Goal: Complete application form: Complete application form

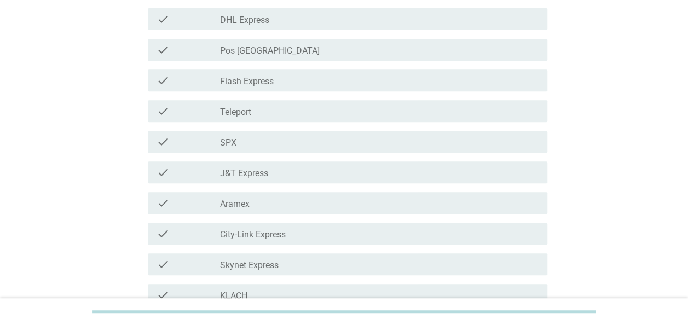
scroll to position [219, 0]
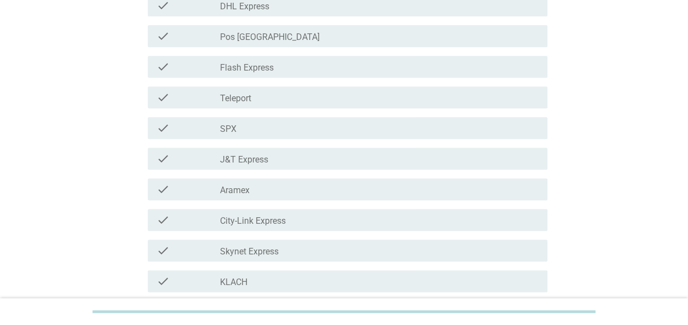
click at [241, 136] on div "check check_box_outline_blank SPX" at bounding box center [347, 128] width 399 height 22
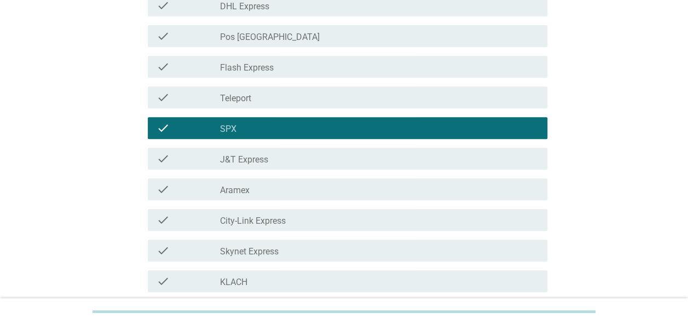
scroll to position [273, 0]
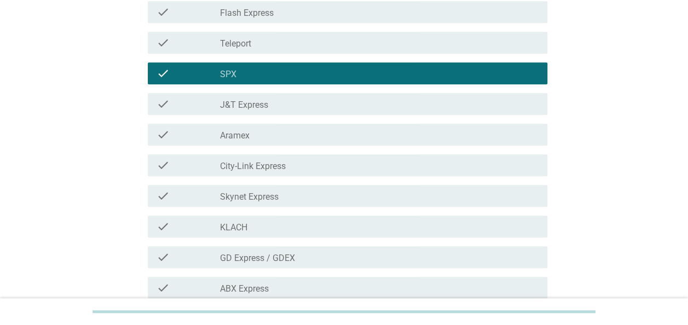
click at [264, 102] on label "J&T Express" at bounding box center [244, 105] width 48 height 11
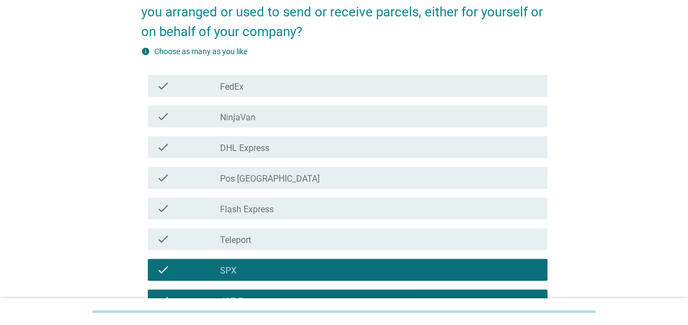
scroll to position [55, 0]
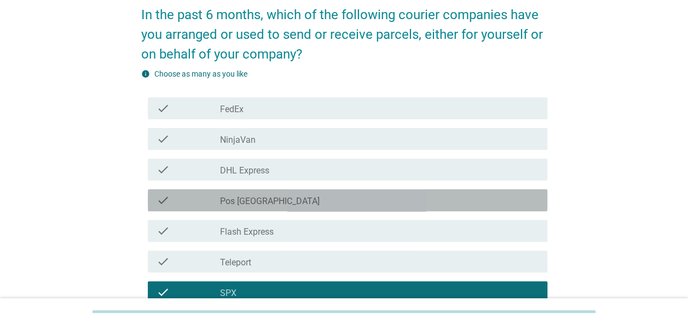
click at [260, 198] on label "Pos [GEOGRAPHIC_DATA]" at bounding box center [270, 201] width 100 height 11
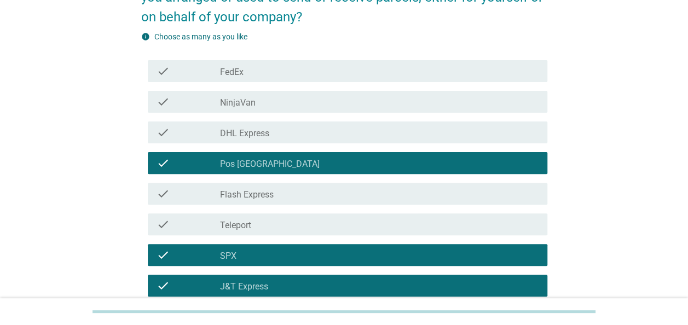
scroll to position [109, 0]
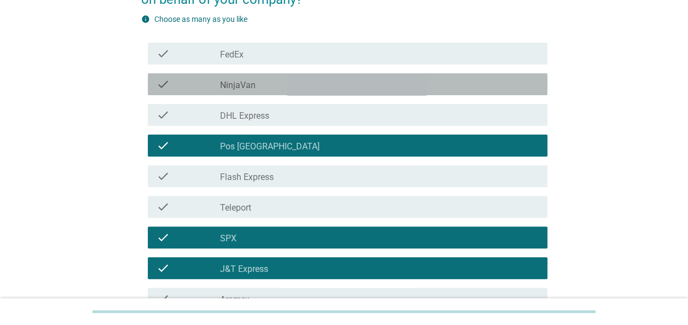
click at [244, 79] on div "check_box_outline_blank NinjaVan" at bounding box center [379, 84] width 318 height 13
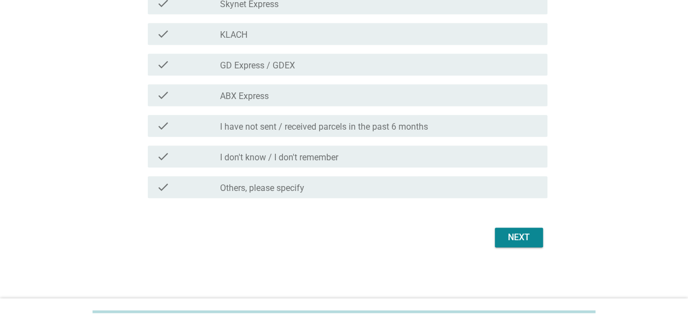
scroll to position [467, 0]
click at [517, 238] on div "Next" at bounding box center [518, 236] width 31 height 13
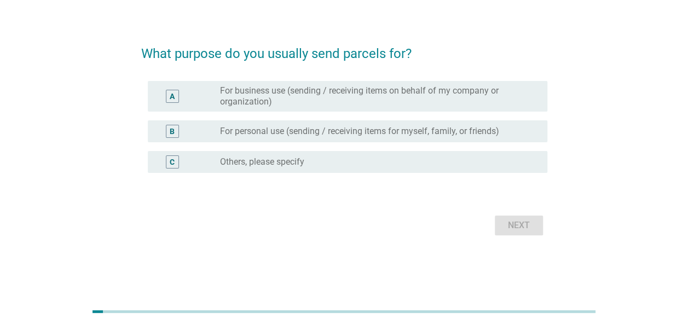
scroll to position [0, 0]
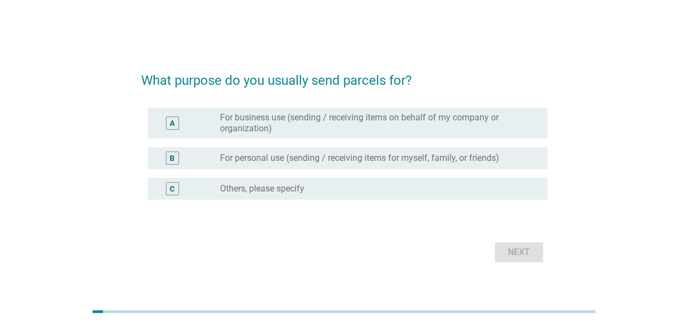
click at [296, 162] on label "For personal use (sending / receiving items for myself, family, or friends)" at bounding box center [359, 158] width 279 height 11
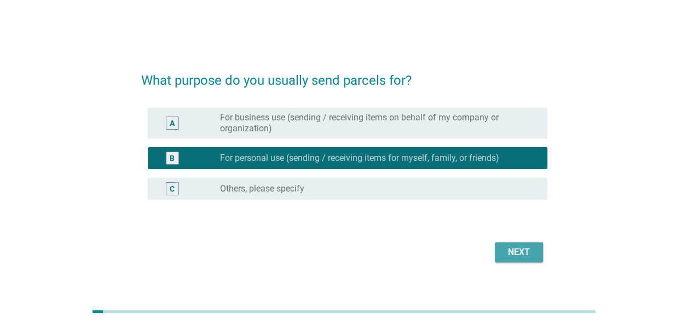
click at [517, 250] on div "Next" at bounding box center [518, 252] width 31 height 13
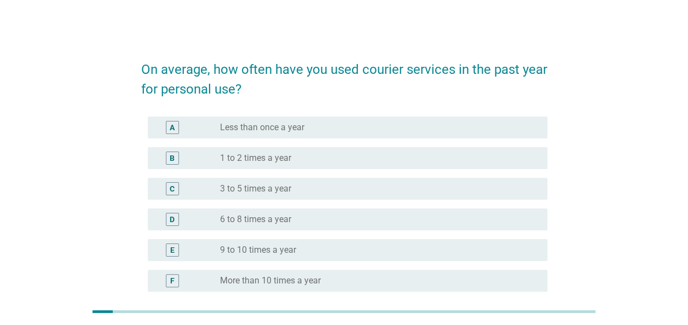
scroll to position [55, 0]
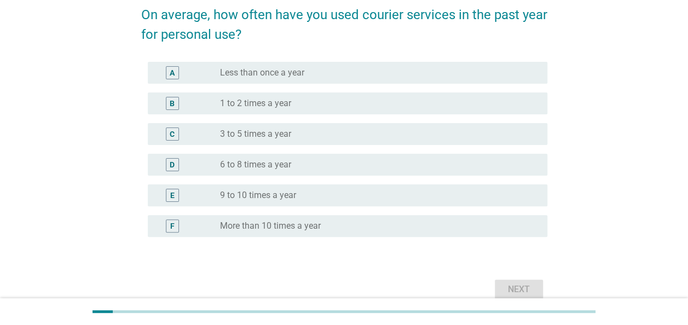
click at [294, 167] on div "radio_button_unchecked 6 to 8 times a year" at bounding box center [375, 164] width 310 height 11
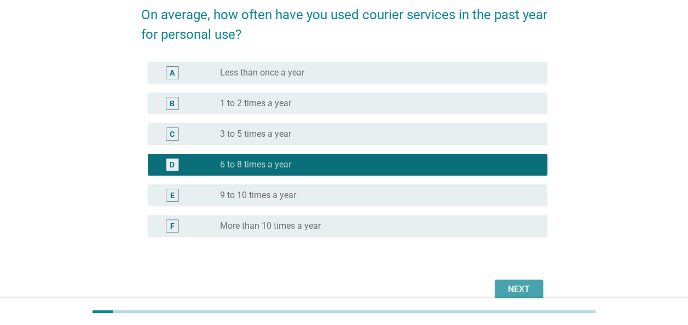
click at [525, 286] on div "Next" at bounding box center [518, 289] width 31 height 13
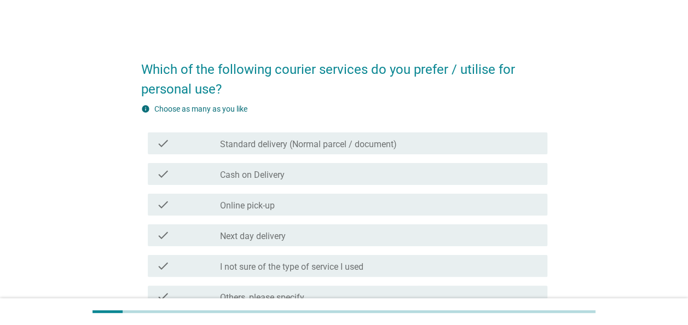
click at [332, 141] on label "Standard delivery (Normal parcel / document)" at bounding box center [308, 144] width 177 height 11
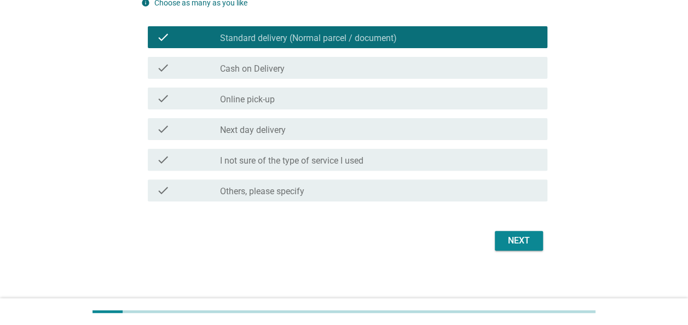
scroll to position [109, 0]
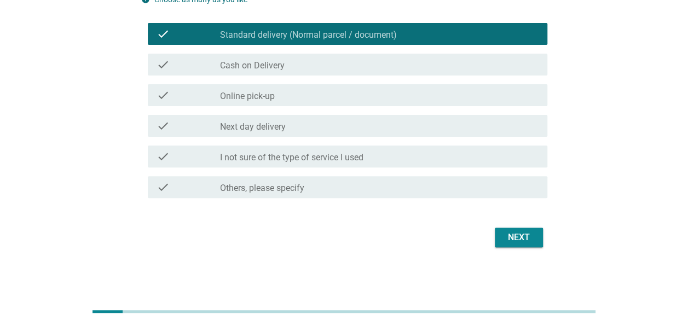
click at [337, 130] on div "check_box_outline_blank Next day delivery" at bounding box center [379, 125] width 318 height 13
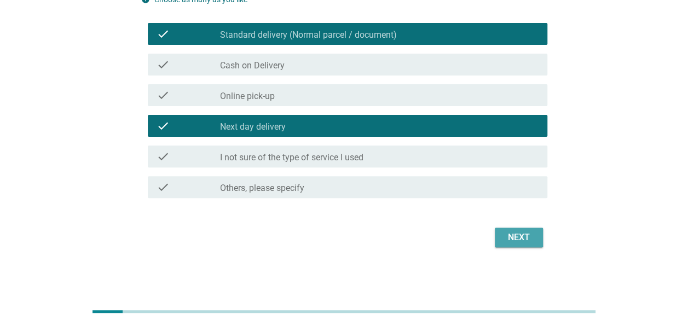
click at [515, 237] on div "Next" at bounding box center [518, 237] width 31 height 13
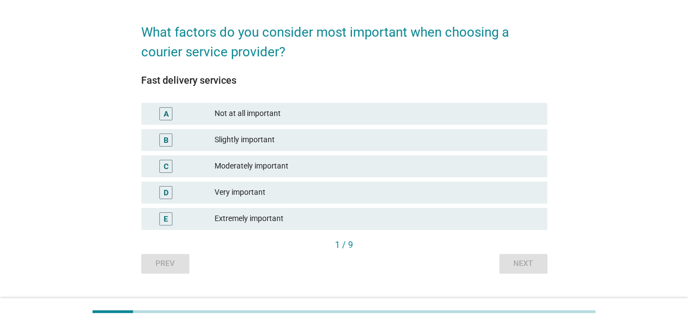
scroll to position [55, 0]
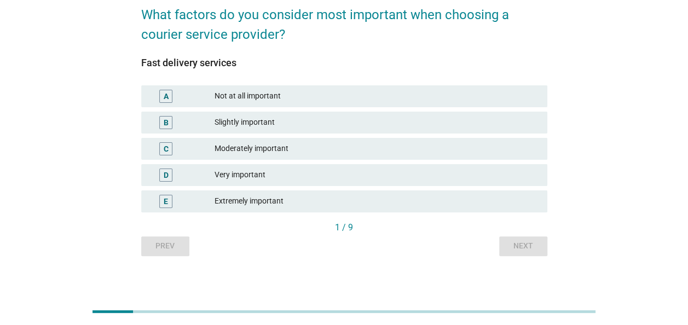
click at [266, 202] on div "Extremely important" at bounding box center [376, 201] width 324 height 13
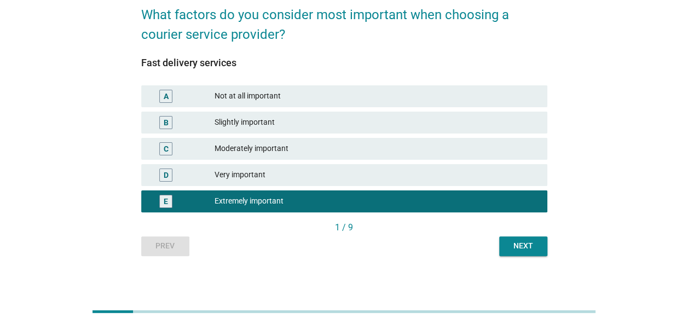
click at [270, 177] on div "Very important" at bounding box center [376, 174] width 324 height 13
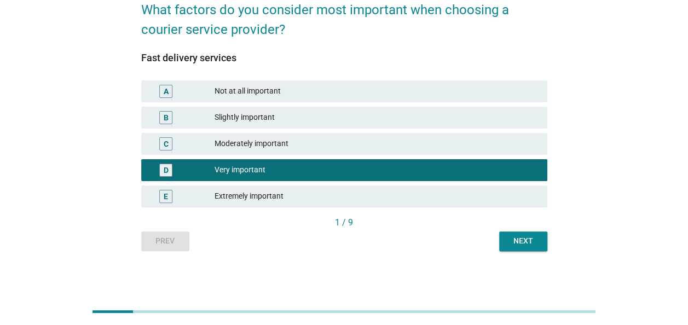
scroll to position [61, 0]
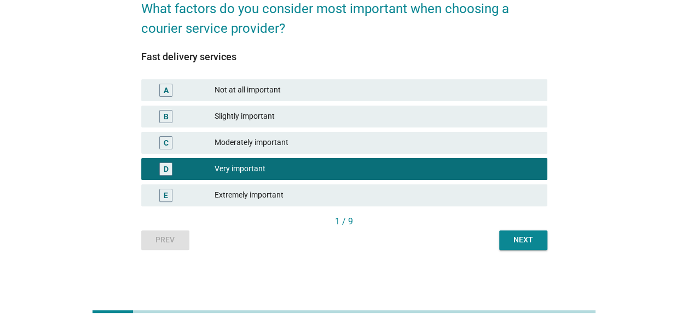
click at [532, 243] on div "Next" at bounding box center [523, 239] width 31 height 11
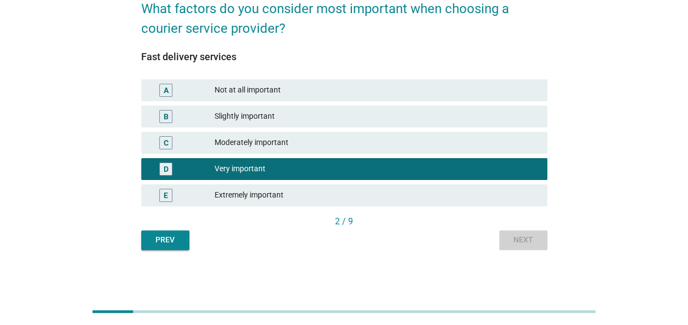
scroll to position [0, 0]
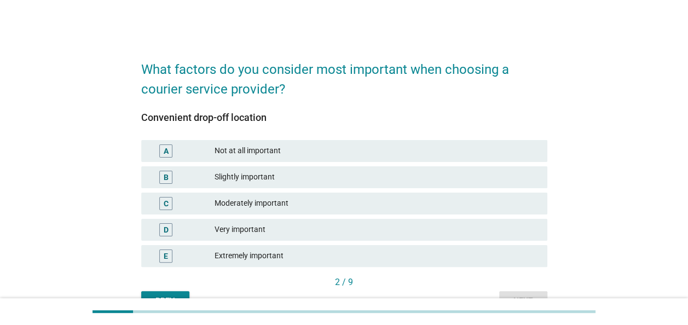
click at [304, 201] on div "Moderately important" at bounding box center [376, 203] width 324 height 13
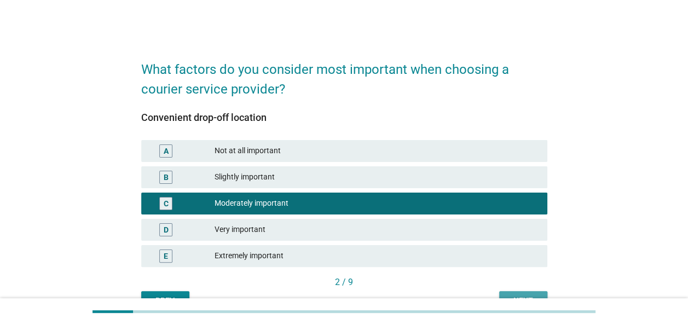
click at [523, 291] on button "Next" at bounding box center [523, 301] width 48 height 20
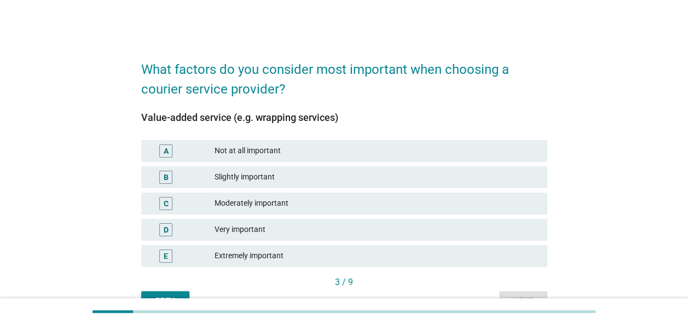
click at [320, 198] on div "Moderately important" at bounding box center [376, 203] width 324 height 13
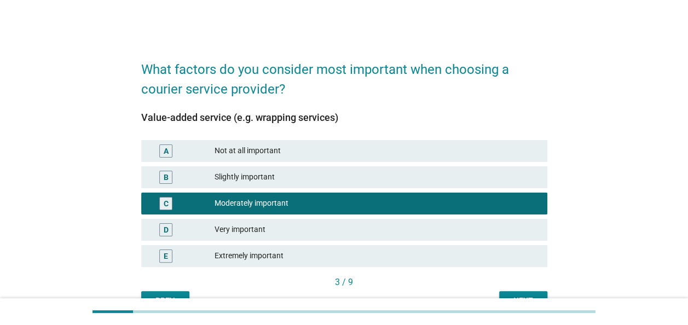
click at [455, 178] on div "Slightly important" at bounding box center [376, 177] width 324 height 13
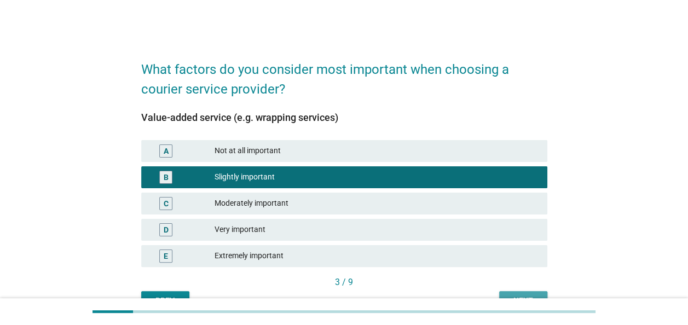
click at [524, 293] on button "Next" at bounding box center [523, 301] width 48 height 20
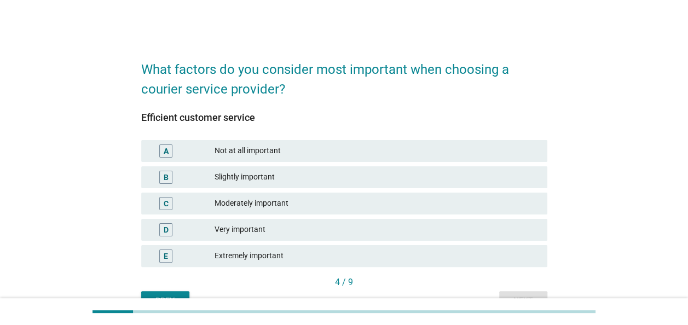
click at [260, 261] on div "Extremely important" at bounding box center [376, 255] width 324 height 13
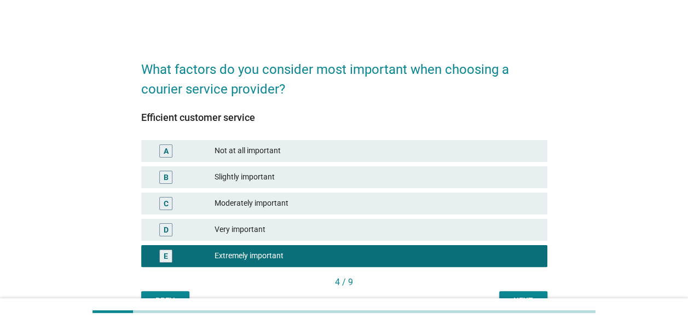
click at [504, 293] on button "Next" at bounding box center [523, 301] width 48 height 20
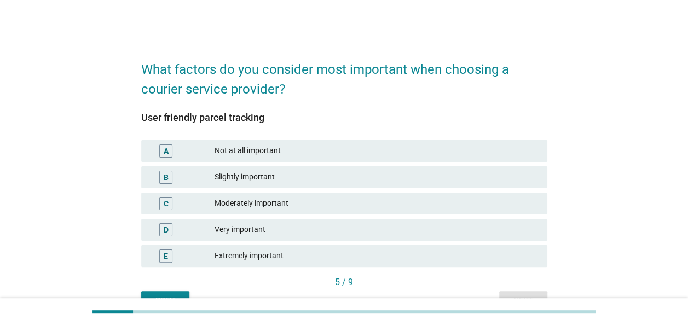
click at [244, 258] on div "Extremely important" at bounding box center [376, 255] width 324 height 13
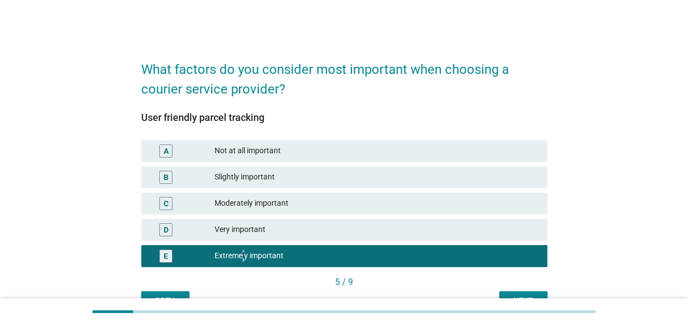
click at [508, 295] on div "Next" at bounding box center [523, 300] width 31 height 11
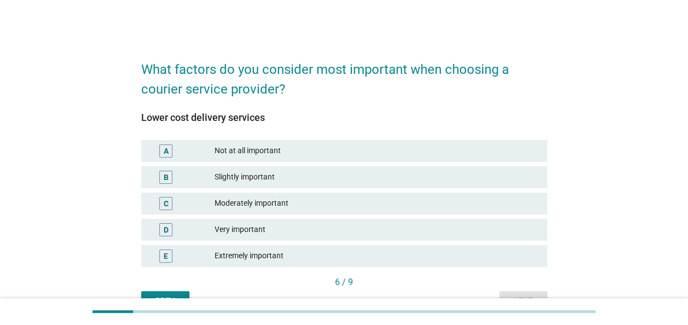
click at [277, 203] on div "Moderately important" at bounding box center [376, 203] width 324 height 13
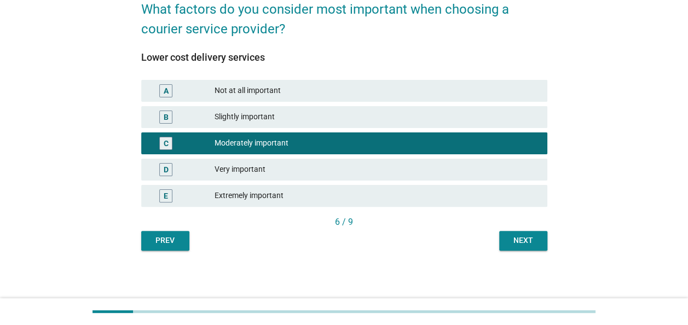
scroll to position [61, 0]
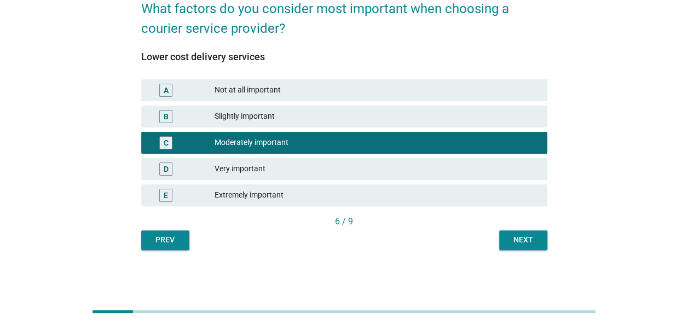
click at [539, 242] on button "Next" at bounding box center [523, 240] width 48 height 20
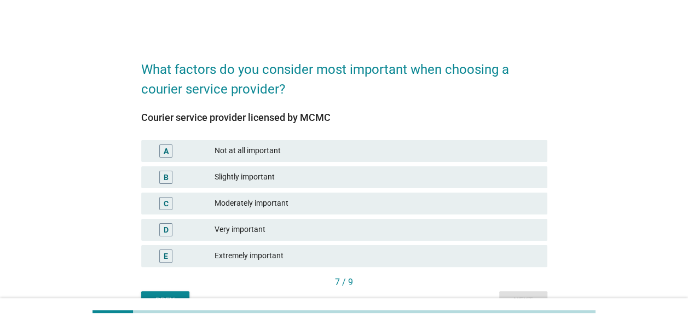
click at [370, 104] on div "Courier service provider licensed by MCMC A Not at all important B Slightly imp…" at bounding box center [344, 187] width 406 height 177
click at [267, 202] on div "Moderately important" at bounding box center [376, 203] width 324 height 13
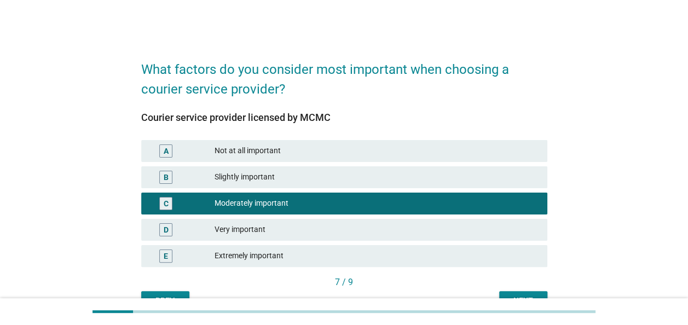
click at [505, 290] on div "7 / 9" at bounding box center [344, 283] width 406 height 15
click at [506, 291] on button "Next" at bounding box center [523, 301] width 48 height 20
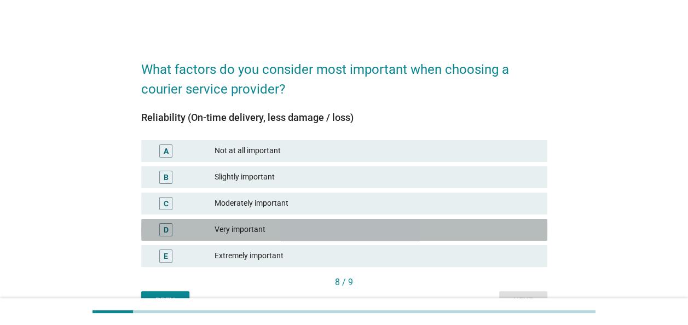
click at [244, 230] on div "Very important" at bounding box center [376, 229] width 324 height 13
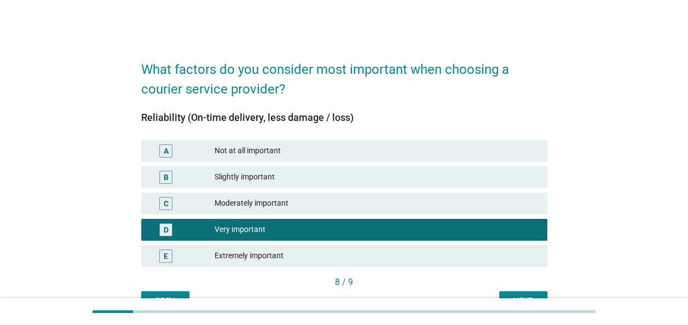
click at [242, 251] on div "Extremely important" at bounding box center [376, 255] width 324 height 13
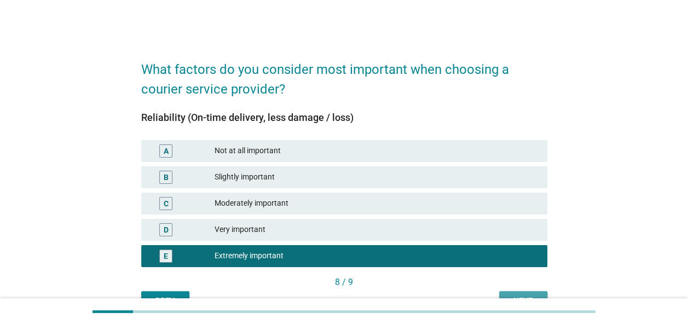
click at [543, 294] on button "Next" at bounding box center [523, 301] width 48 height 20
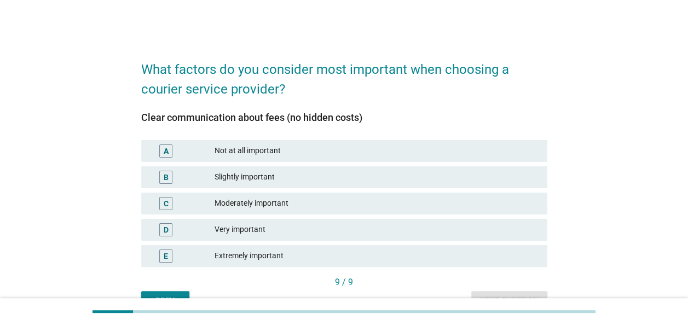
click at [249, 253] on div "Extremely important" at bounding box center [376, 255] width 324 height 13
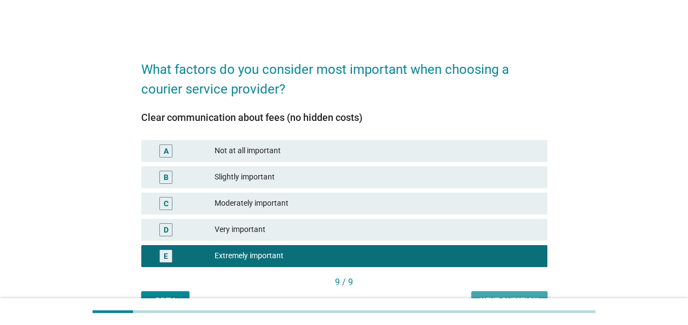
click at [479, 294] on button "Next question" at bounding box center [509, 301] width 76 height 20
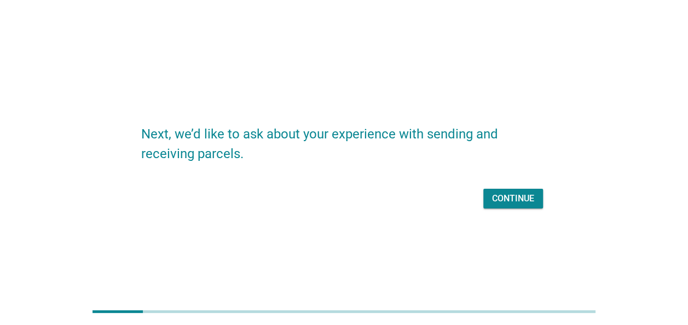
click at [506, 199] on div "Continue" at bounding box center [513, 198] width 42 height 13
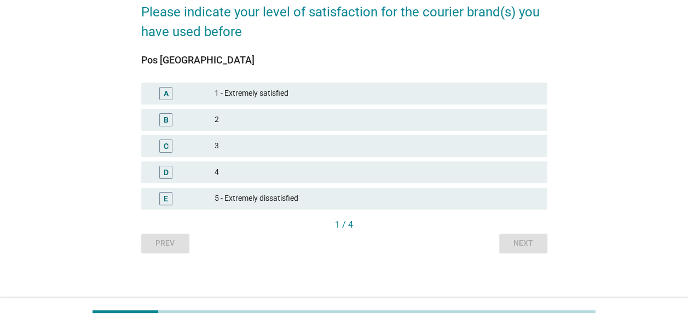
scroll to position [61, 0]
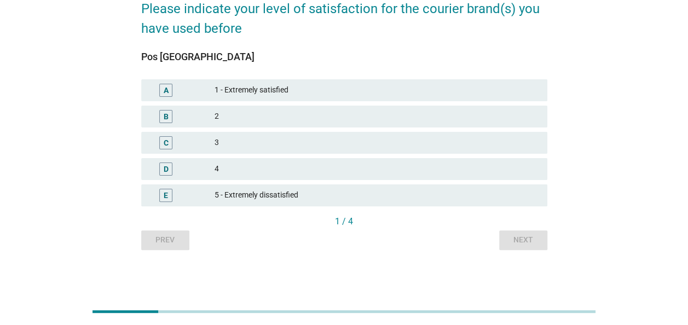
click at [284, 112] on div "2" at bounding box center [376, 116] width 324 height 13
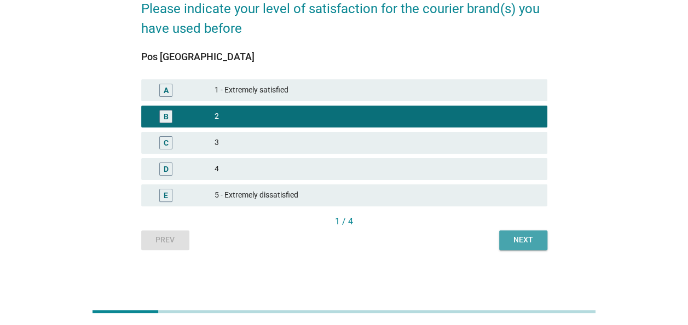
click at [533, 242] on div "Next" at bounding box center [523, 239] width 31 height 11
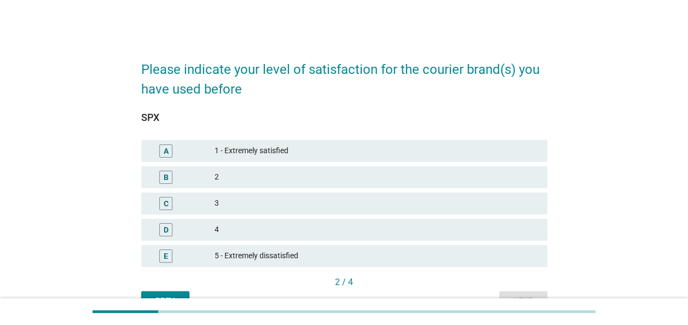
click at [307, 153] on div "1 - Extremely satisfied" at bounding box center [376, 150] width 324 height 13
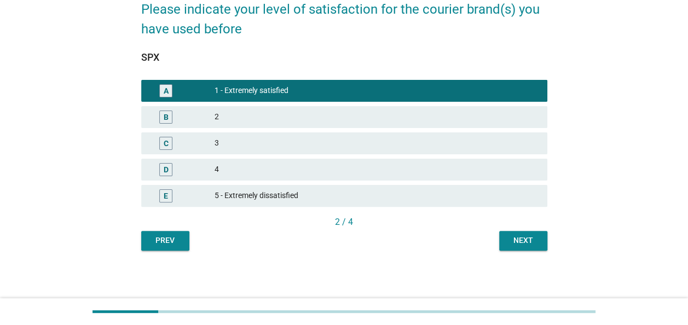
scroll to position [61, 0]
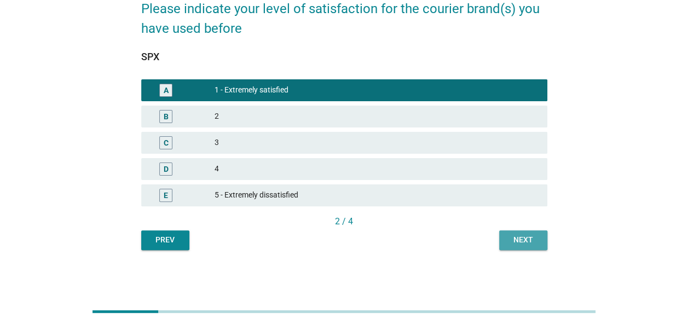
click at [519, 237] on div "Next" at bounding box center [523, 239] width 31 height 11
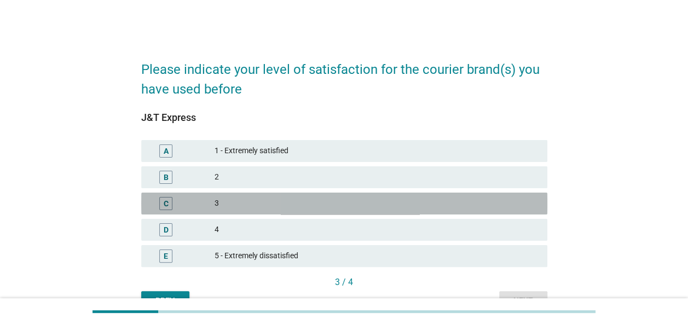
drag, startPoint x: 258, startPoint y: 206, endPoint x: 279, endPoint y: 214, distance: 23.6
click at [258, 206] on div "3" at bounding box center [376, 203] width 324 height 13
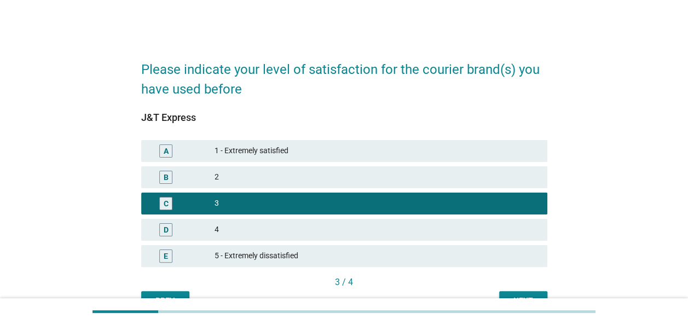
click at [513, 293] on button "Next" at bounding box center [523, 301] width 48 height 20
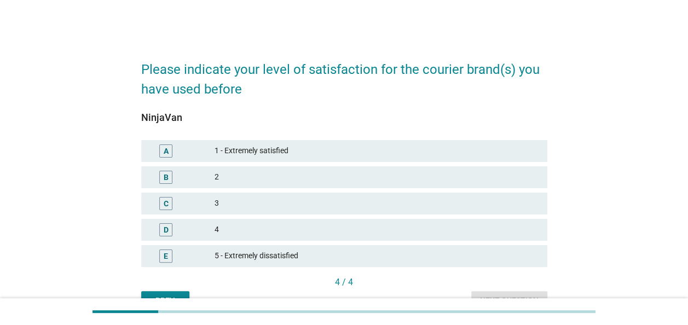
click at [265, 174] on div "2" at bounding box center [376, 177] width 324 height 13
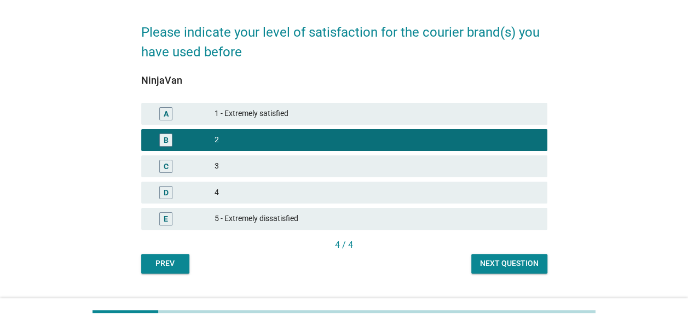
scroll to position [55, 0]
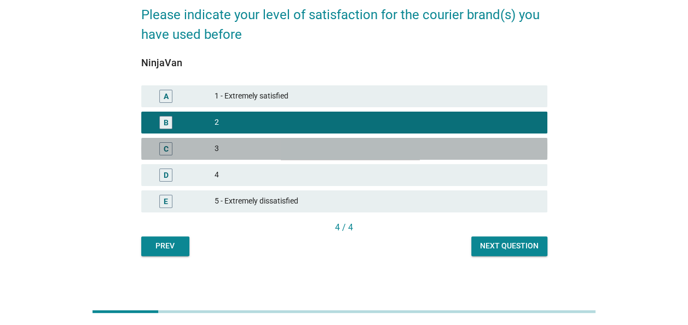
click at [389, 147] on div "3" at bounding box center [376, 148] width 324 height 13
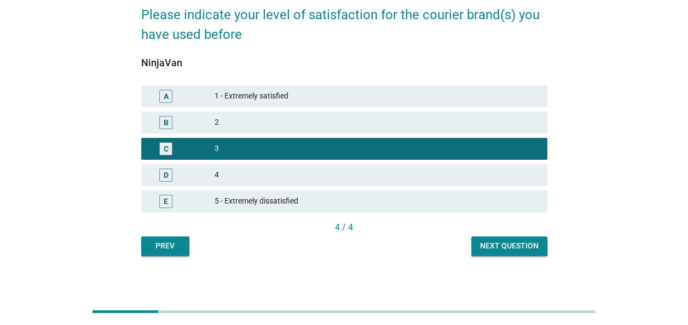
click at [496, 248] on div "Next question" at bounding box center [509, 245] width 59 height 11
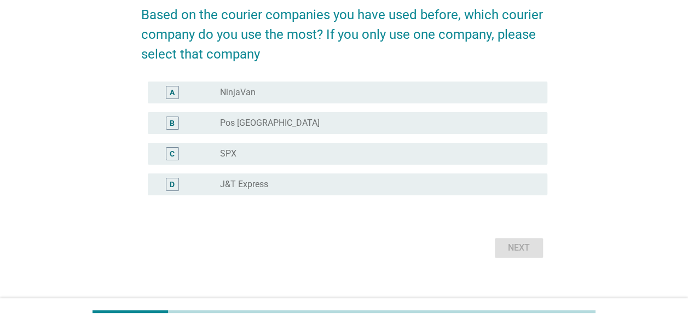
scroll to position [0, 0]
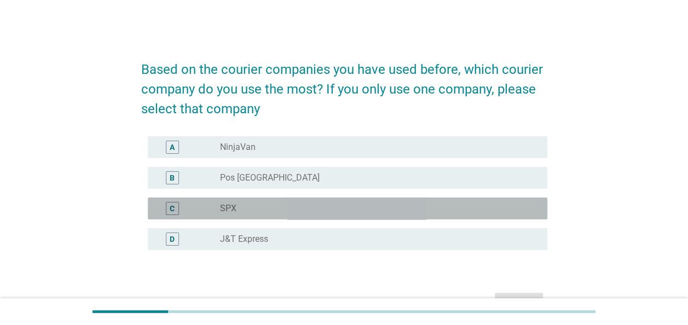
click at [260, 207] on div "radio_button_unchecked SPX" at bounding box center [375, 208] width 310 height 11
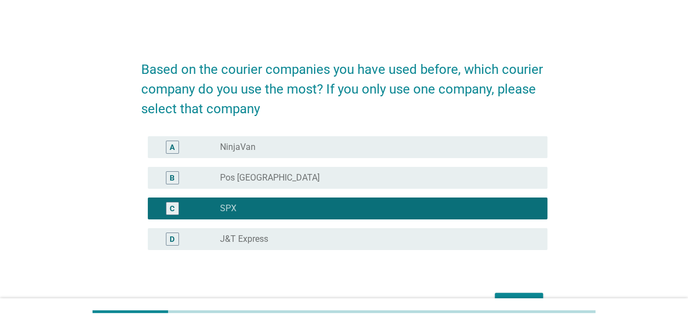
scroll to position [55, 0]
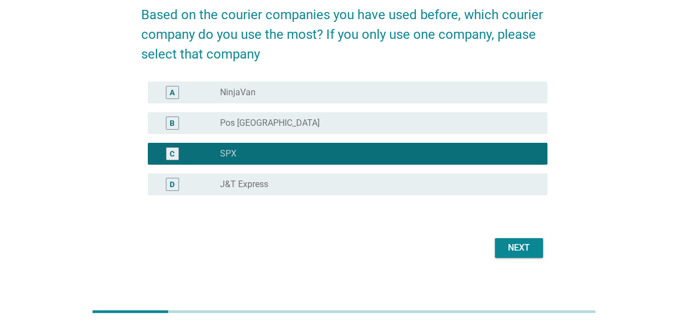
click at [517, 243] on div "Next" at bounding box center [518, 247] width 31 height 13
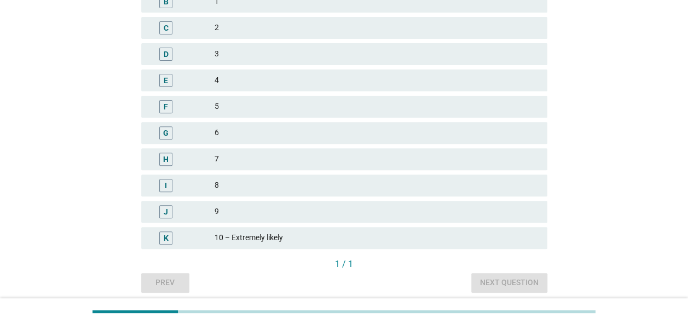
scroll to position [199, 0]
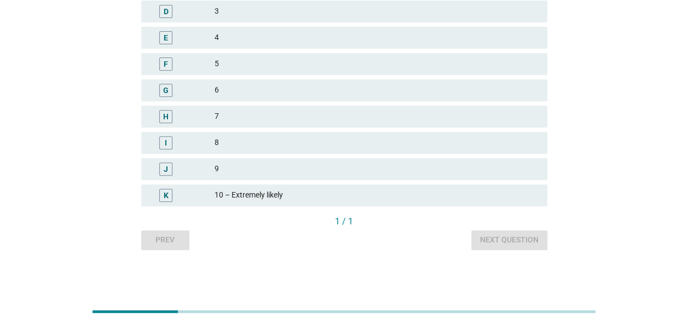
click at [272, 193] on div "10 – Extremely likely" at bounding box center [376, 195] width 324 height 13
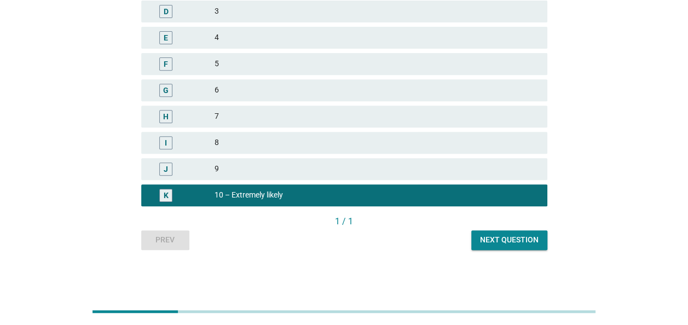
click at [527, 240] on div "Next question" at bounding box center [509, 239] width 59 height 11
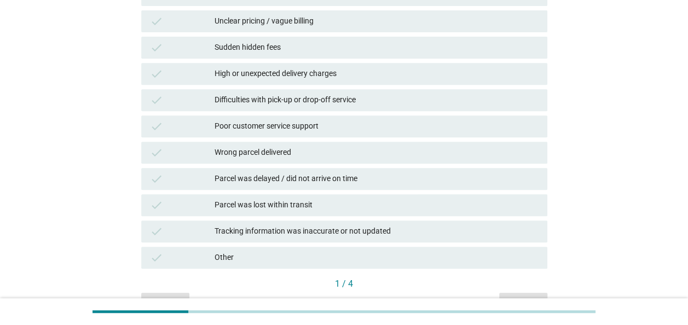
scroll to position [219, 0]
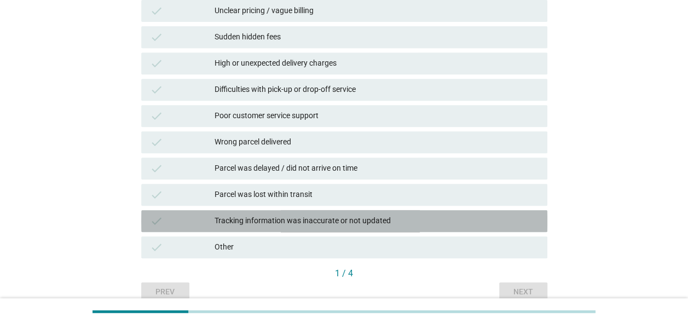
click at [395, 222] on div "Tracking information was inaccurate or not updated" at bounding box center [376, 220] width 324 height 13
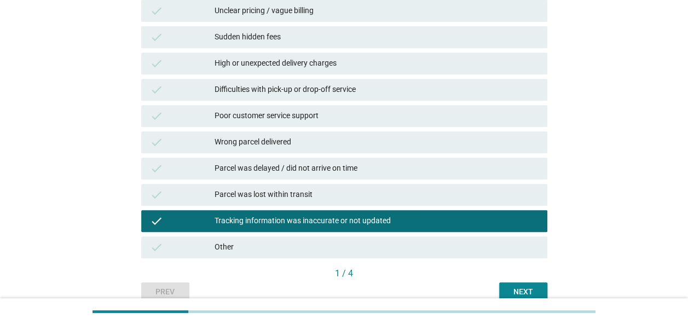
scroll to position [109, 0]
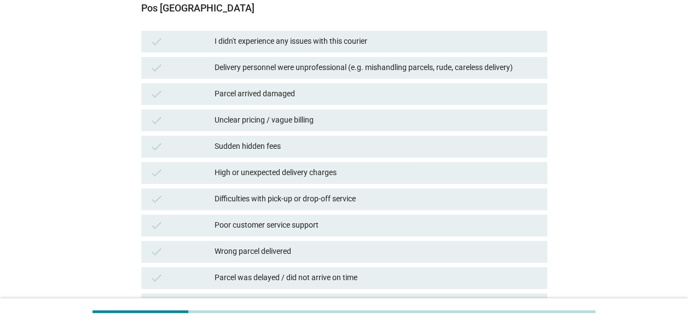
click at [363, 228] on div "Poor customer service support" at bounding box center [376, 225] width 324 height 13
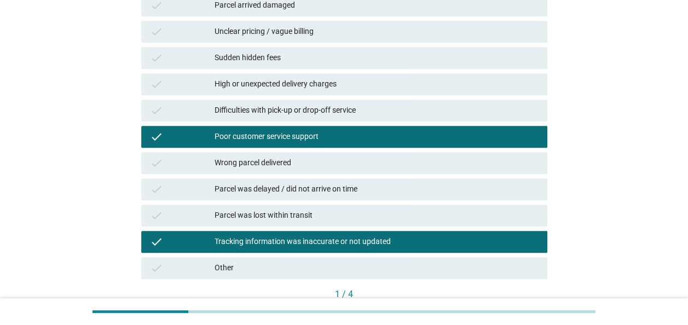
scroll to position [219, 0]
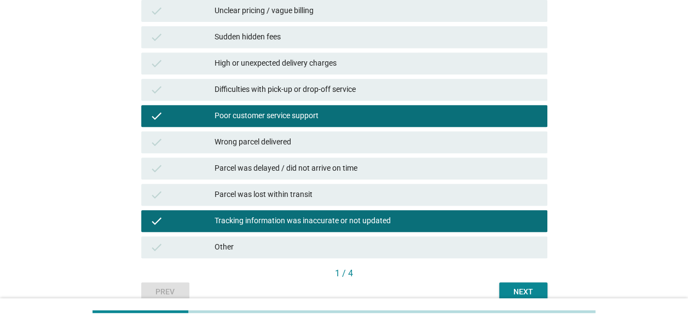
click at [517, 286] on button "Next" at bounding box center [523, 292] width 48 height 20
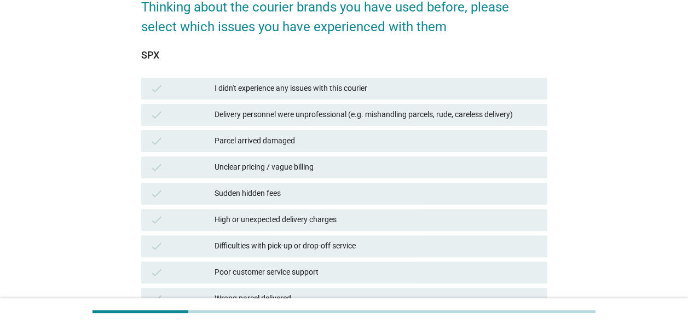
scroll to position [0, 0]
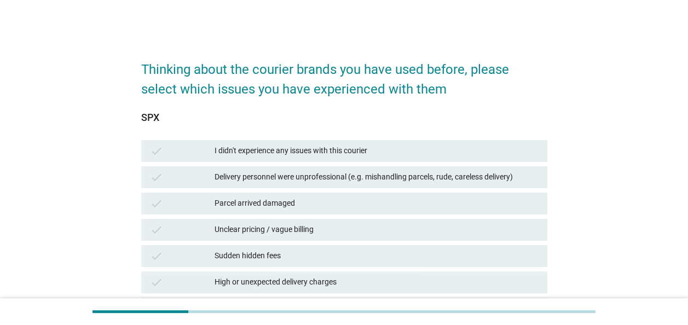
click at [261, 152] on div "I didn't experience any issues with this courier" at bounding box center [376, 150] width 324 height 13
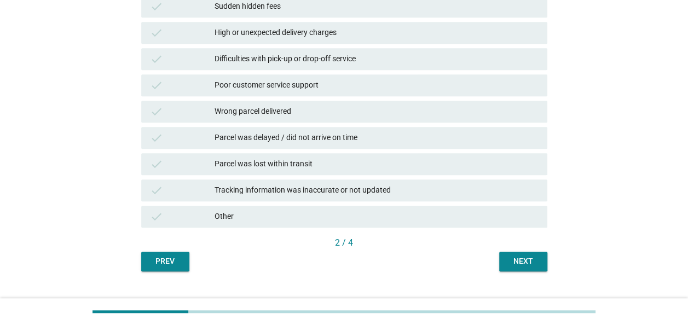
scroll to position [271, 0]
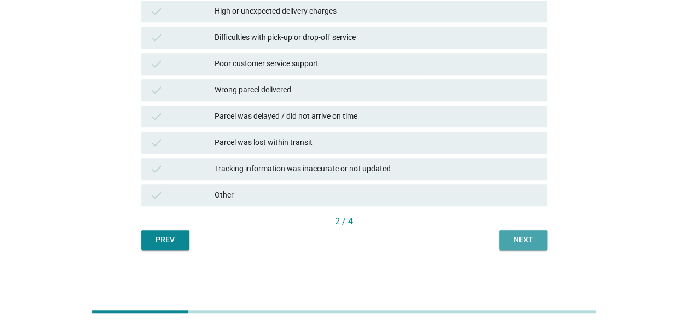
click at [523, 237] on div "Next" at bounding box center [523, 239] width 31 height 11
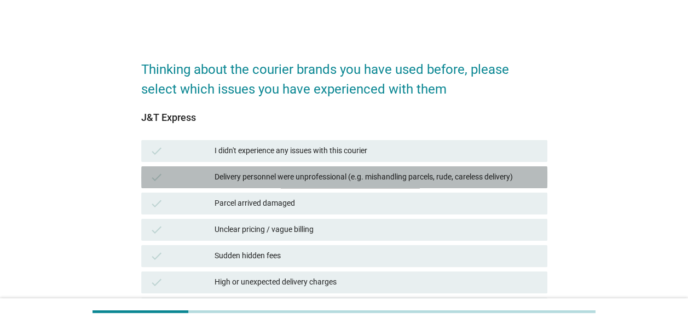
click at [502, 178] on div "Delivery personnel were unprofessional (e.g. mishandling parcels, rude, careles…" at bounding box center [376, 177] width 324 height 13
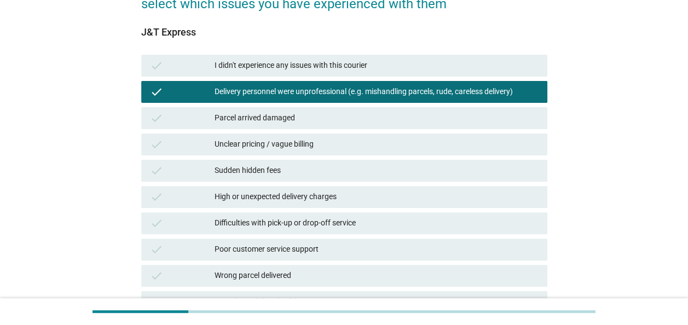
scroll to position [109, 0]
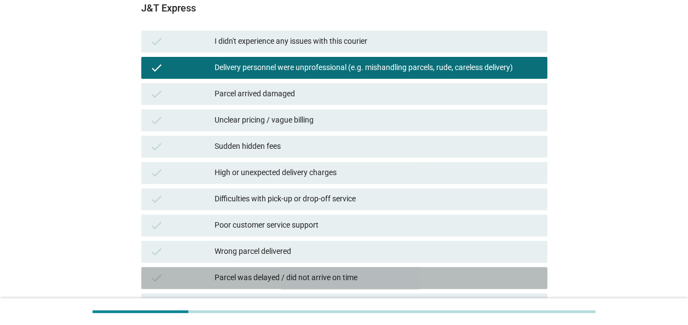
click at [362, 280] on div "Parcel was delayed / did not arrive on time" at bounding box center [376, 277] width 324 height 13
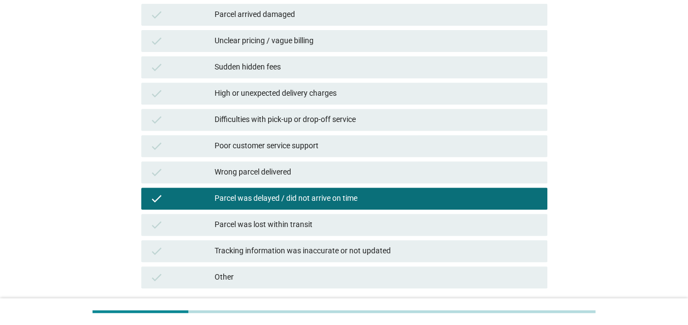
scroll to position [219, 0]
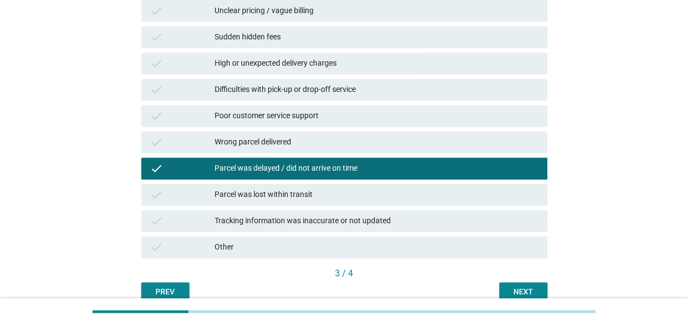
click at [341, 115] on div "Poor customer service support" at bounding box center [376, 115] width 324 height 13
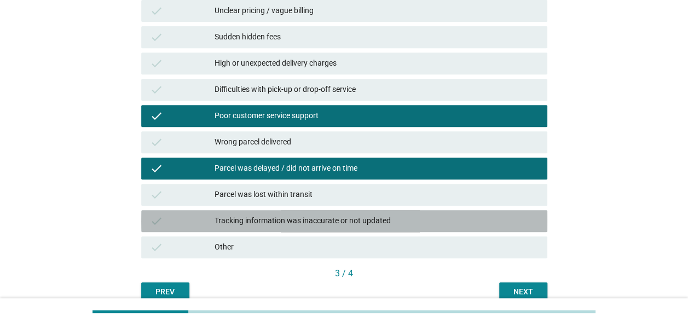
click at [480, 220] on div "Tracking information was inaccurate or not updated" at bounding box center [376, 220] width 324 height 13
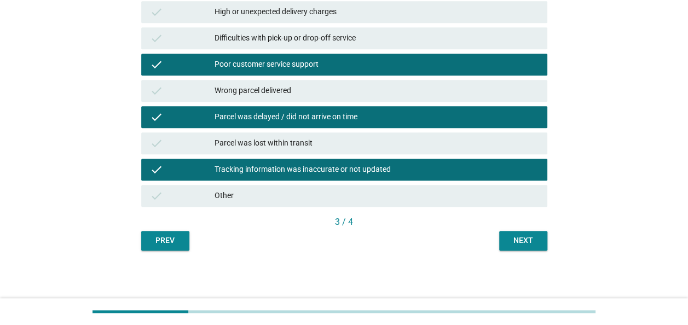
scroll to position [271, 0]
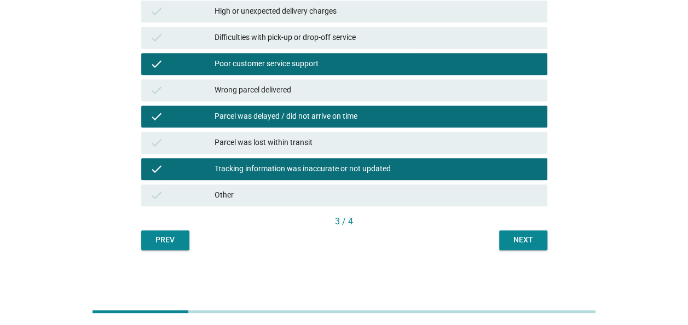
click at [527, 243] on div "Next" at bounding box center [523, 239] width 31 height 11
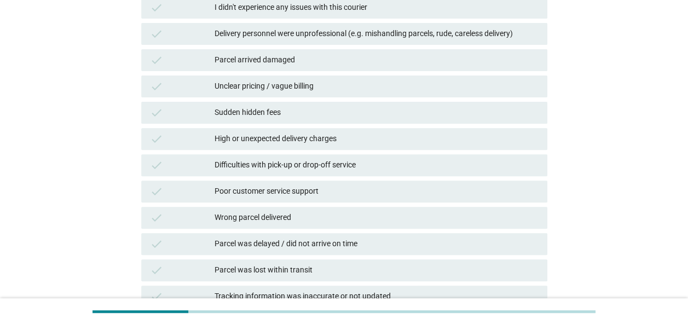
scroll to position [55, 0]
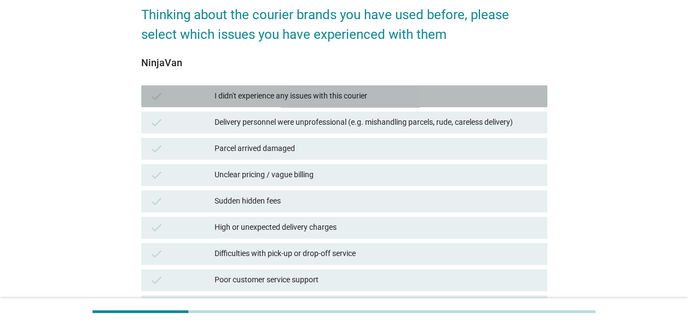
click at [362, 96] on div "I didn't experience any issues with this courier" at bounding box center [376, 96] width 324 height 13
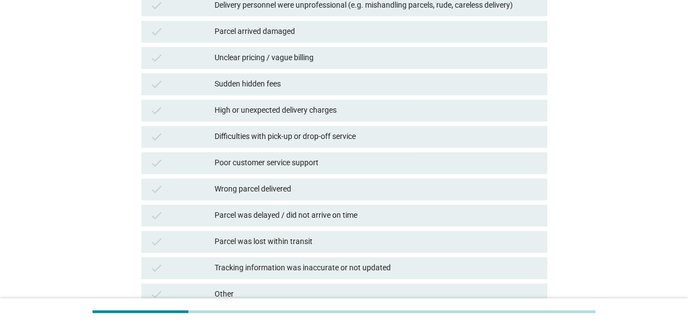
scroll to position [271, 0]
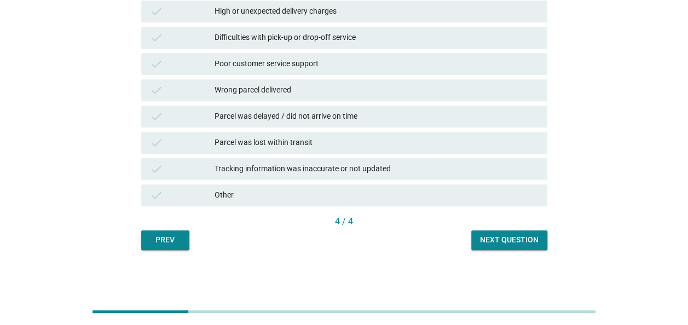
click at [498, 243] on div "Next question" at bounding box center [509, 239] width 59 height 11
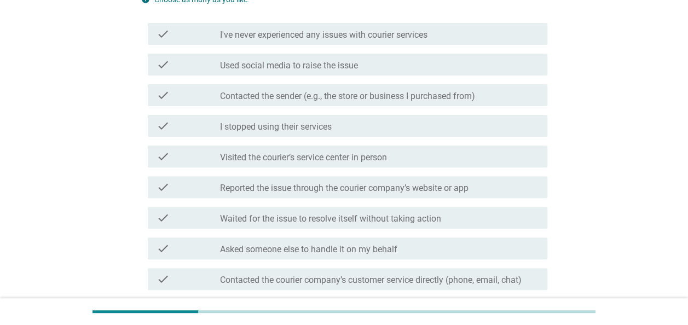
scroll to position [164, 0]
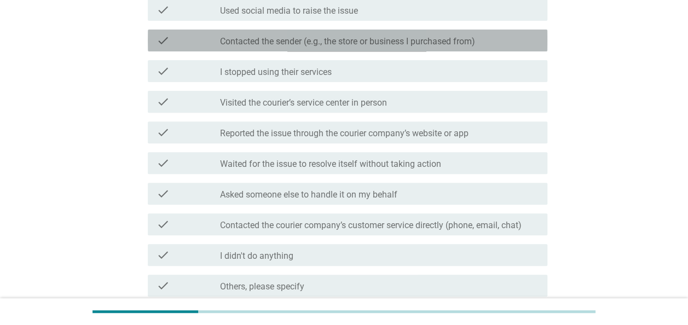
click at [376, 42] on label "Contacted the sender (e.g., the store or business I purchased from)" at bounding box center [347, 41] width 255 height 11
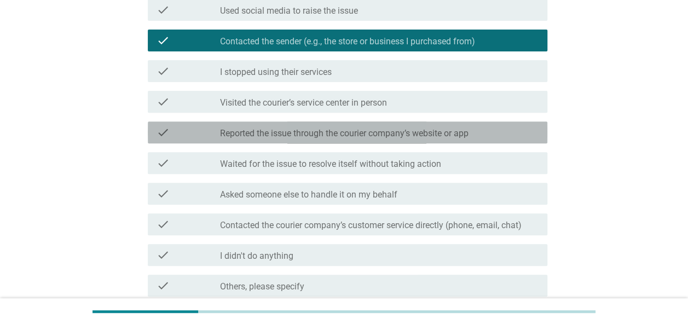
click at [480, 135] on div "check_box_outline_blank Reported the issue through the courier company’s websit…" at bounding box center [379, 132] width 318 height 13
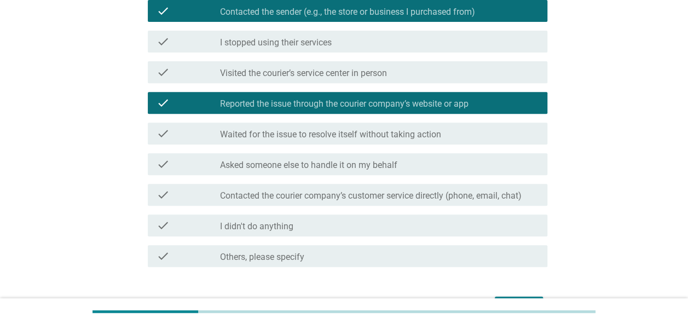
scroll to position [219, 0]
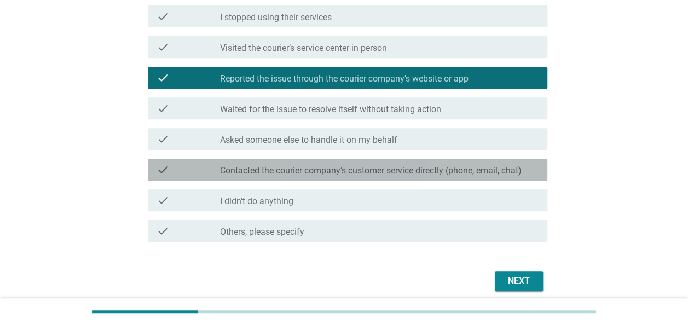
click at [515, 167] on label "Contacted the courier company’s customer service directly (phone, email, chat)" at bounding box center [370, 170] width 301 height 11
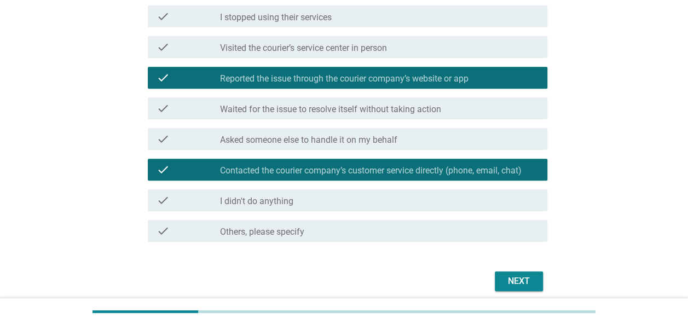
click at [532, 277] on div "Next" at bounding box center [518, 281] width 31 height 13
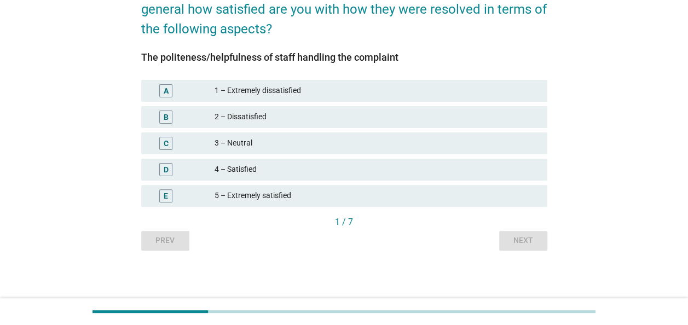
scroll to position [80, 0]
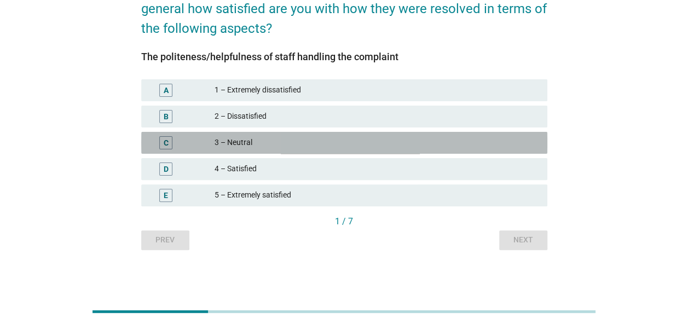
click at [369, 139] on div "3 – Neutral" at bounding box center [376, 142] width 324 height 13
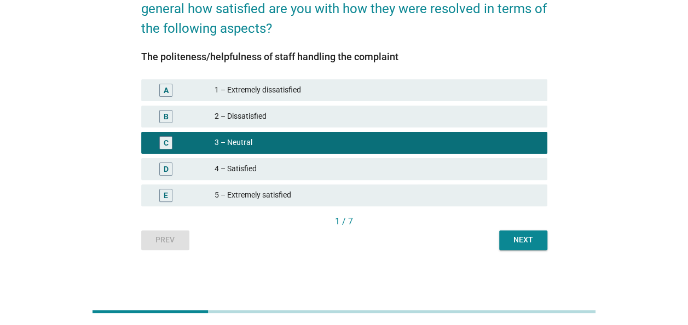
click at [511, 238] on div "Next" at bounding box center [523, 239] width 31 height 11
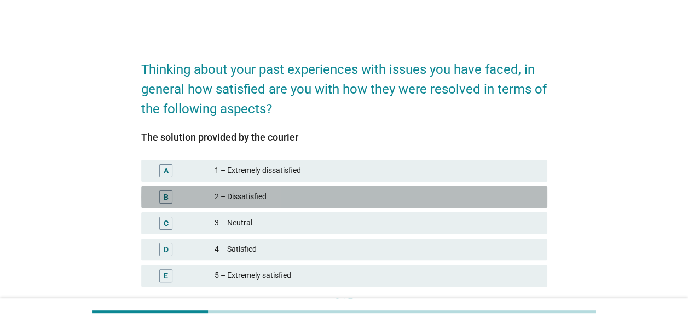
click at [296, 195] on div "2 – Dissatisfied" at bounding box center [376, 196] width 324 height 13
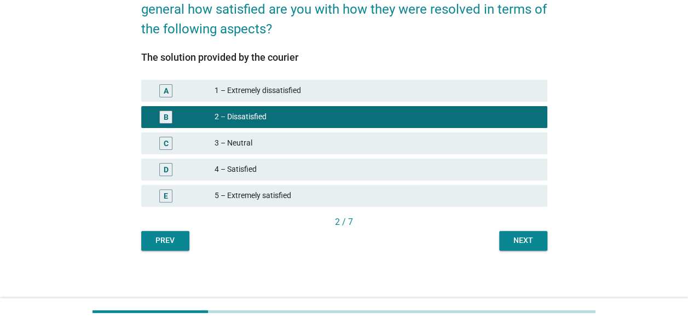
scroll to position [80, 0]
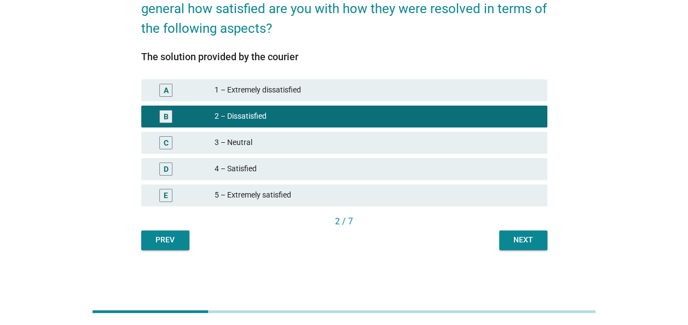
click at [234, 145] on div "3 – Neutral" at bounding box center [376, 142] width 324 height 13
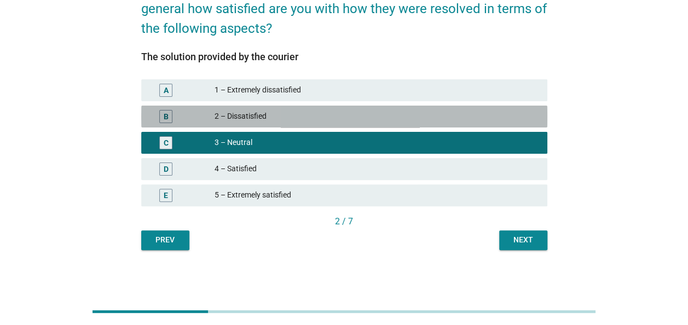
drag, startPoint x: 381, startPoint y: 117, endPoint x: 394, endPoint y: 133, distance: 21.4
click at [381, 118] on div "2 – Dissatisfied" at bounding box center [376, 116] width 324 height 13
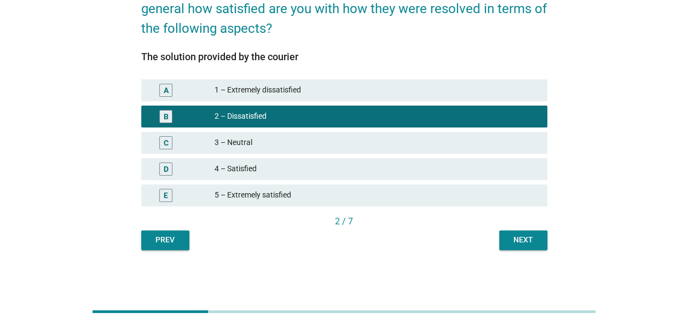
click at [517, 246] on button "Next" at bounding box center [523, 240] width 48 height 20
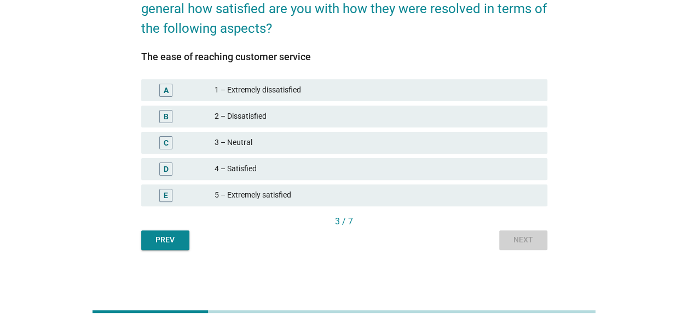
scroll to position [0, 0]
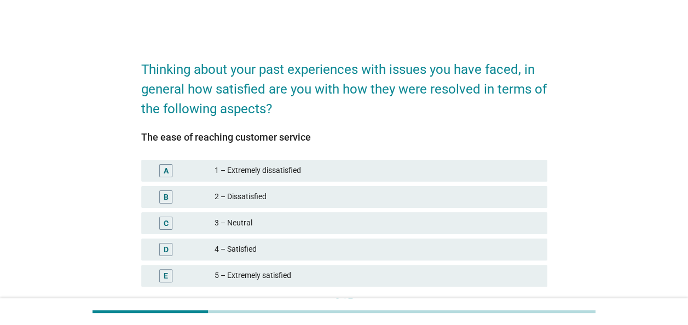
click at [252, 189] on div "B 2 – Dissatisfied" at bounding box center [344, 197] width 406 height 22
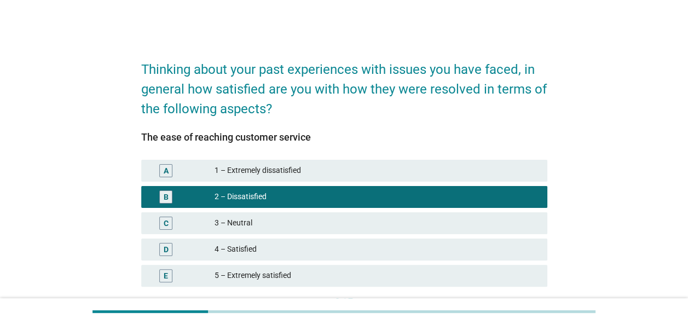
scroll to position [80, 0]
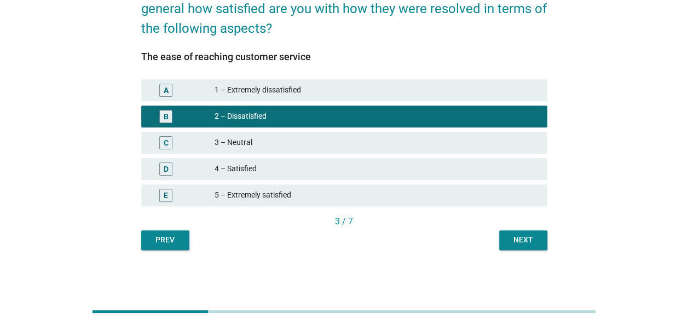
click at [537, 234] on div "Next" at bounding box center [523, 239] width 31 height 11
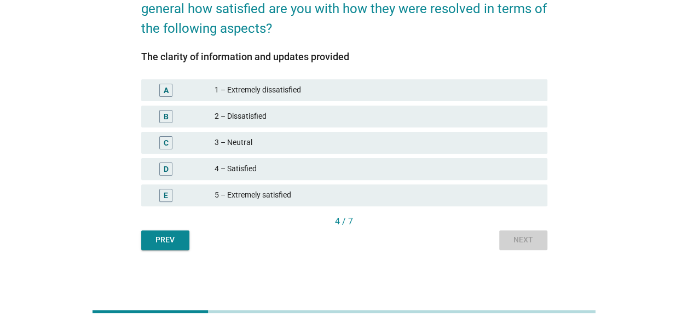
scroll to position [0, 0]
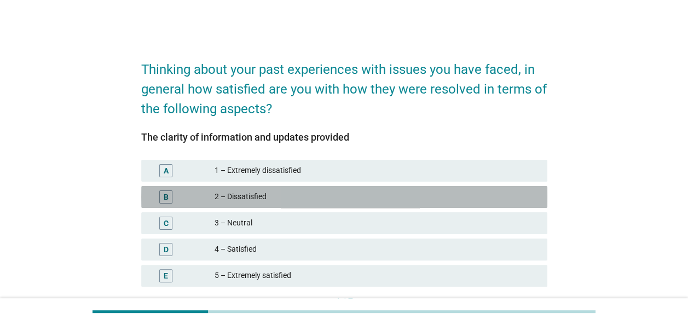
click at [378, 200] on div "2 – Dissatisfied" at bounding box center [376, 196] width 324 height 13
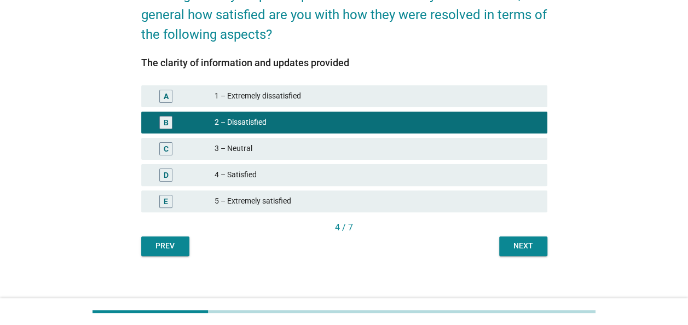
scroll to position [80, 0]
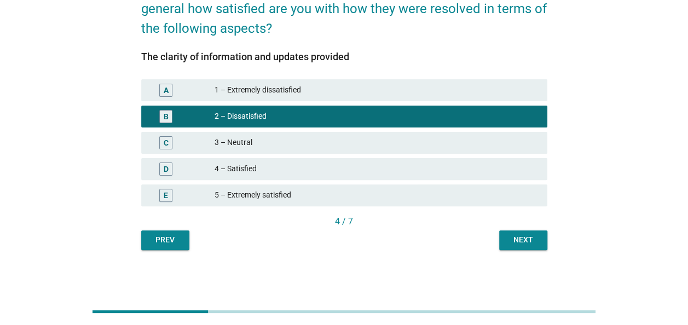
click at [518, 234] on div "Next" at bounding box center [523, 239] width 31 height 11
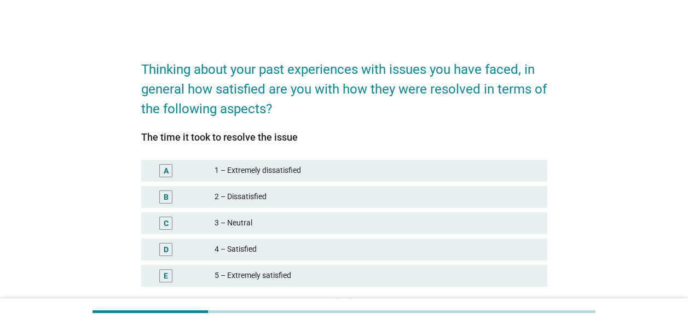
click at [280, 220] on div "3 – Neutral" at bounding box center [376, 223] width 324 height 13
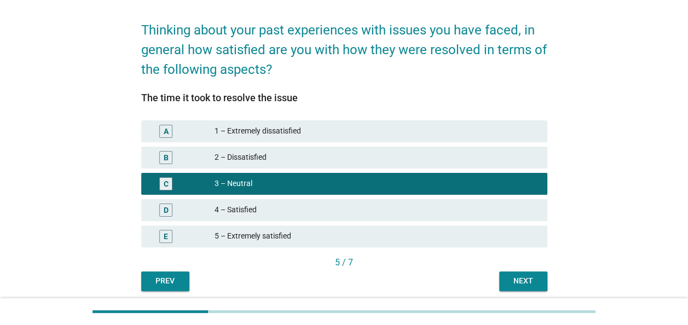
scroll to position [80, 0]
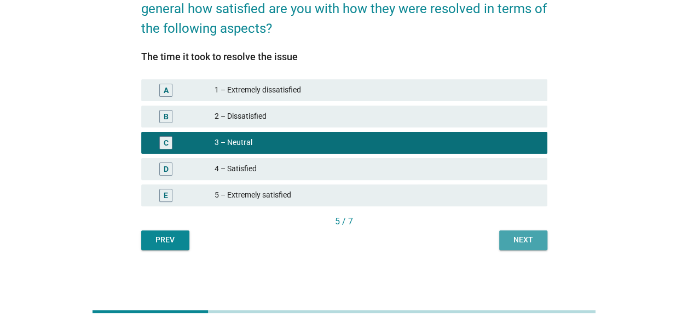
click at [519, 234] on div "Next" at bounding box center [523, 239] width 31 height 11
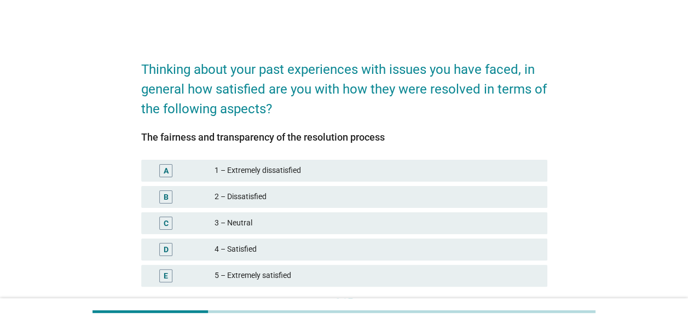
click at [477, 225] on div "3 – Neutral" at bounding box center [376, 223] width 324 height 13
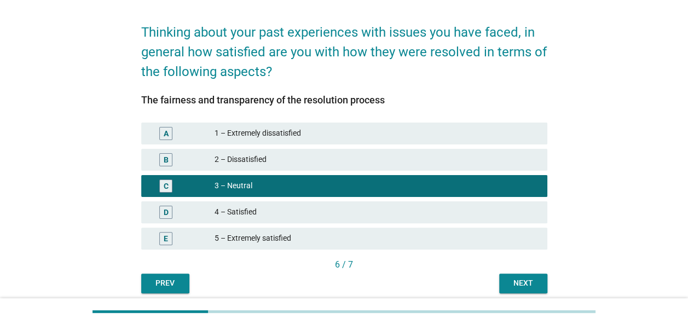
scroll to position [55, 0]
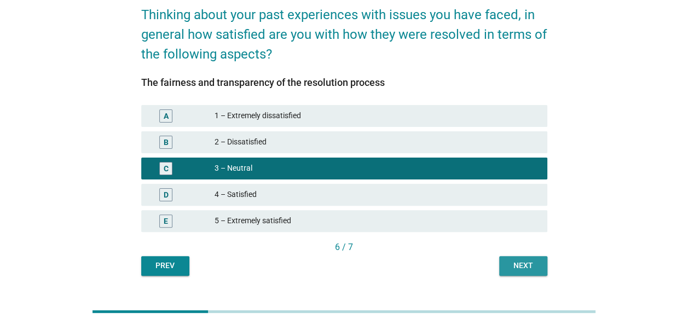
click at [523, 261] on div "Next" at bounding box center [523, 265] width 31 height 11
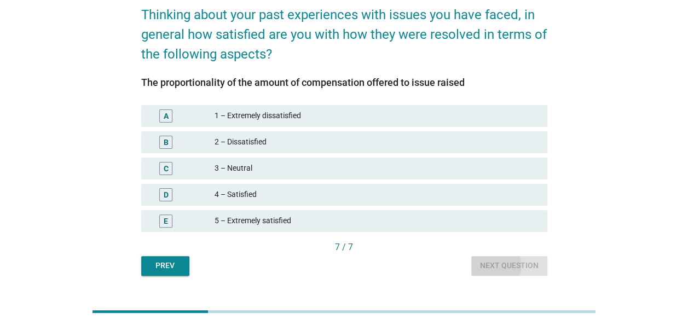
scroll to position [0, 0]
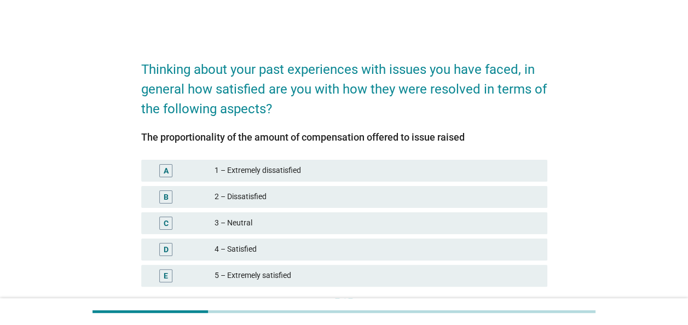
click at [283, 223] on div "3 – Neutral" at bounding box center [376, 223] width 324 height 13
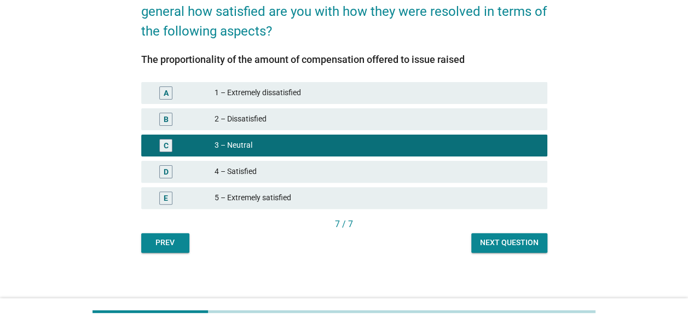
scroll to position [80, 0]
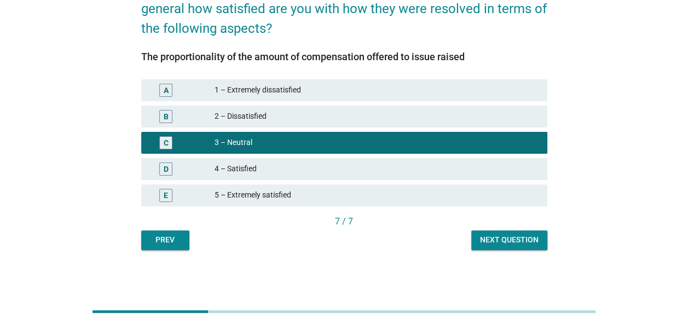
click at [515, 244] on div "Next question" at bounding box center [509, 239] width 59 height 11
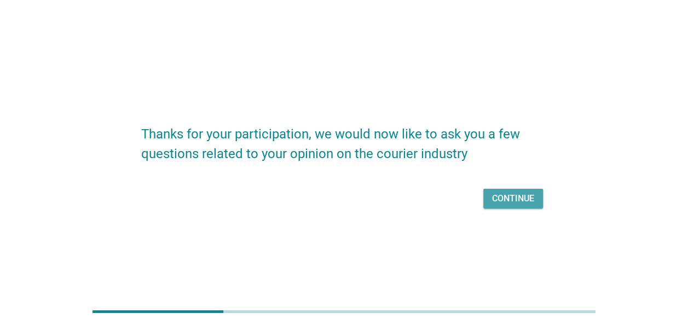
click at [507, 200] on div "Continue" at bounding box center [513, 198] width 42 height 13
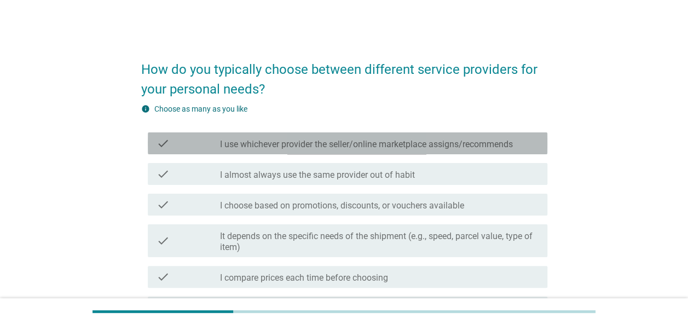
click at [465, 141] on label "I use whichever provider the seller/online marketplace assigns/recommends" at bounding box center [366, 144] width 293 height 11
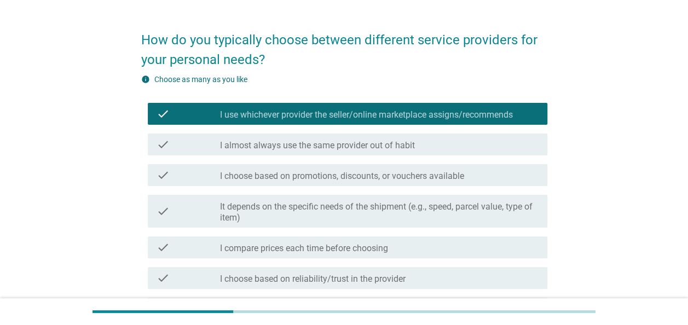
scroll to position [55, 0]
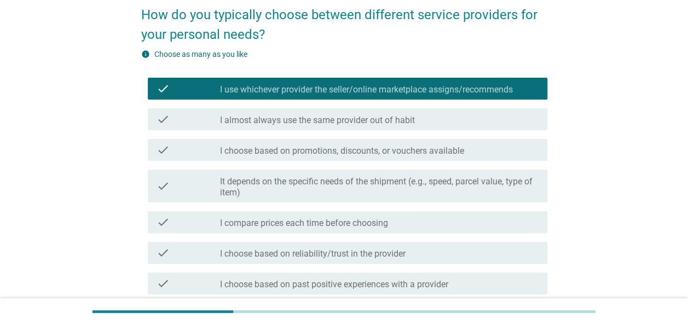
click at [436, 125] on div "check_box_outline_blank I almost always use the same provider out of habit" at bounding box center [379, 119] width 318 height 13
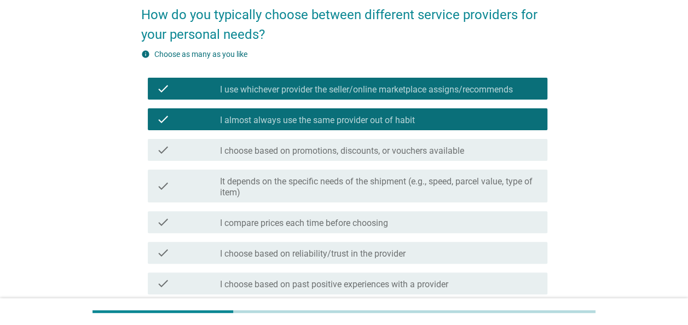
click at [421, 150] on label "I choose based on promotions, discounts, or vouchers available" at bounding box center [342, 150] width 244 height 11
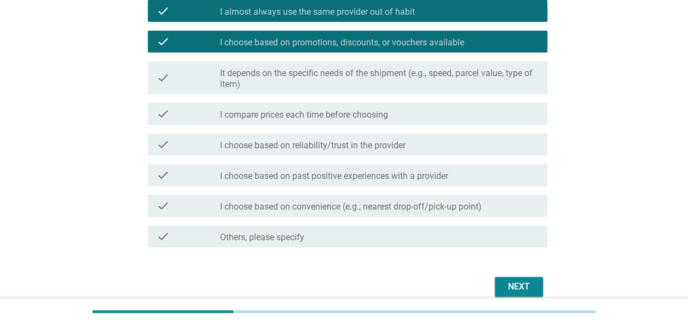
scroll to position [164, 0]
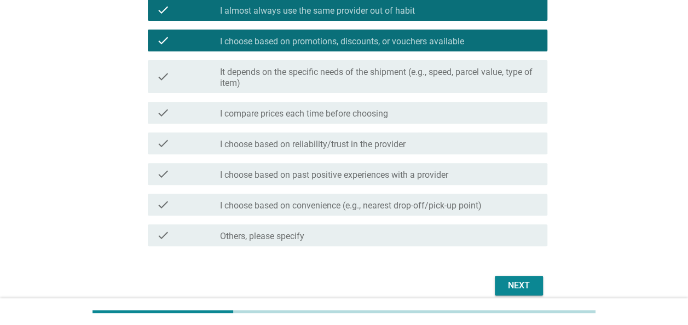
click at [451, 84] on label "It depends on the specific needs of the shipment (e.g., speed, parcel value, ty…" at bounding box center [379, 78] width 318 height 22
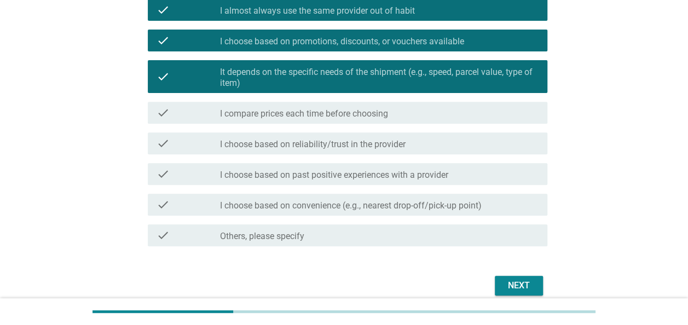
click at [410, 116] on div "check_box_outline_blank I compare prices each time before choosing" at bounding box center [379, 112] width 318 height 13
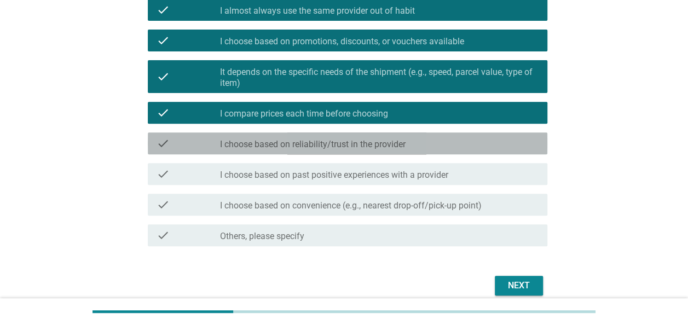
click at [403, 142] on label "I choose based on reliability/trust in the provider" at bounding box center [312, 144] width 185 height 11
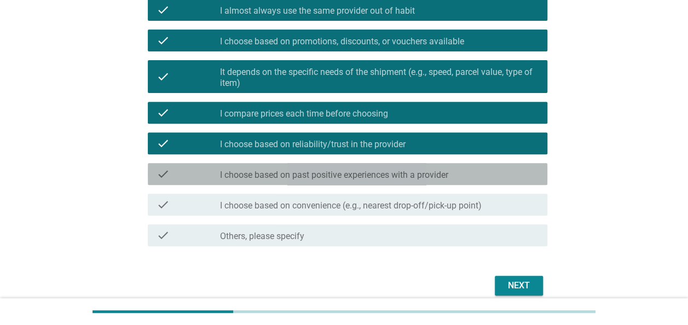
click at [422, 165] on div "check check_box_outline_blank I choose based on past positive experiences with …" at bounding box center [347, 174] width 399 height 22
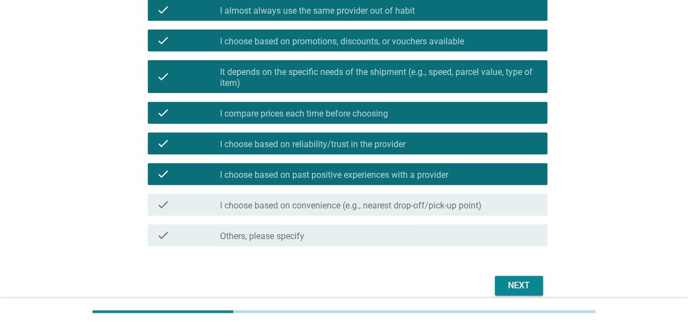
click at [510, 286] on div "Next" at bounding box center [518, 285] width 31 height 13
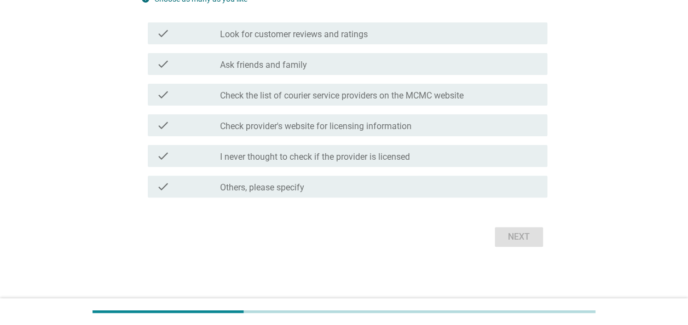
scroll to position [0, 0]
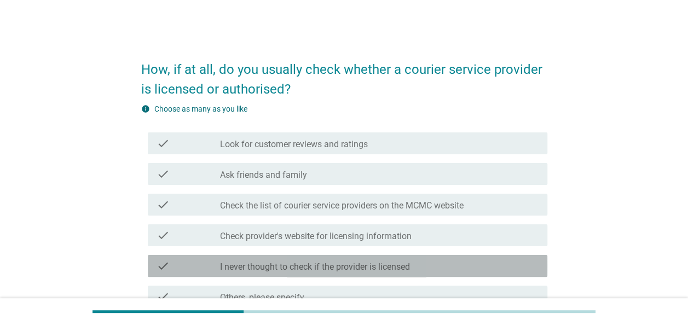
click at [439, 269] on div "check_box_outline_blank I never thought to check if the provider is licensed" at bounding box center [379, 265] width 318 height 13
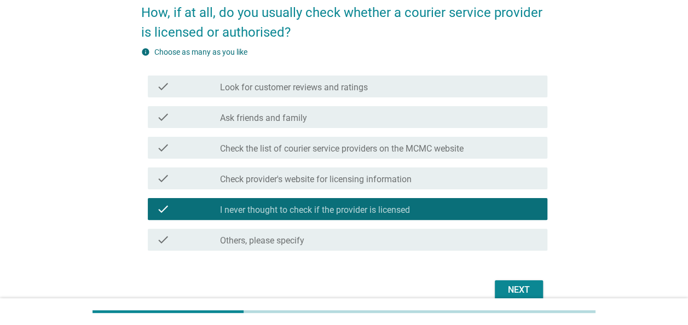
scroll to position [109, 0]
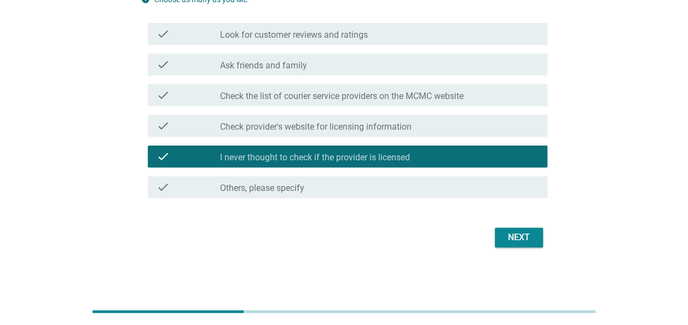
click at [532, 238] on div "Next" at bounding box center [518, 237] width 31 height 13
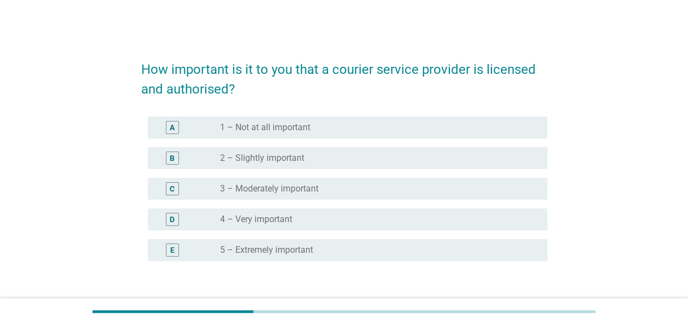
click at [249, 193] on label "3 – Moderately important" at bounding box center [269, 188] width 98 height 11
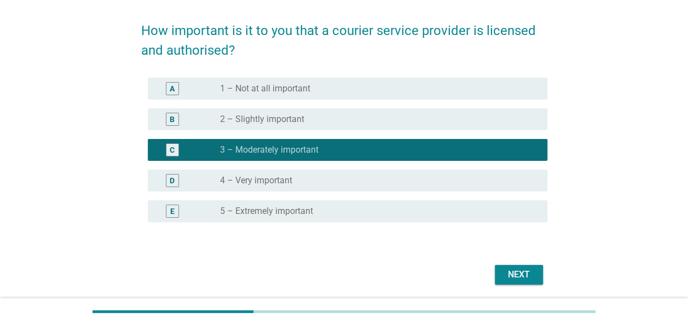
scroll to position [77, 0]
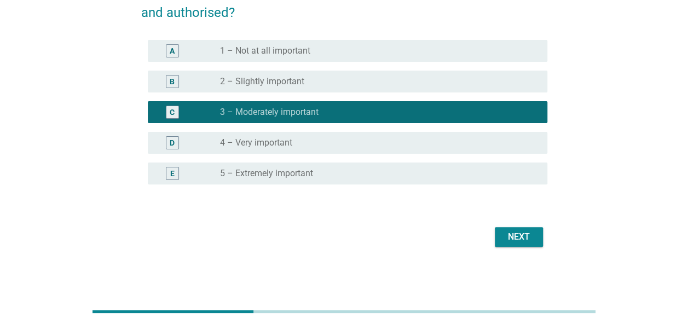
click at [521, 233] on div "Next" at bounding box center [518, 236] width 31 height 13
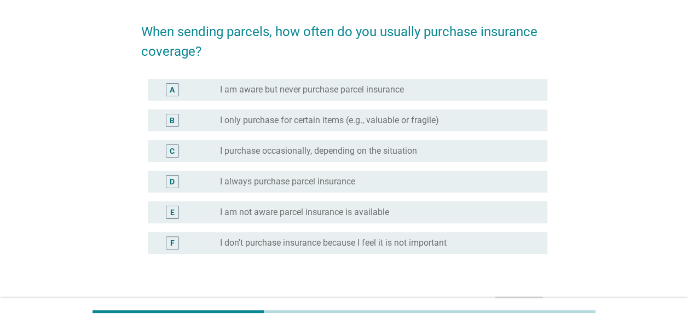
scroll to position [55, 0]
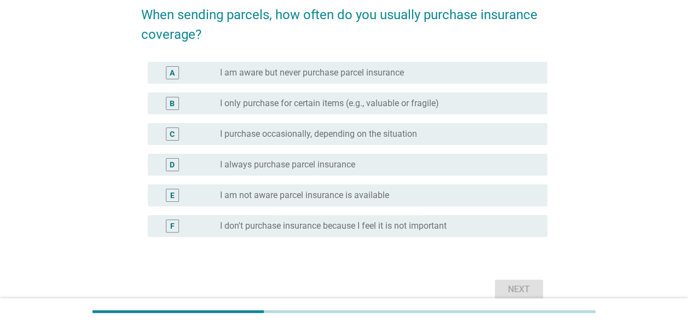
click at [418, 102] on label "I only purchase for certain items (e.g., valuable or fragile)" at bounding box center [329, 103] width 219 height 11
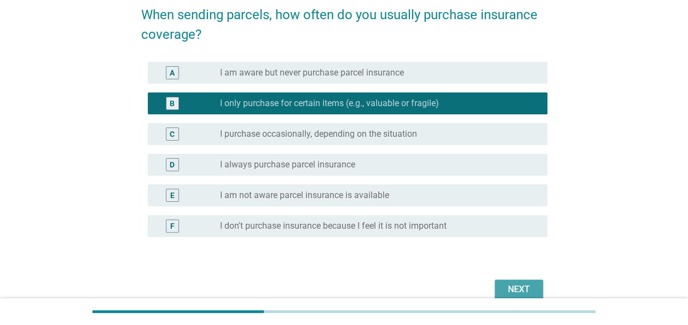
click at [528, 286] on div "Next" at bounding box center [518, 289] width 31 height 13
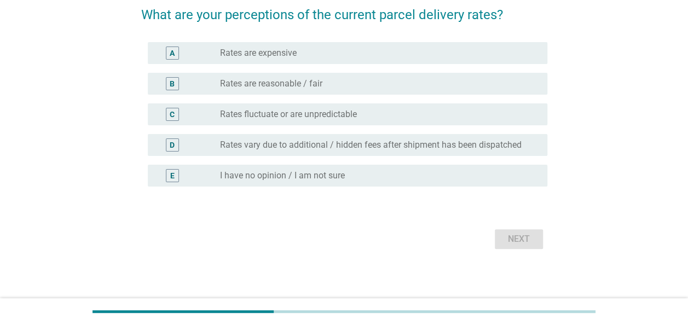
scroll to position [0, 0]
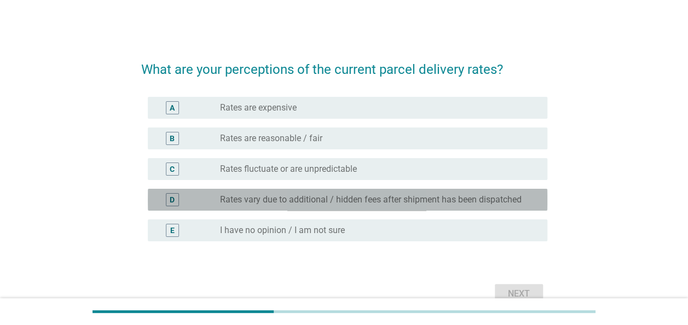
click at [422, 197] on label "Rates vary due to additional / hidden fees after shipment has been dispatched" at bounding box center [370, 199] width 301 height 11
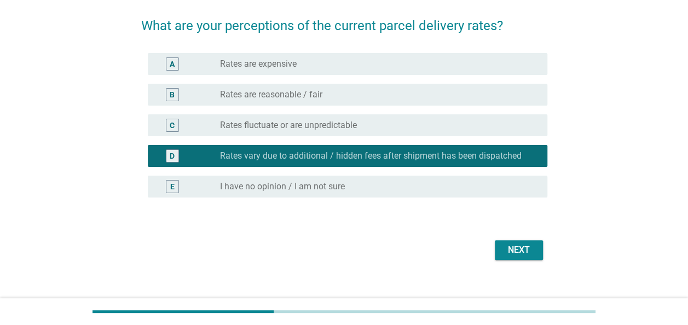
scroll to position [55, 0]
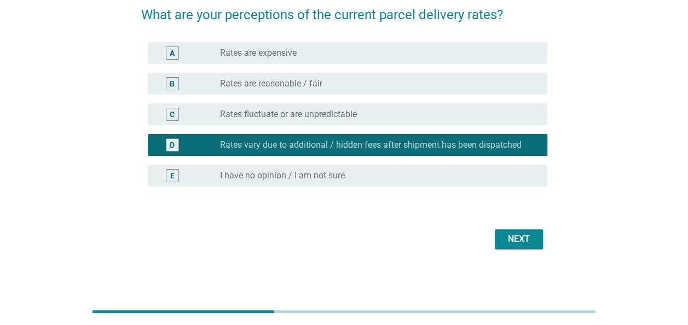
click at [291, 118] on label "Rates fluctuate or are unpredictable" at bounding box center [288, 114] width 137 height 11
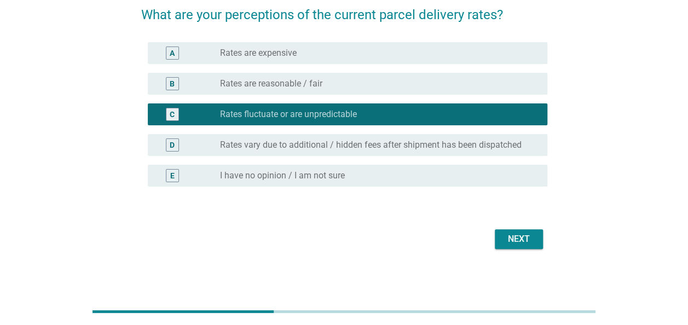
click at [303, 138] on div "radio_button_unchecked Rates vary due to additional / hidden fees after shipmen…" at bounding box center [379, 144] width 318 height 13
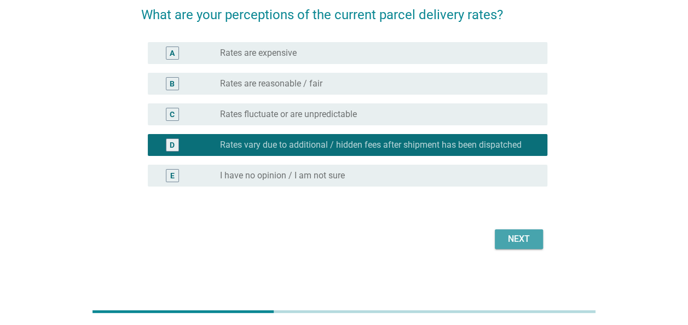
click at [529, 234] on div "Next" at bounding box center [518, 238] width 31 height 13
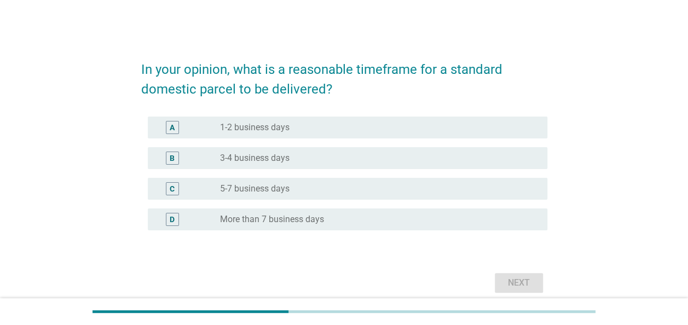
click at [305, 150] on div "B radio_button_unchecked 3-4 business days" at bounding box center [347, 158] width 399 height 22
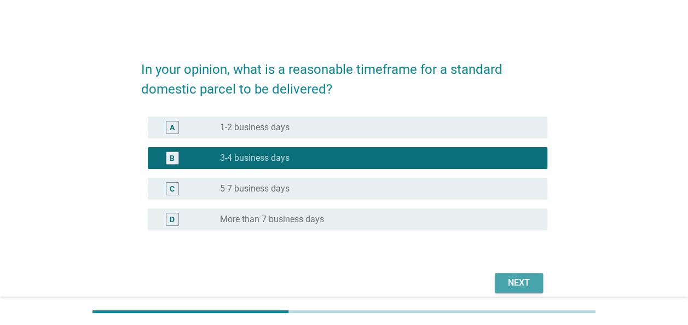
click at [502, 273] on button "Next" at bounding box center [518, 283] width 48 height 20
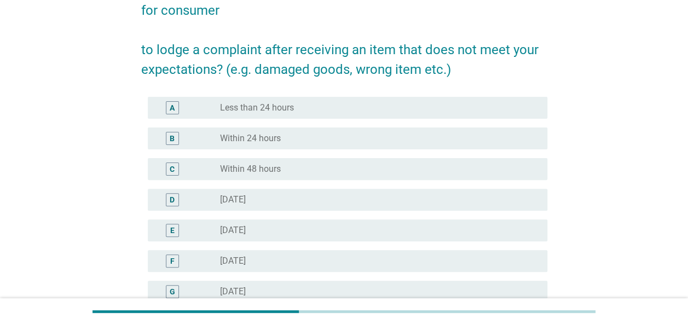
scroll to position [109, 0]
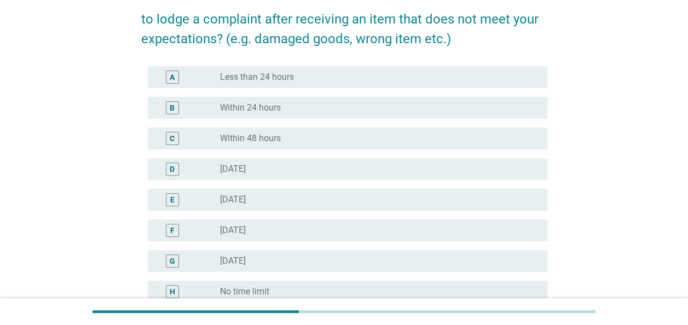
click at [296, 169] on div "radio_button_unchecked [DATE]" at bounding box center [375, 169] width 310 height 11
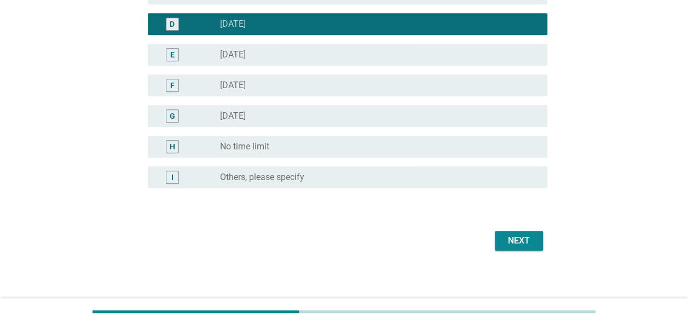
scroll to position [258, 0]
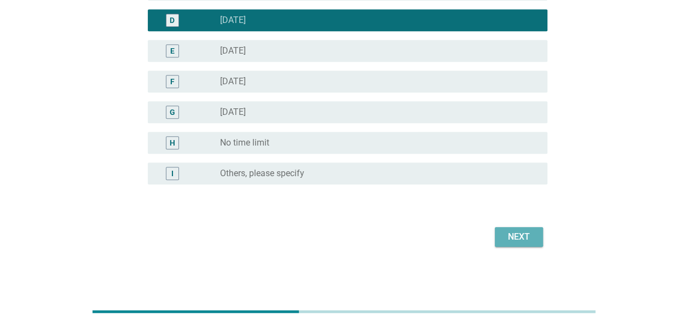
click at [509, 229] on button "Next" at bounding box center [518, 237] width 48 height 20
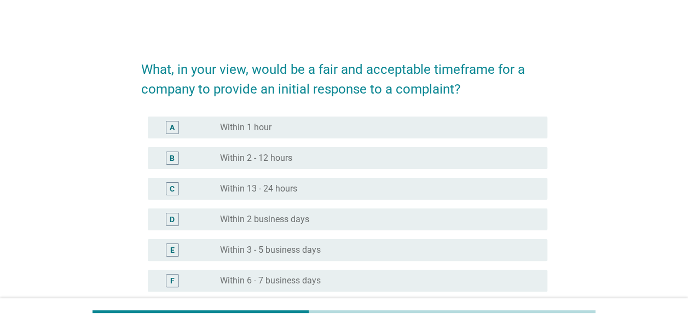
click at [302, 184] on div "radio_button_unchecked Within 13 - 24 hours" at bounding box center [375, 188] width 310 height 11
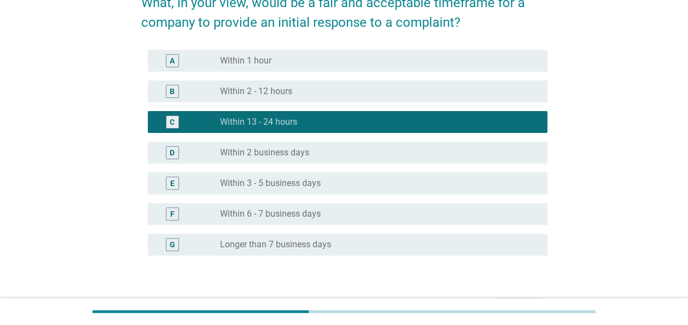
scroll to position [138, 0]
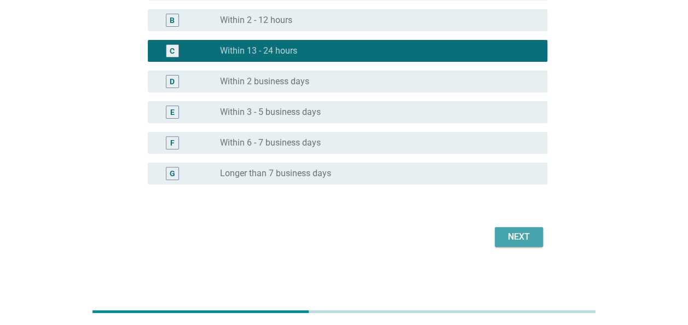
click at [528, 234] on div "Next" at bounding box center [518, 236] width 31 height 13
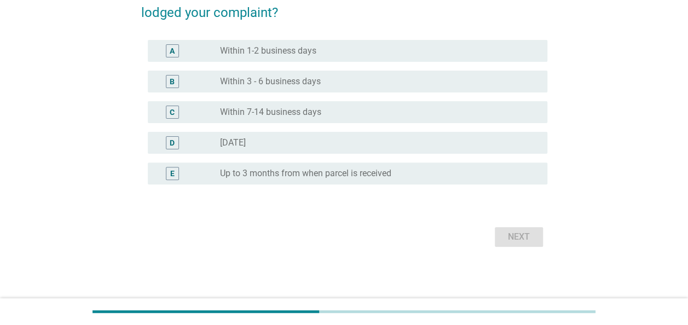
scroll to position [0, 0]
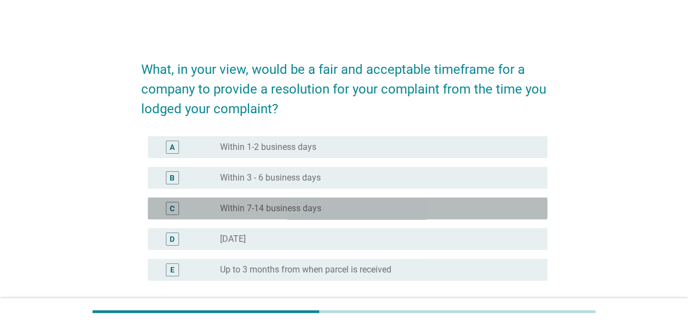
click at [365, 203] on div "radio_button_unchecked Within 7-14 business days" at bounding box center [375, 208] width 310 height 11
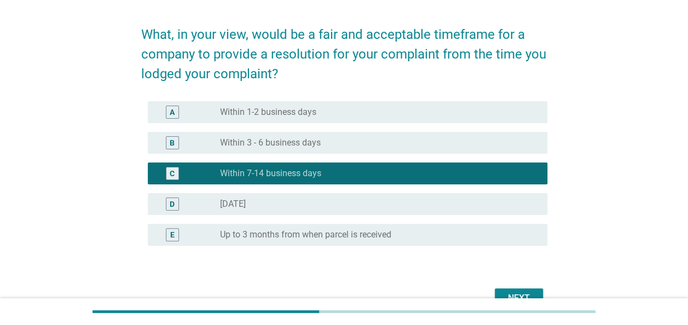
scroll to position [96, 0]
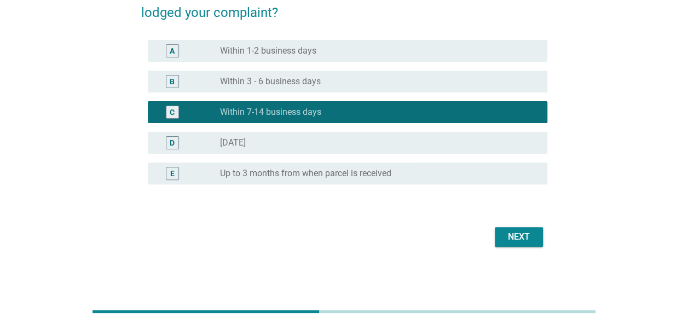
click at [509, 228] on button "Next" at bounding box center [518, 237] width 48 height 20
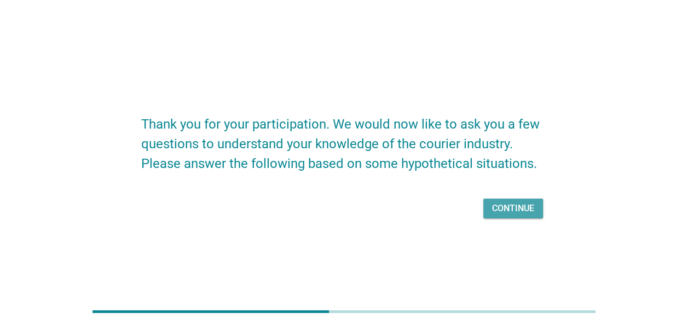
click at [509, 200] on button "Continue" at bounding box center [513, 209] width 60 height 20
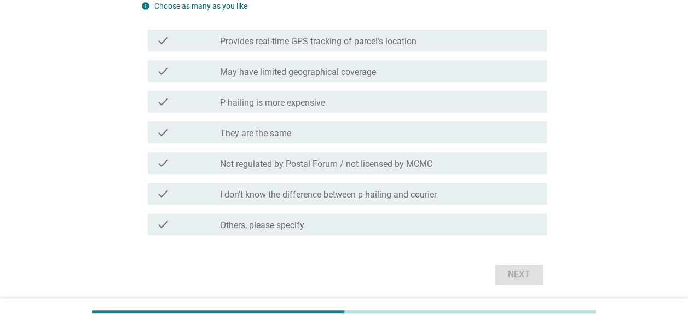
scroll to position [109, 0]
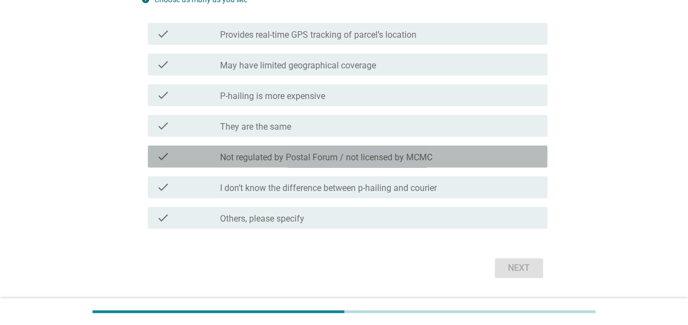
click at [403, 158] on label "Not regulated by Postal Forum / not licensed by MCMC" at bounding box center [326, 157] width 212 height 11
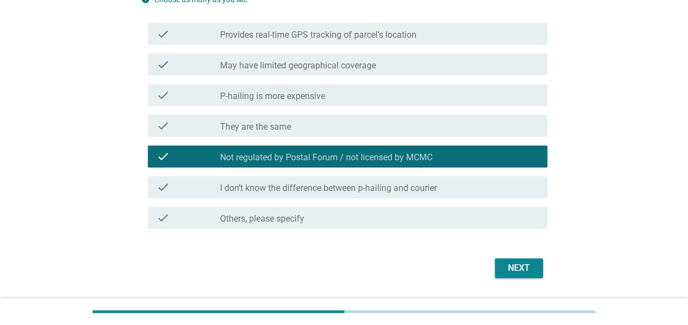
click at [349, 104] on div "check check_box_outline_blank P-hailing is more expensive" at bounding box center [347, 95] width 399 height 22
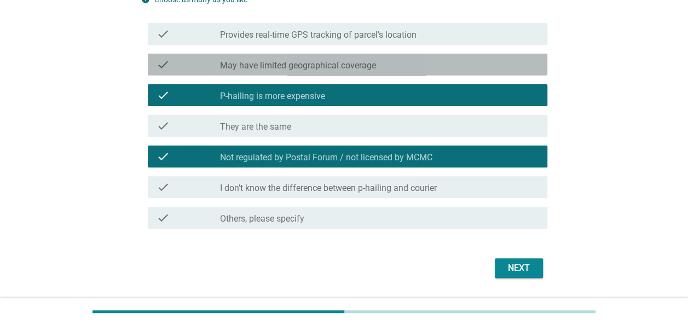
click at [360, 69] on label "May have limited geographical coverage" at bounding box center [298, 65] width 156 height 11
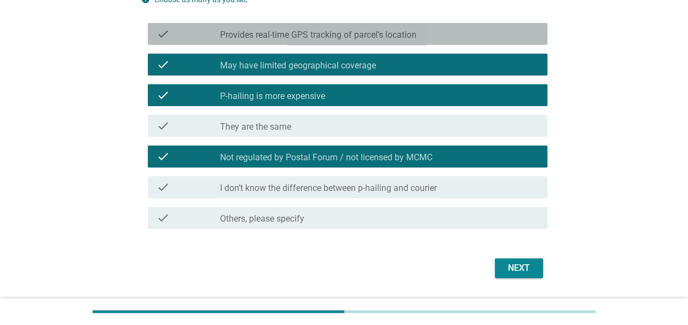
click at [413, 32] on label "Provides real-time GPS tracking of parcel’s location" at bounding box center [318, 35] width 196 height 11
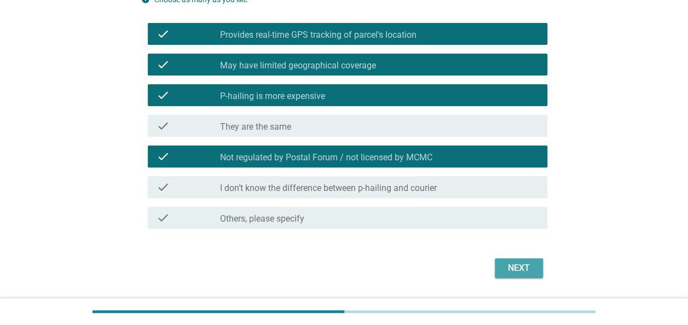
click at [512, 266] on div "Next" at bounding box center [518, 267] width 31 height 13
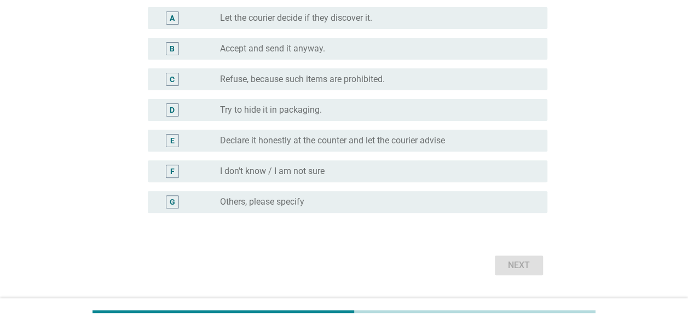
scroll to position [0, 0]
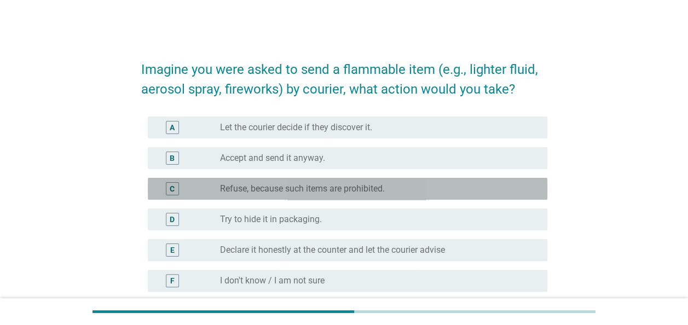
click at [316, 185] on label "Refuse, because such items are prohibited." at bounding box center [302, 188] width 165 height 11
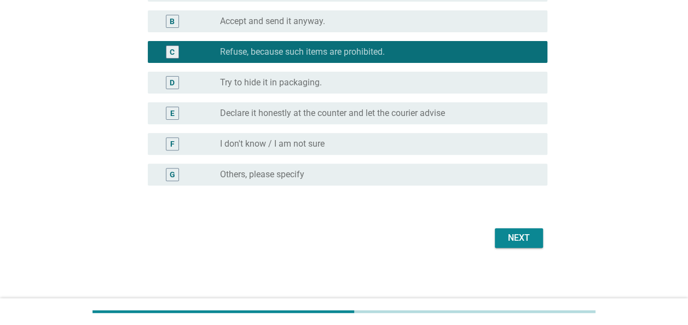
scroll to position [138, 0]
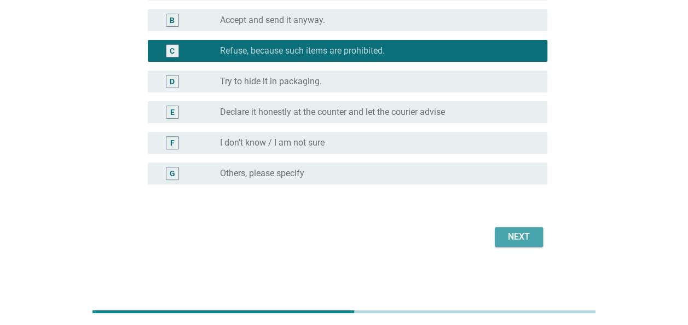
click at [514, 237] on div "Next" at bounding box center [518, 236] width 31 height 13
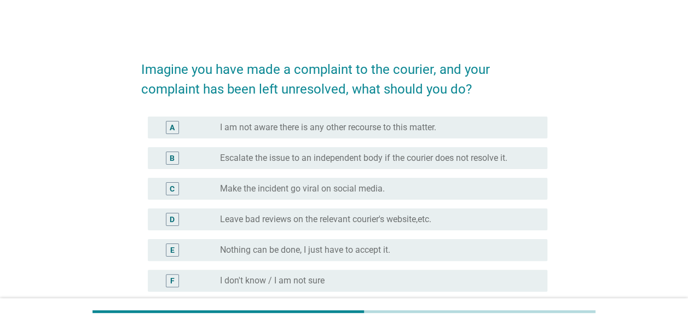
click at [322, 282] on label "I don't know / I am not sure" at bounding box center [272, 280] width 104 height 11
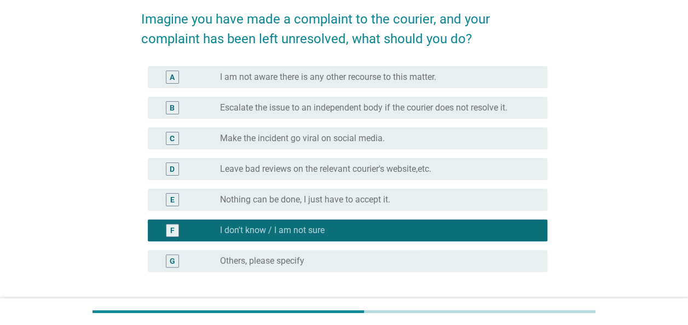
scroll to position [109, 0]
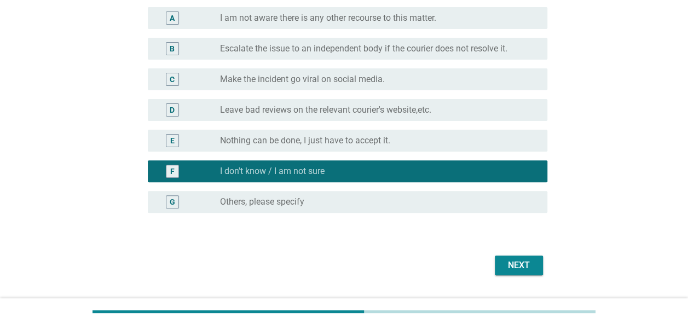
click at [518, 270] on div "Next" at bounding box center [518, 265] width 31 height 13
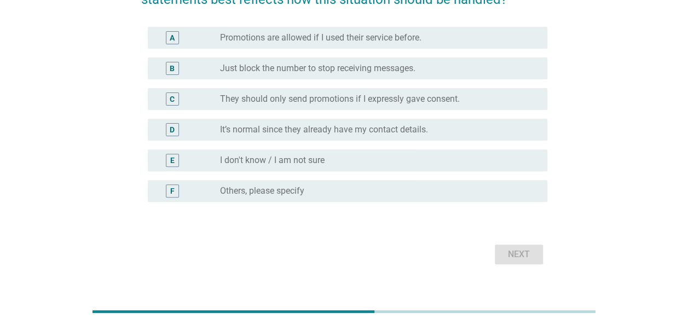
click at [294, 101] on label "They should only send promotions if I expressly gave consent." at bounding box center [340, 99] width 240 height 11
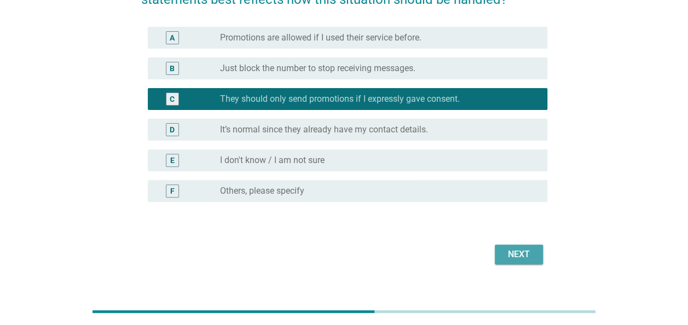
click at [503, 257] on div "Next" at bounding box center [518, 254] width 31 height 13
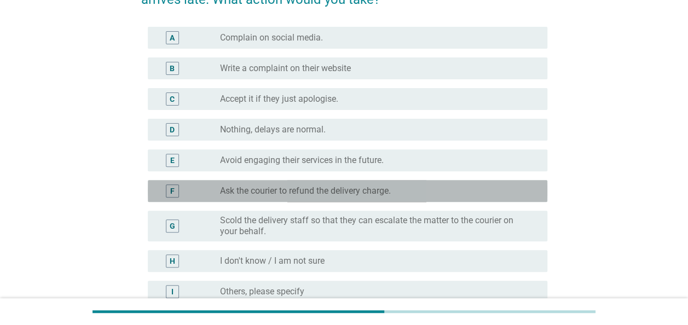
click at [411, 193] on div "radio_button_unchecked Ask the courier to refund the delivery charge." at bounding box center [375, 190] width 310 height 11
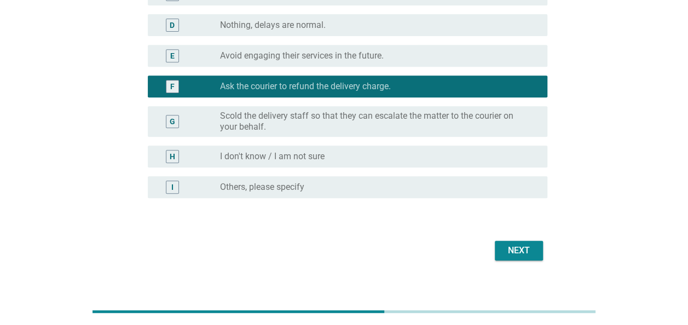
scroll to position [219, 0]
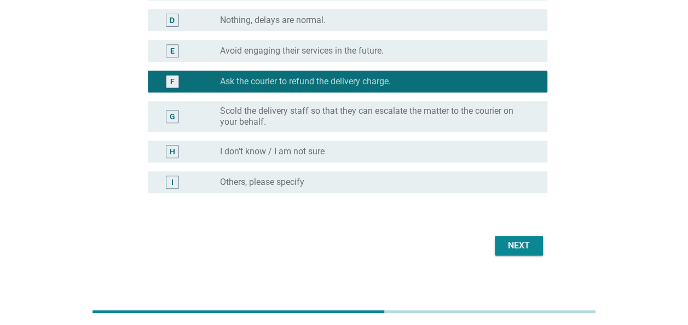
click at [504, 234] on div "Next" at bounding box center [344, 245] width 406 height 26
click at [503, 241] on div "Next" at bounding box center [518, 245] width 31 height 13
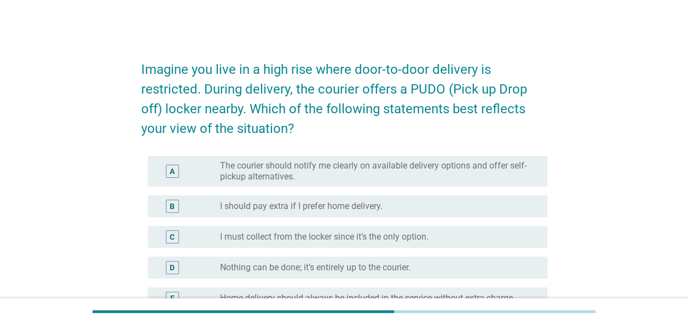
scroll to position [55, 0]
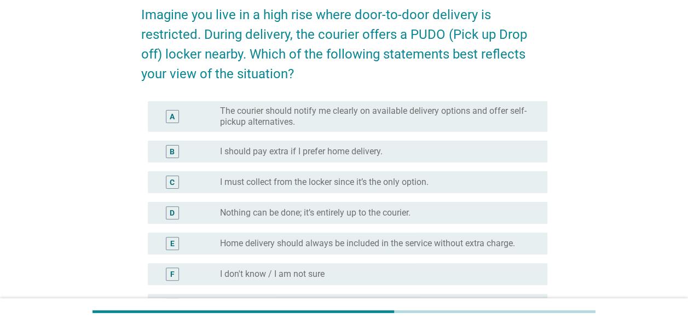
click at [469, 116] on label "The courier should notify me clearly on available delivery options and offer se…" at bounding box center [375, 117] width 310 height 22
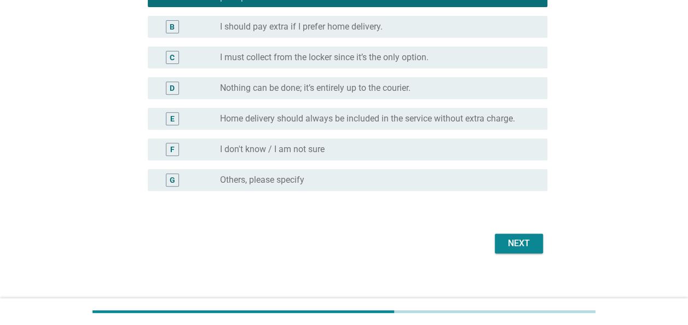
scroll to position [186, 0]
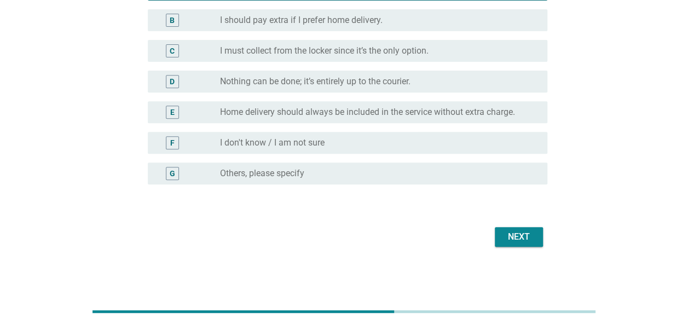
click at [523, 234] on div "Next" at bounding box center [518, 236] width 31 height 13
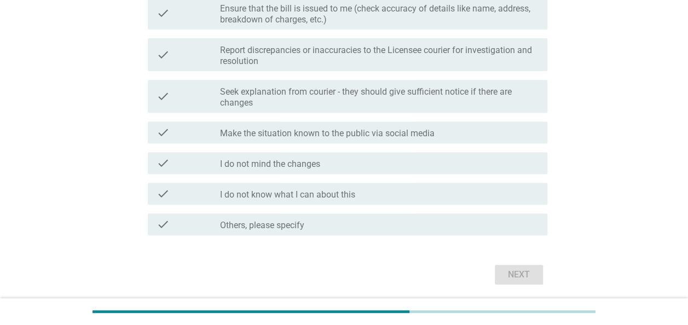
scroll to position [0, 0]
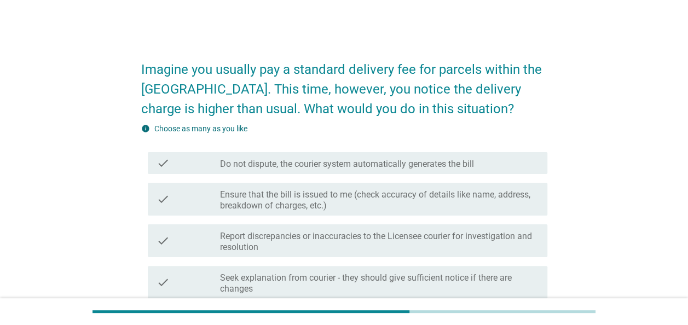
click at [374, 203] on label "Ensure that the bill is issued to me (check accuracy of details like name, addr…" at bounding box center [379, 200] width 318 height 22
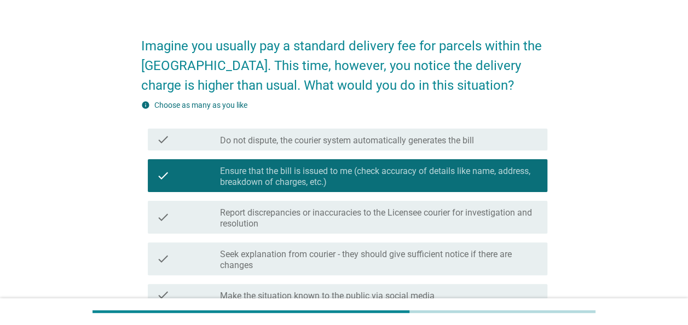
scroll to position [55, 0]
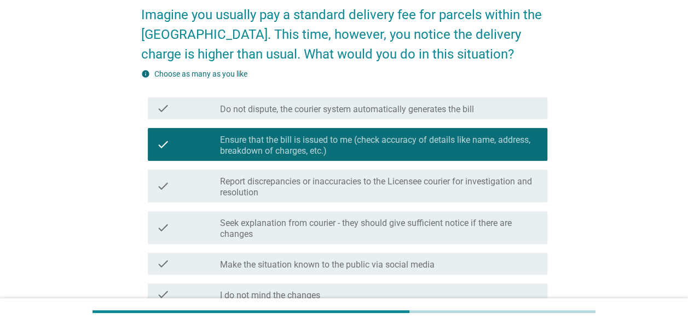
click at [445, 190] on label "Report discrepancies or inaccuracies to the Licensee courier for investigation …" at bounding box center [379, 187] width 318 height 22
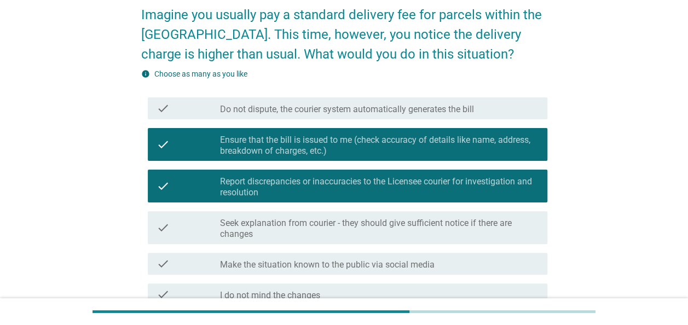
scroll to position [109, 0]
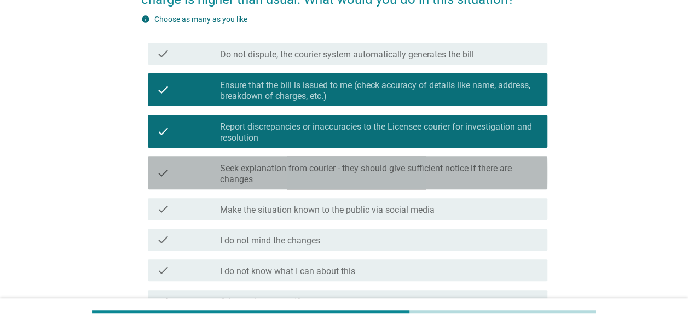
click at [477, 168] on label "Seek explanation from courier - they should give sufficient notice if there are…" at bounding box center [379, 174] width 318 height 22
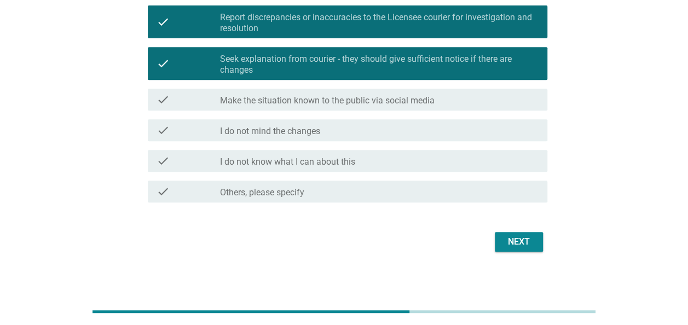
scroll to position [224, 0]
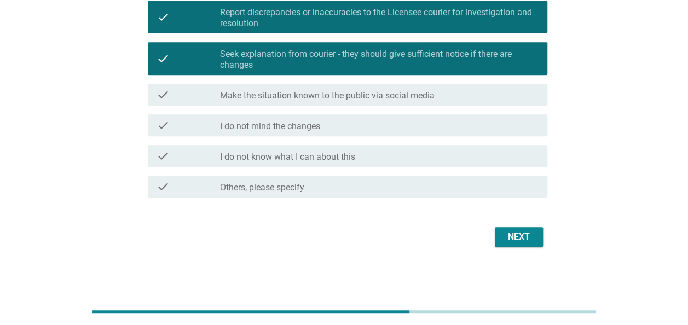
click at [516, 229] on button "Next" at bounding box center [518, 237] width 48 height 20
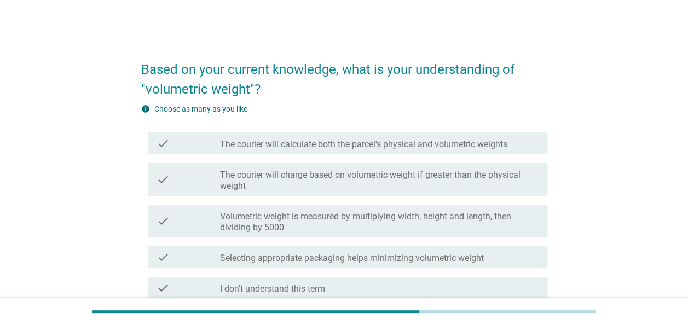
scroll to position [55, 0]
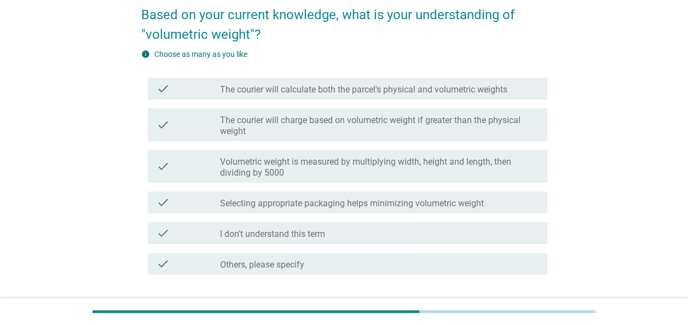
click at [463, 89] on label "The courier will calculate both the parcel's physical and volumetric weights" at bounding box center [363, 89] width 287 height 11
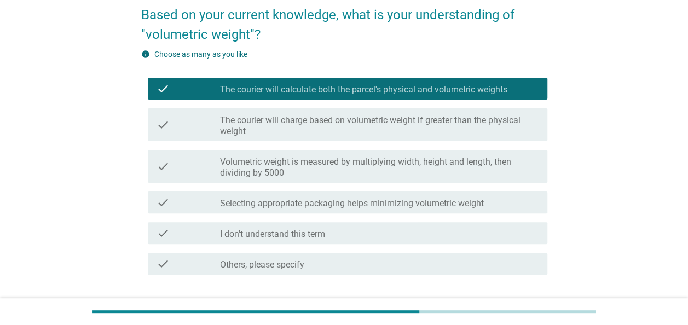
scroll to position [109, 0]
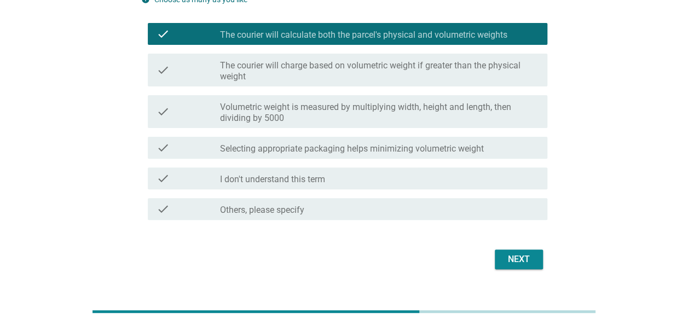
click at [524, 260] on div "Next" at bounding box center [518, 259] width 31 height 13
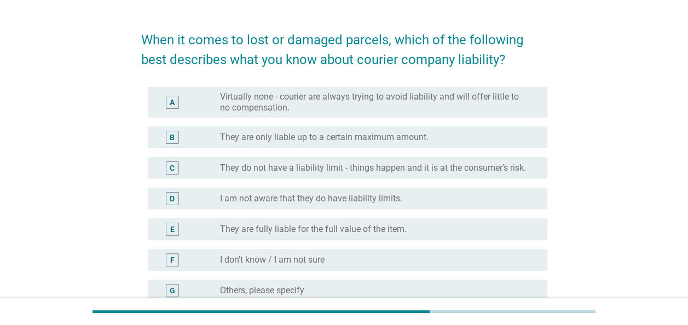
scroll to position [55, 0]
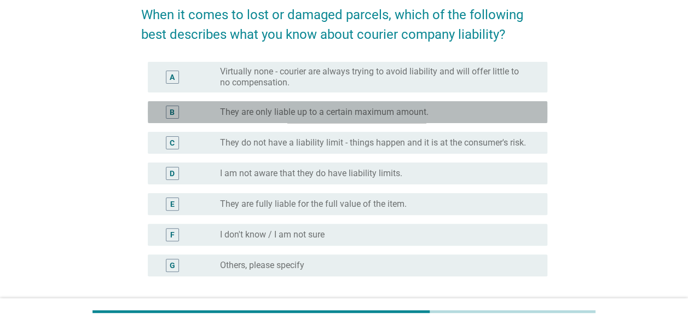
click at [442, 110] on div "radio_button_unchecked They are only liable up to a certain maximum amount." at bounding box center [375, 112] width 310 height 11
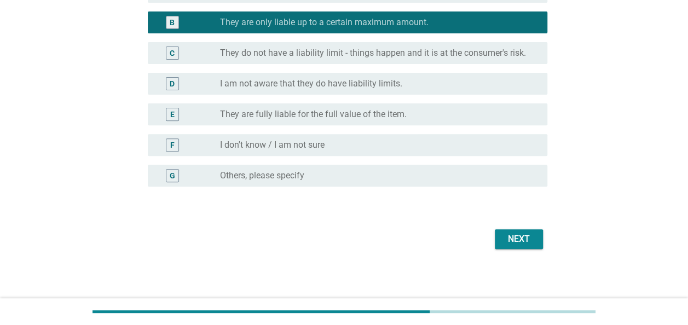
scroll to position [147, 0]
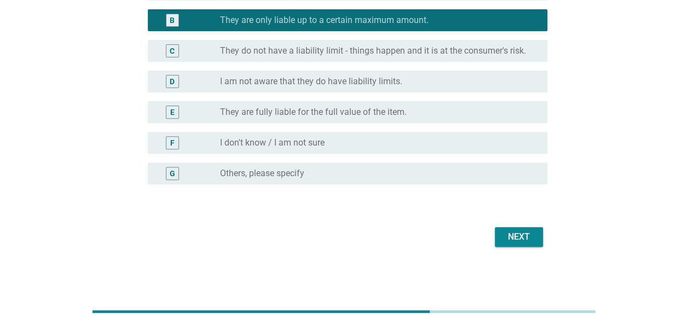
click at [505, 231] on div "Next" at bounding box center [518, 236] width 31 height 13
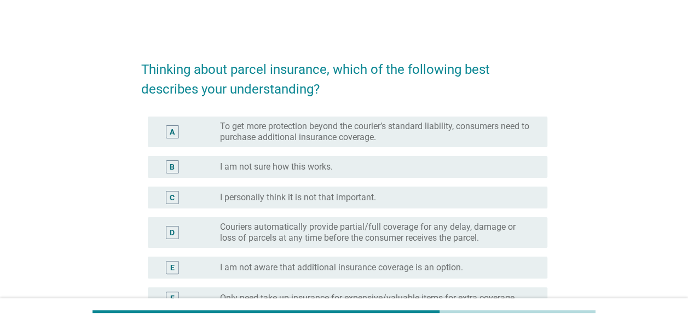
click at [426, 135] on label "To get more protection beyond the courier’s standard liability, consumers need …" at bounding box center [375, 132] width 310 height 22
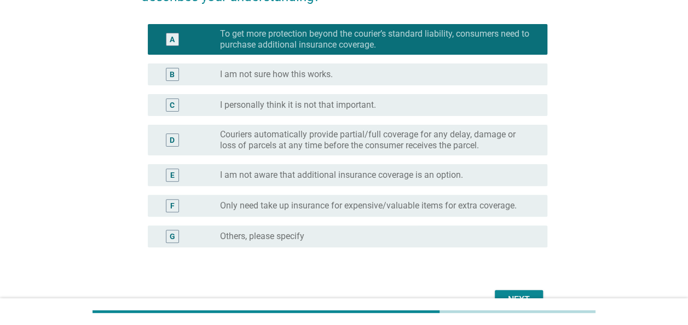
scroll to position [109, 0]
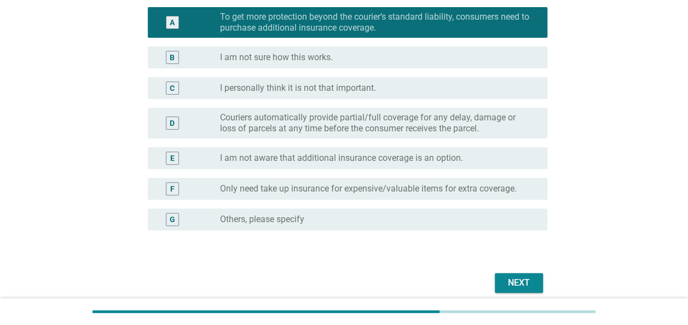
click at [487, 189] on label "Only need take up insurance for expensive/valuable items for extra coverage." at bounding box center [368, 188] width 296 height 11
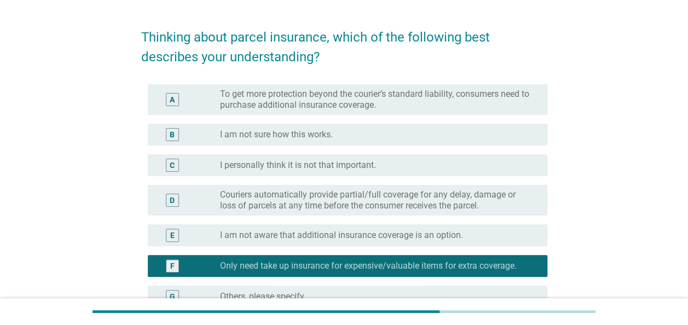
scroll to position [0, 0]
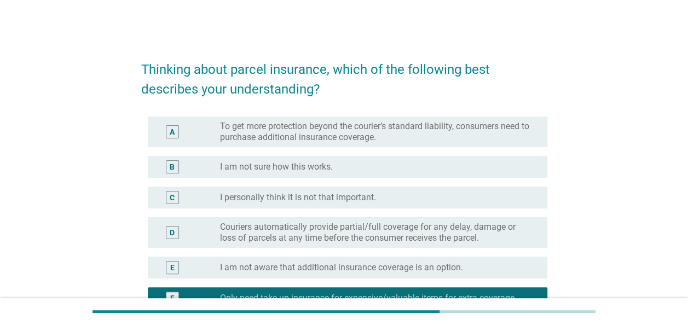
click at [454, 127] on label "To get more protection beyond the courier’s standard liability, consumers need …" at bounding box center [375, 132] width 310 height 22
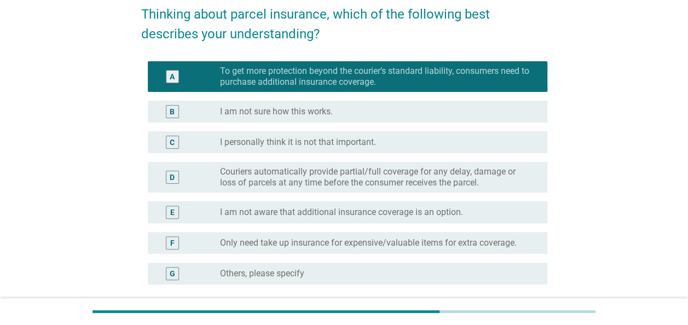
scroll to position [109, 0]
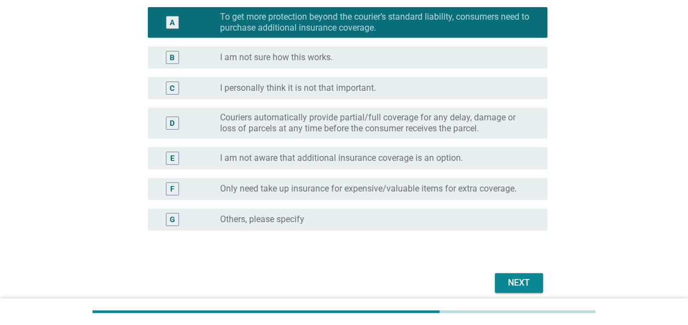
click at [506, 277] on div "Next" at bounding box center [518, 282] width 31 height 13
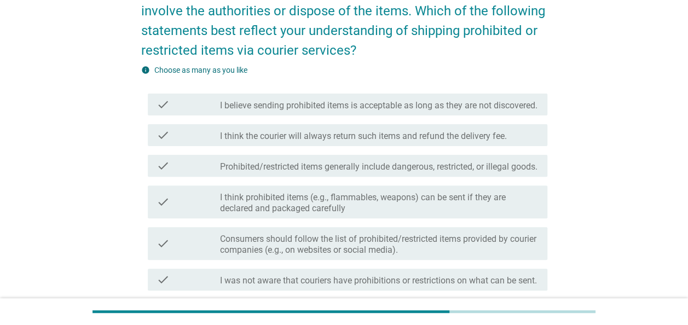
scroll to position [164, 0]
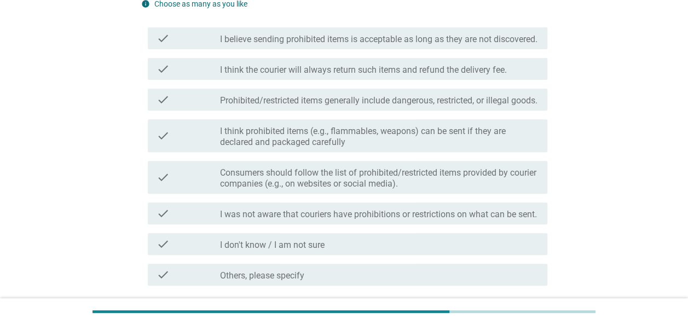
click at [436, 106] on label "Prohibited/restricted items generally include dangerous, restricted, or illegal…" at bounding box center [378, 100] width 317 height 11
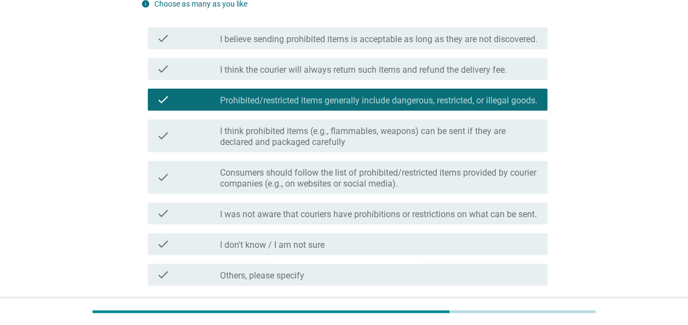
click at [491, 194] on div "check check_box_outline_blank Consumers should follow the list of prohibited/re…" at bounding box center [347, 177] width 399 height 33
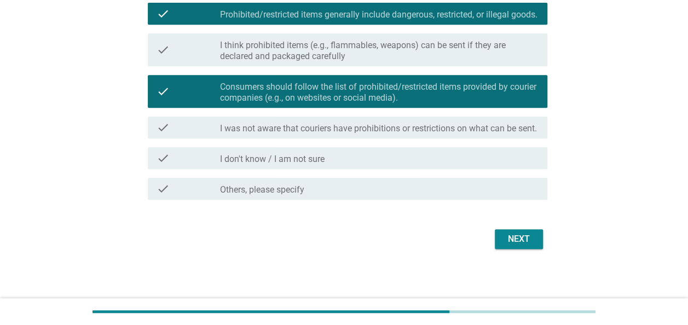
scroll to position [273, 0]
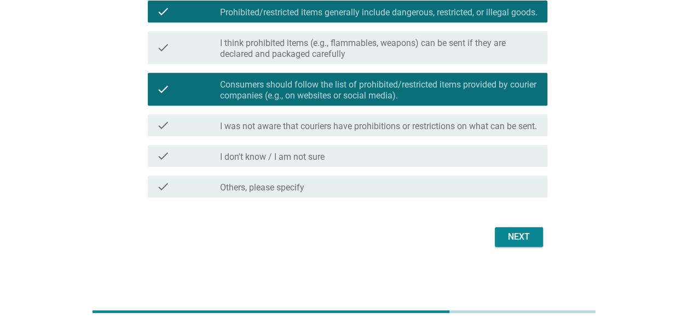
click at [523, 243] on div "Next" at bounding box center [518, 236] width 31 height 13
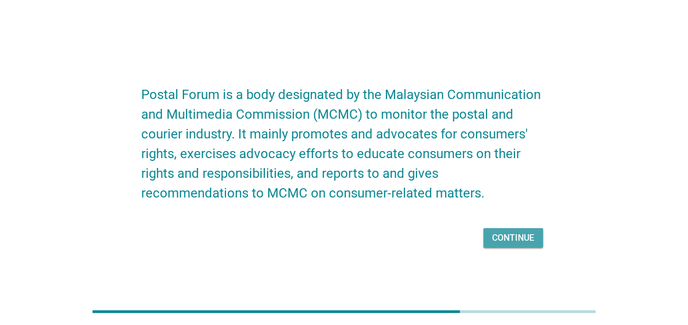
click at [521, 237] on div "Continue" at bounding box center [513, 237] width 42 height 13
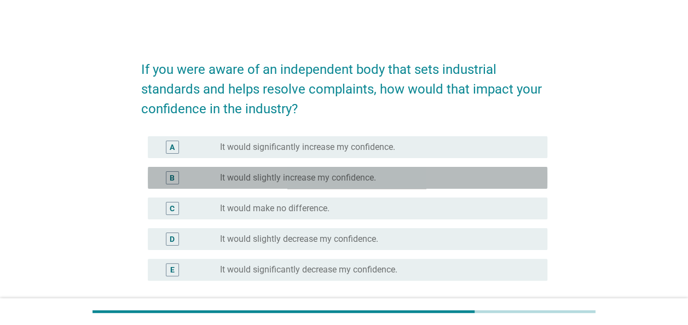
click at [327, 175] on label "It would slightly increase my confidence." at bounding box center [298, 177] width 156 height 11
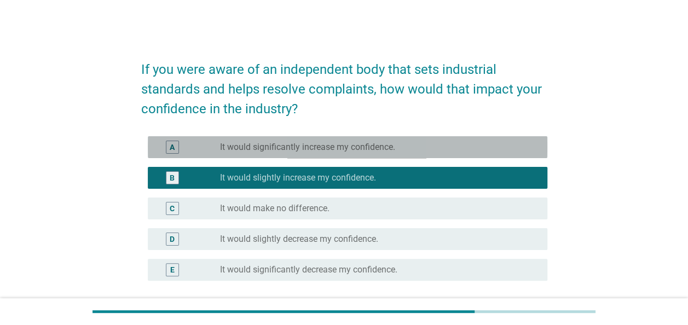
click at [376, 139] on div "A radio_button_unchecked It would significantly increase my confidence." at bounding box center [347, 147] width 399 height 22
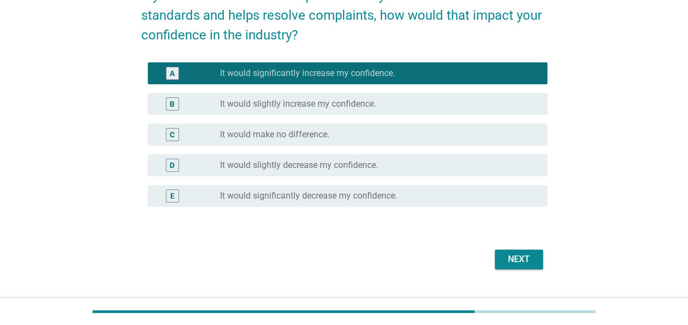
scroll to position [96, 0]
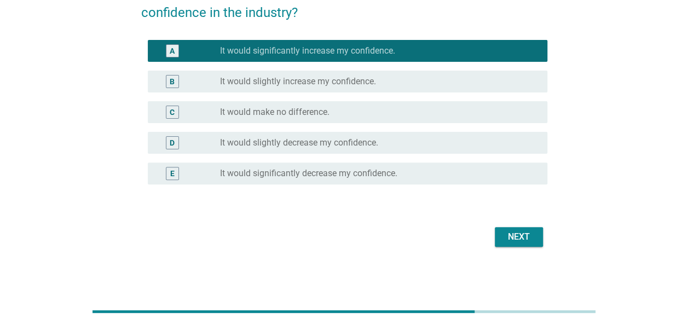
click at [516, 237] on div "Next" at bounding box center [518, 236] width 31 height 13
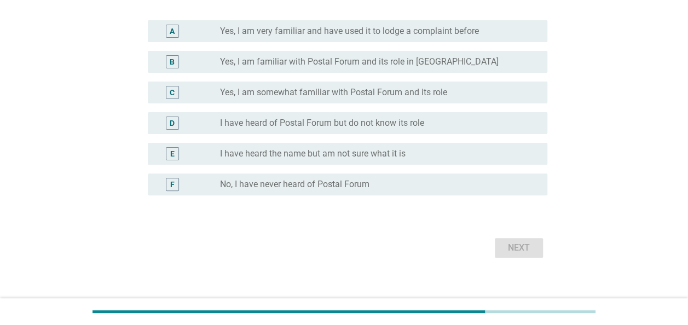
scroll to position [0, 0]
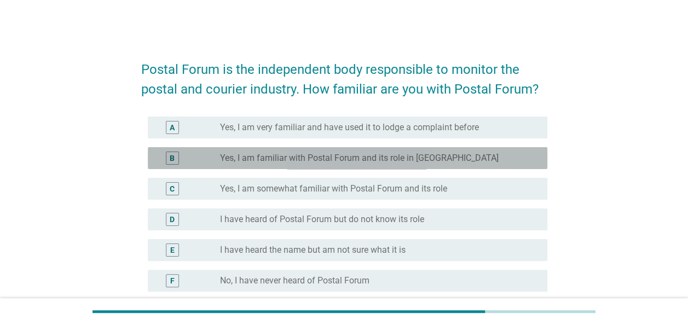
click at [473, 160] on div "radio_button_unchecked Yes, I am familiar with Postal Forum and its role in [GE…" at bounding box center [375, 158] width 310 height 11
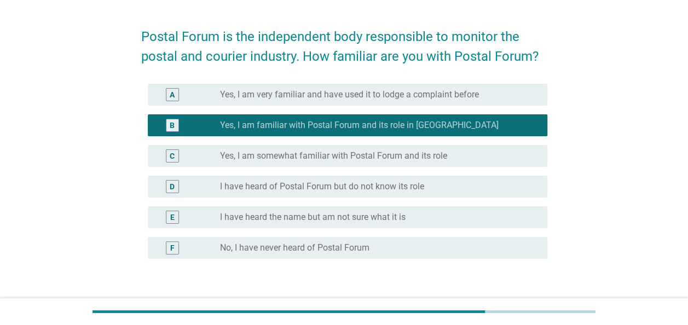
scroll to position [55, 0]
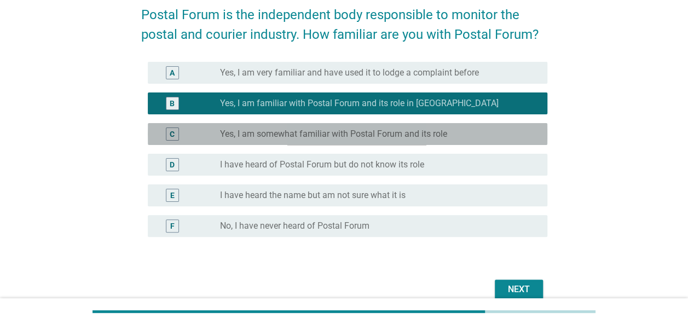
click at [485, 137] on div "radio_button_unchecked Yes, I am somewhat familiar with Postal Forum and its ro…" at bounding box center [375, 134] width 310 height 11
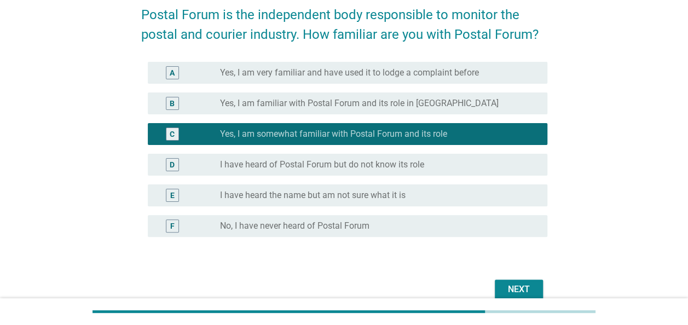
click at [466, 103] on div "radio_button_unchecked Yes, I am familiar with Postal Forum and its role in [GE…" at bounding box center [375, 103] width 310 height 11
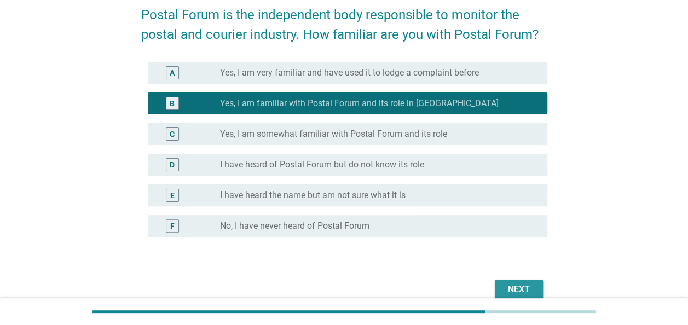
click at [529, 287] on div "Next" at bounding box center [518, 289] width 31 height 13
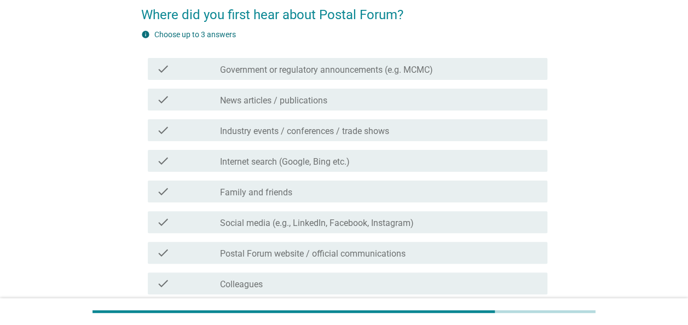
click at [314, 160] on label "Internet search (Google, Bing etc.)" at bounding box center [285, 161] width 130 height 11
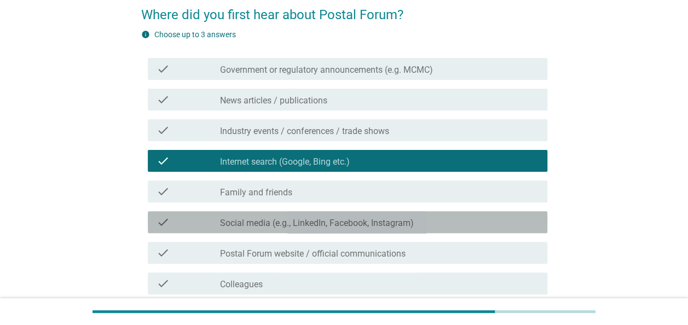
click at [409, 219] on label "Social media (e.g., LinkedIn, Facebook, Instagram)" at bounding box center [317, 223] width 194 height 11
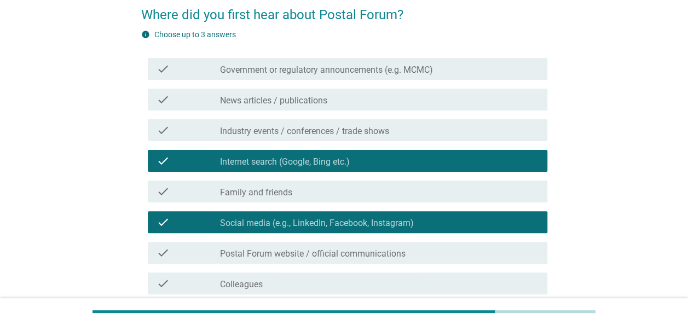
click at [379, 62] on div "check_box_outline_blank Government or regulatory announcements (e.g. MCMC)" at bounding box center [379, 68] width 318 height 13
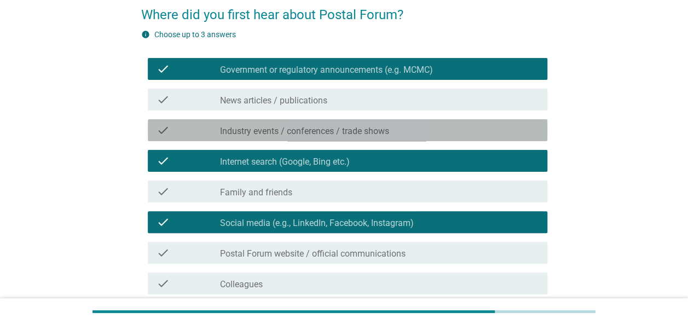
click at [400, 127] on div "check_box_outline_blank Industry events / conferences / trade shows" at bounding box center [379, 130] width 318 height 13
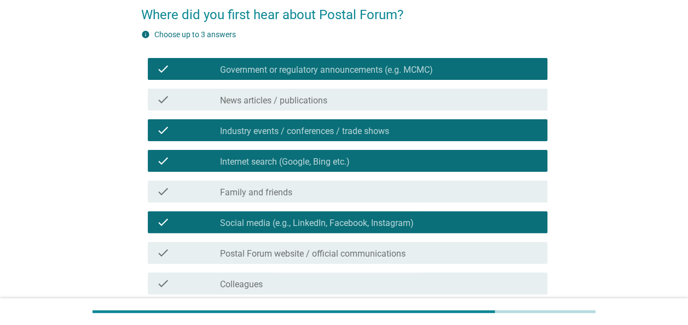
click at [407, 55] on div "check check_box_outline_blank Government or regulatory announcements (e.g. MCMC)" at bounding box center [344, 69] width 406 height 31
click at [406, 62] on div "check_box_outline_blank Government or regulatory announcements (e.g. MCMC)" at bounding box center [379, 68] width 318 height 13
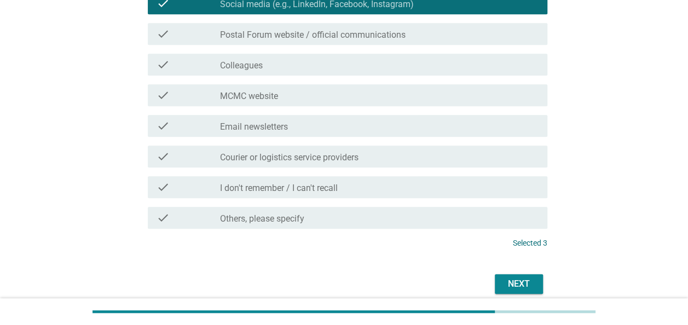
scroll to position [321, 0]
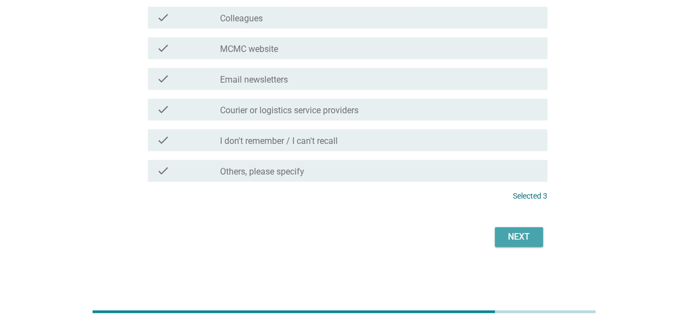
click at [516, 232] on div "Next" at bounding box center [518, 236] width 31 height 13
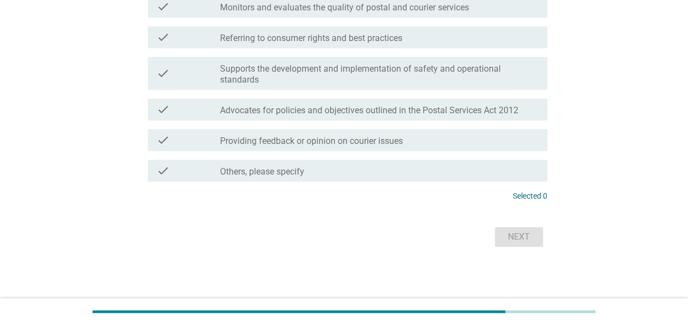
scroll to position [0, 0]
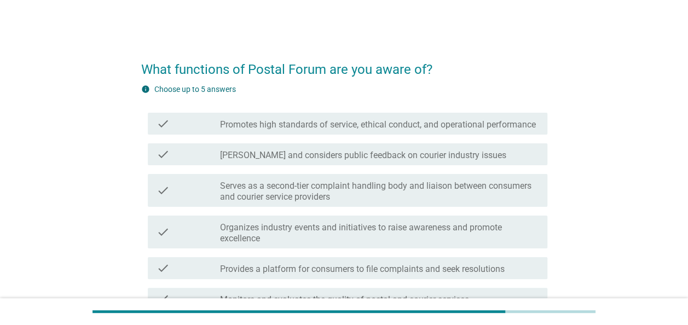
click at [432, 161] on label "[PERSON_NAME] and considers public feedback on courier industry issues" at bounding box center [363, 155] width 286 height 11
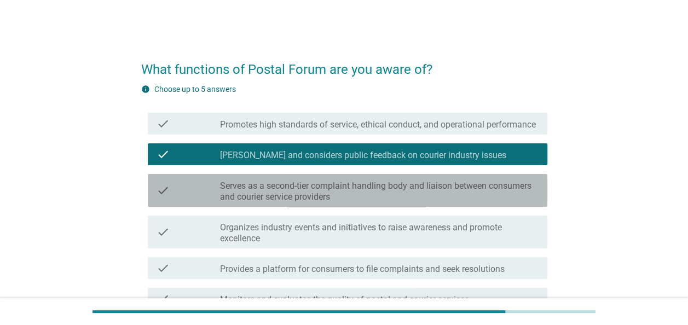
click at [436, 202] on label "Serves as a second-tier complaint handling body and liaison between consumers a…" at bounding box center [379, 191] width 318 height 22
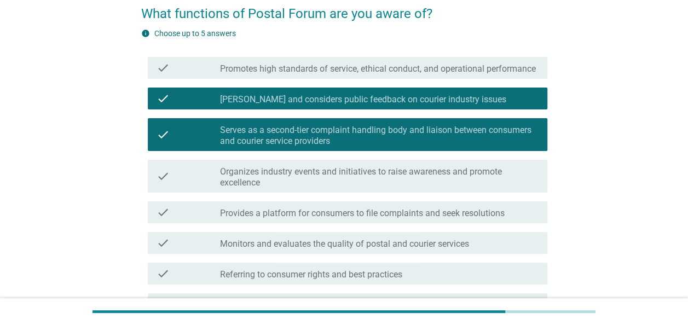
scroll to position [109, 0]
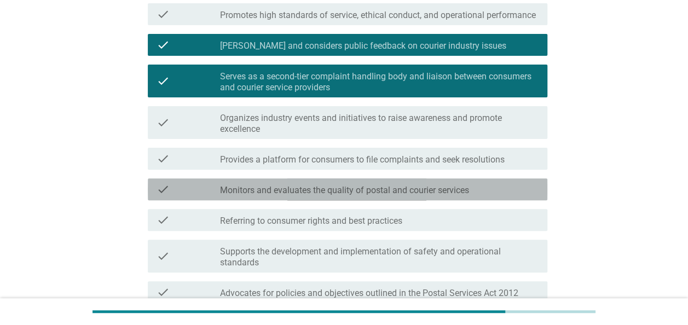
click at [411, 196] on label "Monitors and evaluates the quality of postal and courier services" at bounding box center [344, 190] width 249 height 11
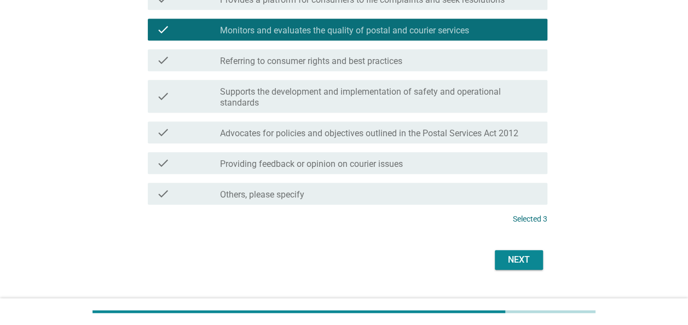
scroll to position [273, 0]
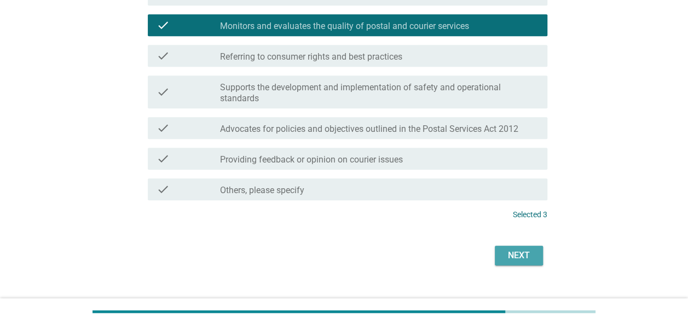
click at [524, 262] on div "Next" at bounding box center [518, 255] width 31 height 13
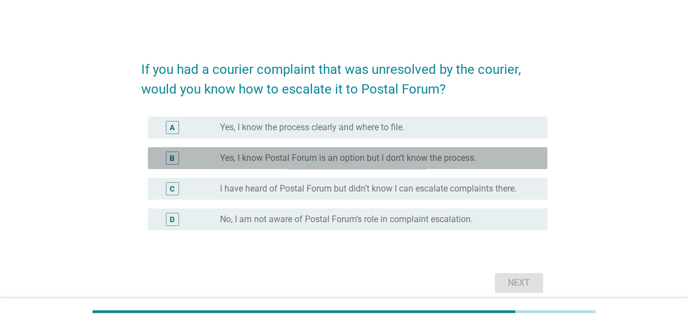
click at [288, 154] on label "Yes, I know Postal Forum is an option but I don’t know the process." at bounding box center [348, 158] width 256 height 11
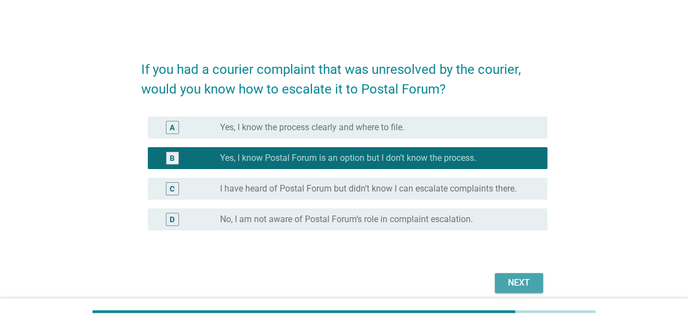
click at [509, 276] on div "Next" at bounding box center [518, 282] width 31 height 13
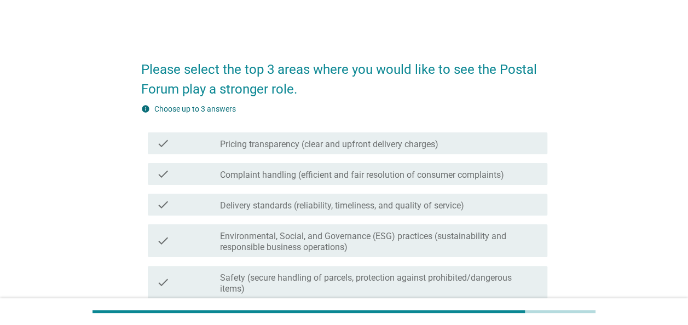
click at [364, 171] on label "Complaint handling (efficient and fair resolution of consumer complaints)" at bounding box center [362, 175] width 284 height 11
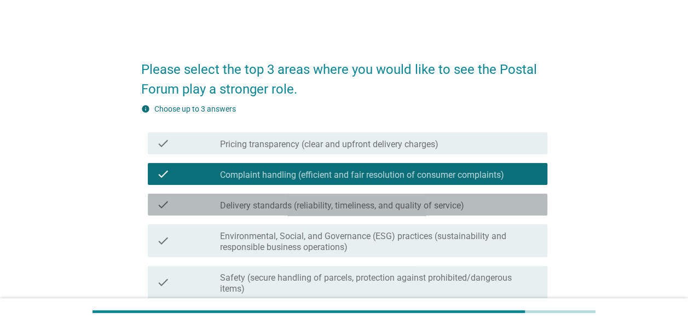
click at [329, 210] on label "Delivery standards (reliability, timeliness, and quality of service)" at bounding box center [342, 205] width 244 height 11
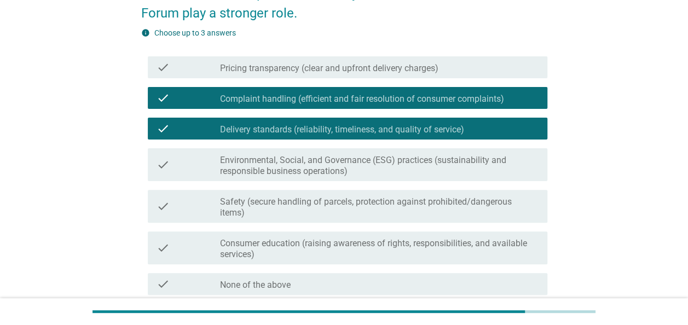
scroll to position [109, 0]
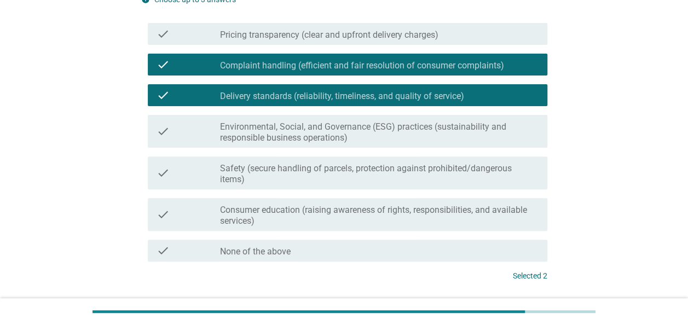
click at [305, 214] on label "Consumer education (raising awareness of rights, responsibilities, and availabl…" at bounding box center [379, 216] width 318 height 22
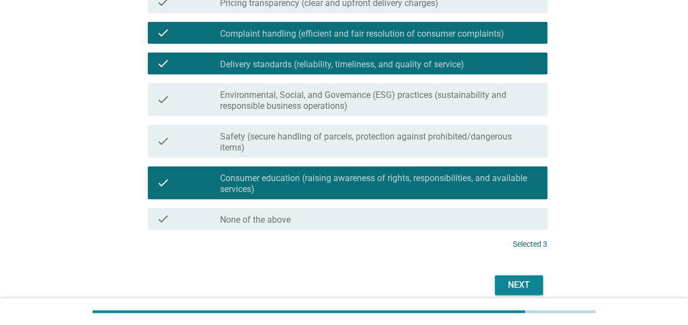
scroll to position [164, 0]
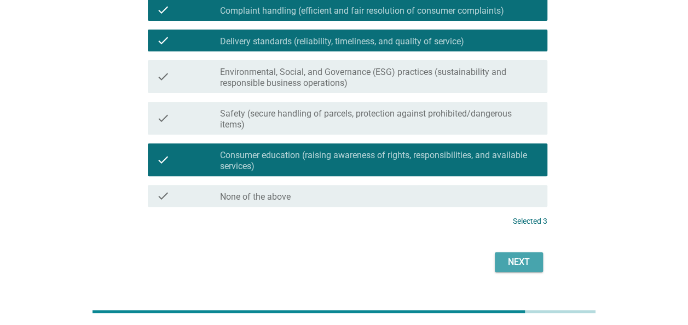
click at [515, 264] on div "Next" at bounding box center [518, 261] width 31 height 13
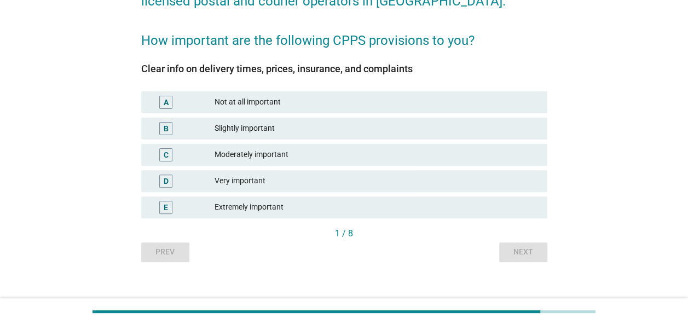
scroll to position [109, 0]
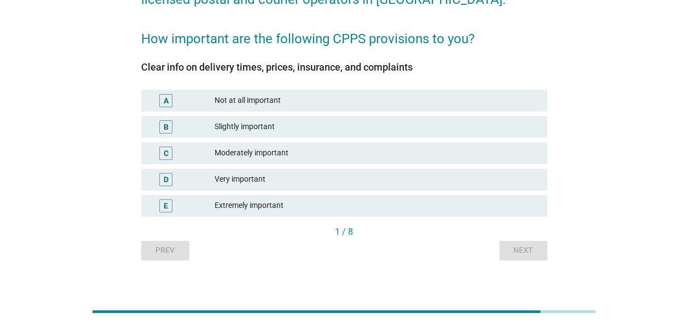
click at [240, 207] on div "Extremely important" at bounding box center [376, 205] width 324 height 13
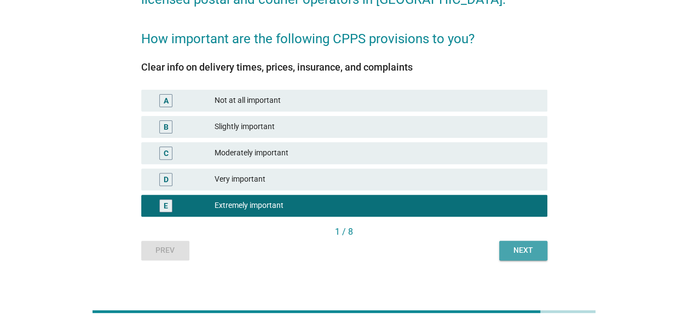
click at [522, 251] on div "Next" at bounding box center [523, 249] width 31 height 11
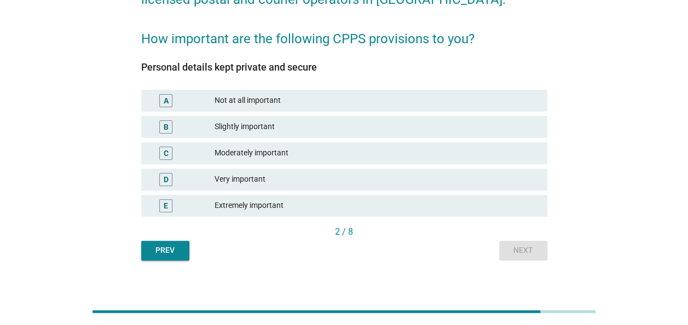
click at [247, 202] on div "Extremely important" at bounding box center [376, 205] width 324 height 13
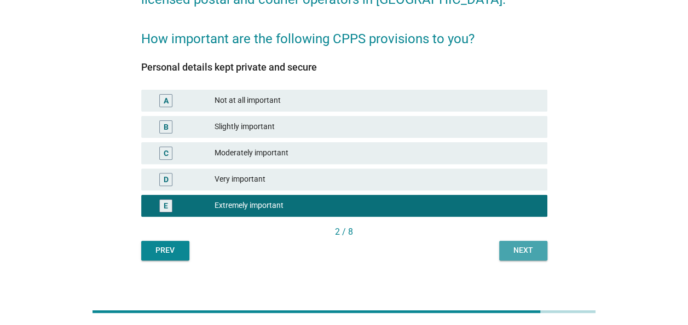
click at [515, 242] on button "Next" at bounding box center [523, 251] width 48 height 20
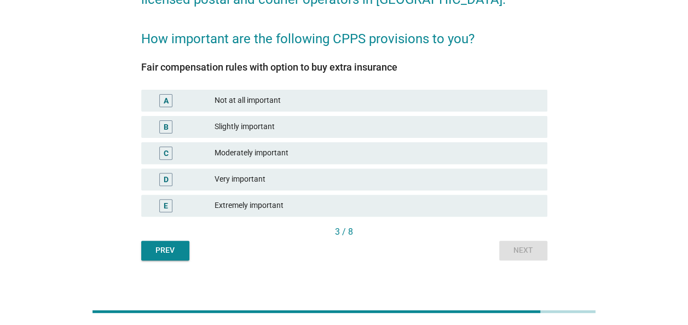
click at [255, 207] on div "Extremely important" at bounding box center [376, 205] width 324 height 13
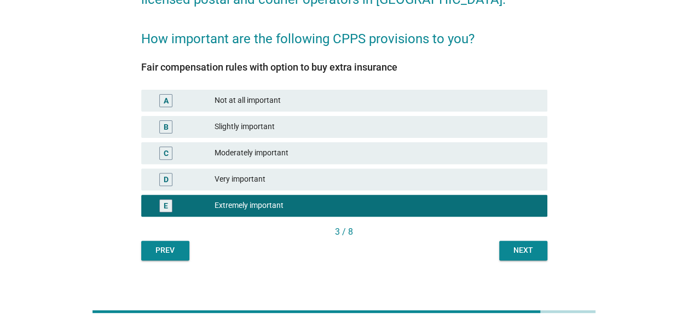
click at [526, 249] on div "Next" at bounding box center [523, 249] width 31 height 11
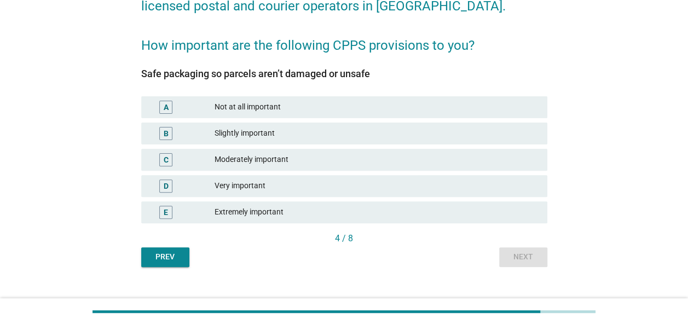
scroll to position [120, 0]
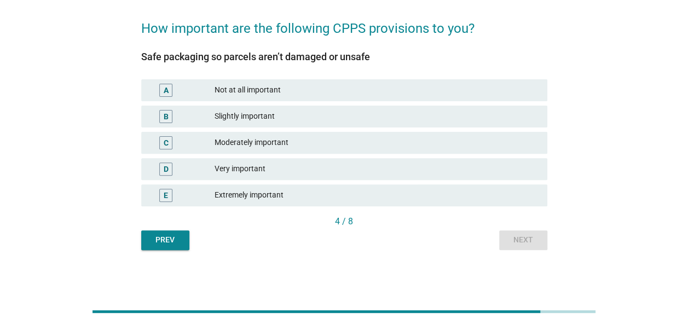
drag, startPoint x: 286, startPoint y: 202, endPoint x: 296, endPoint y: 203, distance: 11.0
click at [286, 202] on div "E Extremely important" at bounding box center [344, 195] width 406 height 22
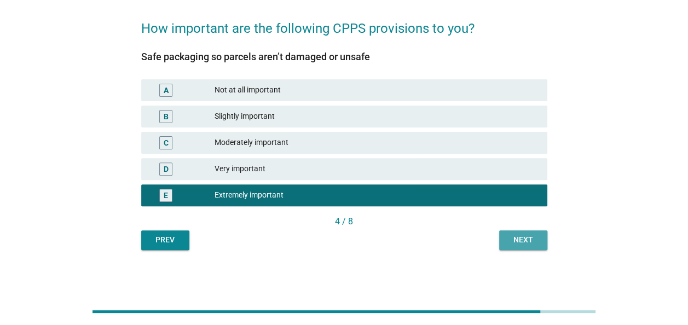
click at [522, 234] on div "Next" at bounding box center [523, 239] width 31 height 11
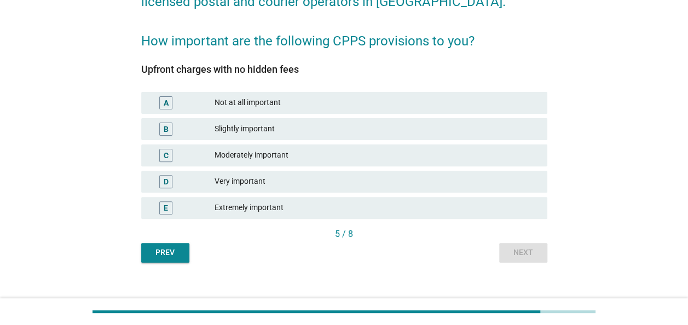
scroll to position [109, 0]
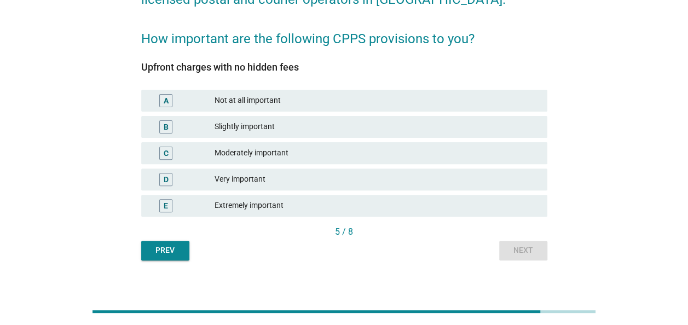
drag, startPoint x: 306, startPoint y: 210, endPoint x: 351, endPoint y: 220, distance: 45.5
click at [306, 209] on div "Extremely important" at bounding box center [376, 205] width 324 height 13
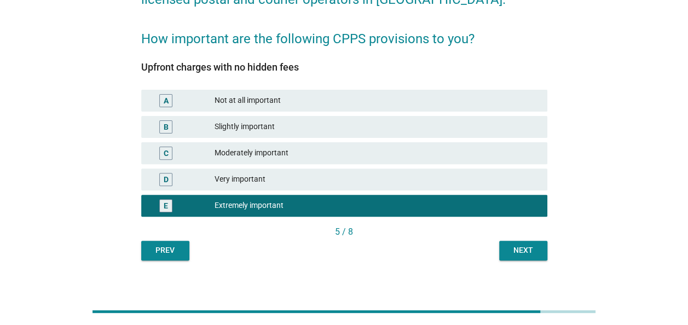
click at [523, 249] on div "Next" at bounding box center [523, 249] width 31 height 11
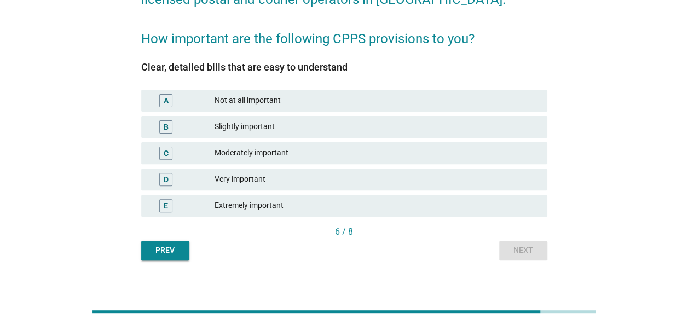
click at [255, 206] on div "Extremely important" at bounding box center [376, 205] width 324 height 13
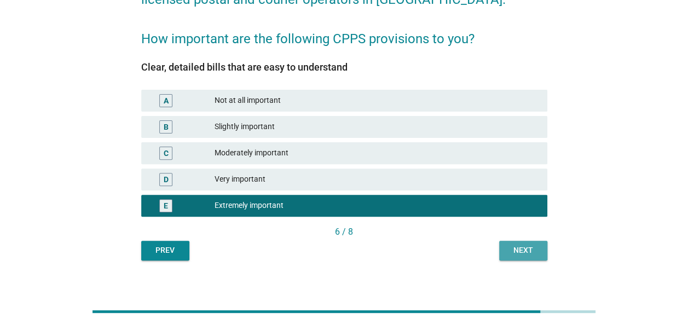
click at [519, 249] on div "Next" at bounding box center [523, 249] width 31 height 11
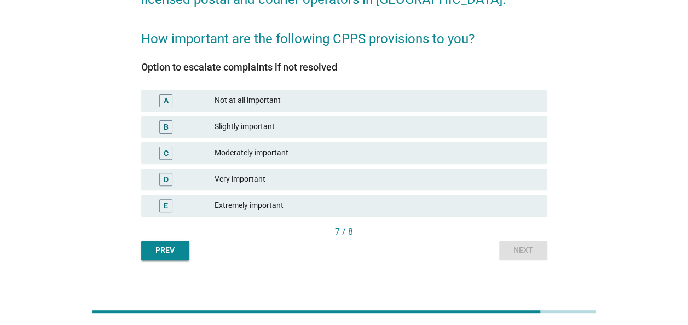
click at [283, 209] on div "Extremely important" at bounding box center [376, 205] width 324 height 13
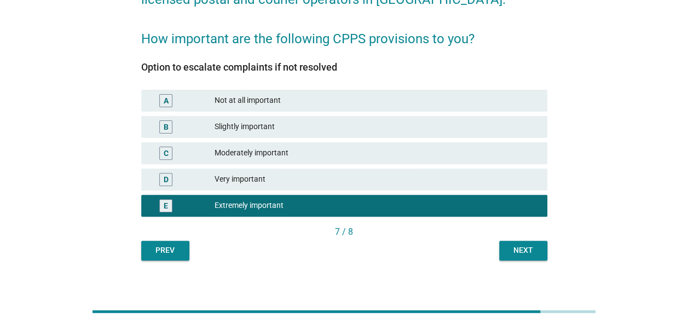
click at [501, 254] on button "Next" at bounding box center [523, 251] width 48 height 20
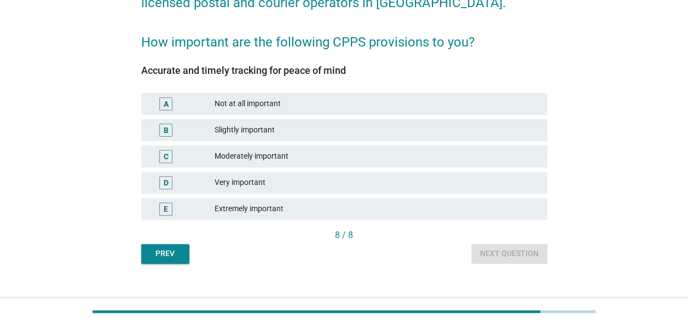
scroll to position [120, 0]
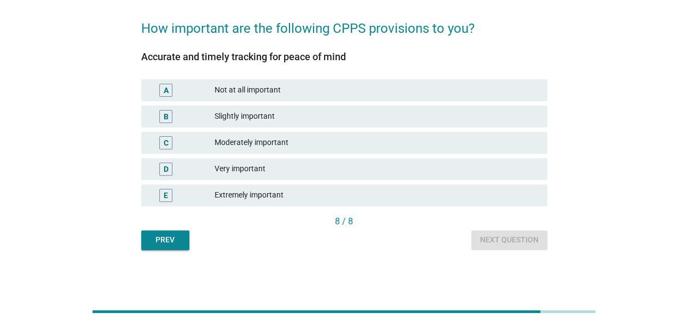
click at [219, 194] on div "Extremely important" at bounding box center [376, 195] width 324 height 13
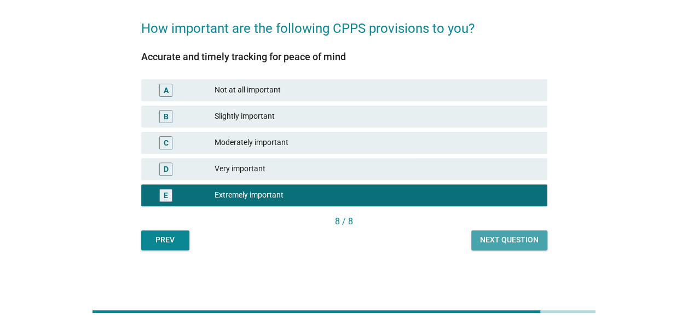
click at [512, 242] on div "Next question" at bounding box center [509, 239] width 59 height 11
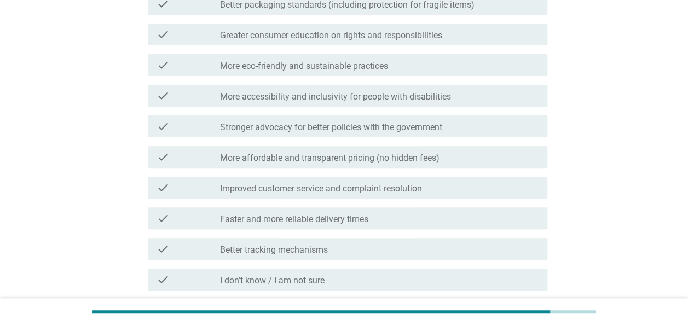
scroll to position [0, 0]
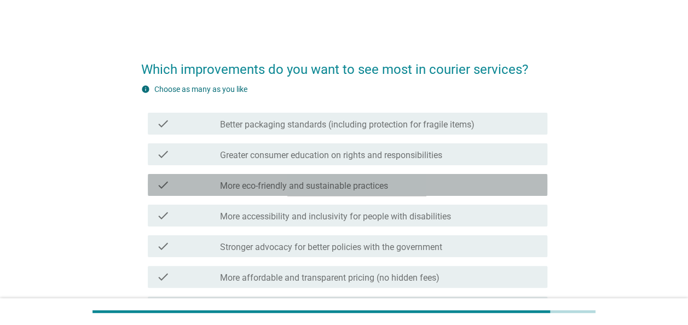
click at [362, 190] on label "More eco-friendly and sustainable practices" at bounding box center [304, 185] width 168 height 11
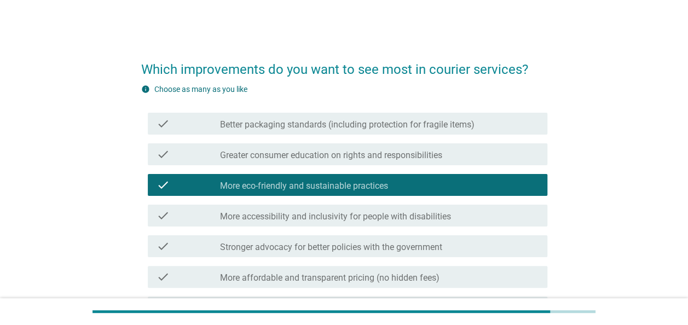
click at [450, 215] on label "More accessibility and inclusivity for people with disabilities" at bounding box center [335, 216] width 231 height 11
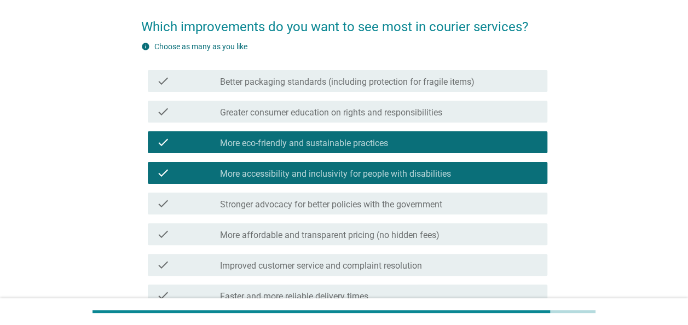
scroll to position [55, 0]
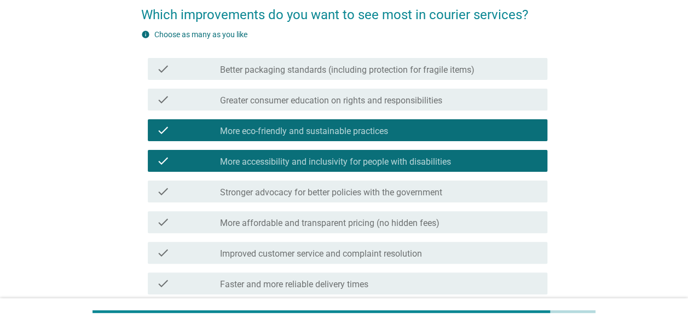
click at [382, 95] on label "Greater consumer education on rights and responsibilities" at bounding box center [331, 100] width 222 height 11
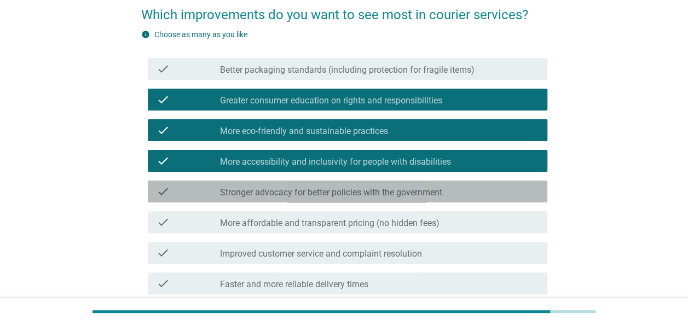
click at [352, 194] on label "Stronger advocacy for better policies with the government" at bounding box center [331, 192] width 222 height 11
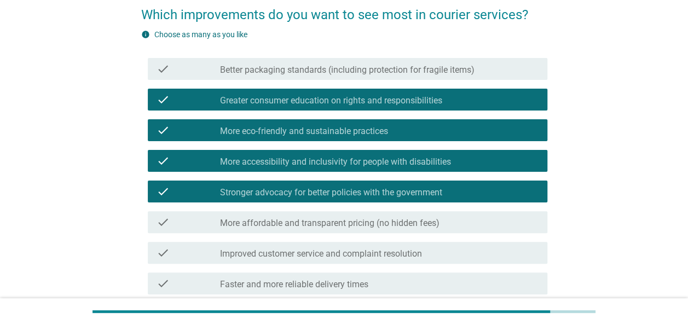
click at [402, 226] on label "More affordable and transparent pricing (no hidden fees)" at bounding box center [329, 223] width 219 height 11
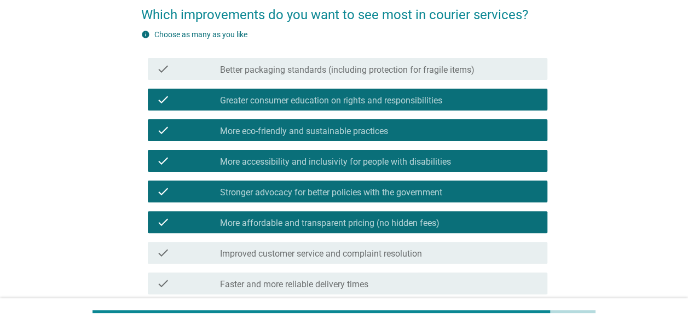
scroll to position [109, 0]
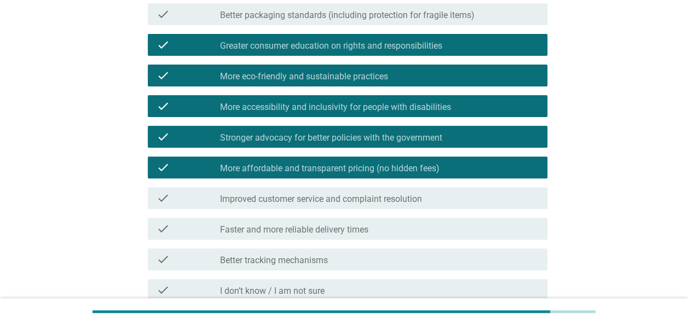
click at [405, 200] on label "Improved customer service and complaint resolution" at bounding box center [321, 199] width 202 height 11
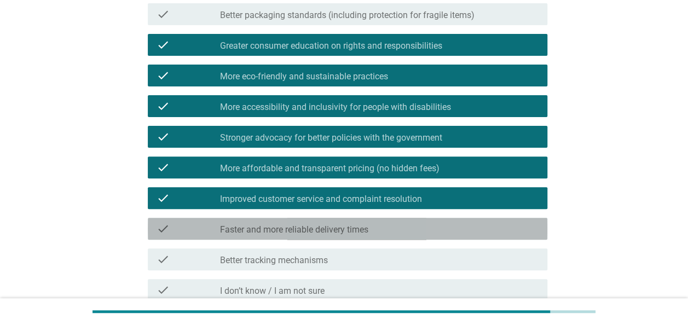
click at [391, 228] on div "check_box_outline_blank Faster and more reliable delivery times" at bounding box center [379, 228] width 318 height 13
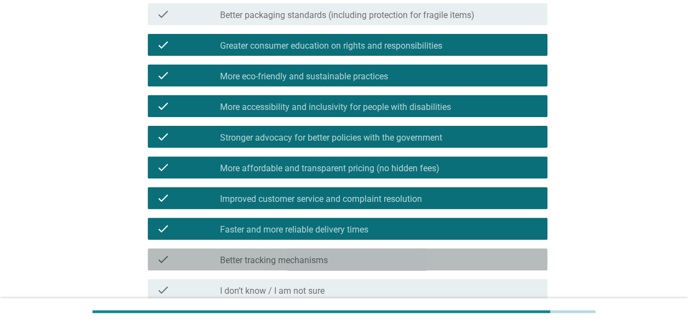
click at [378, 257] on div "check_box_outline_blank Better tracking mechanisms" at bounding box center [379, 259] width 318 height 13
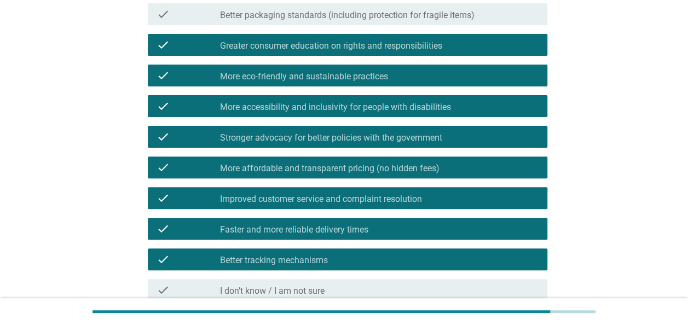
scroll to position [219, 0]
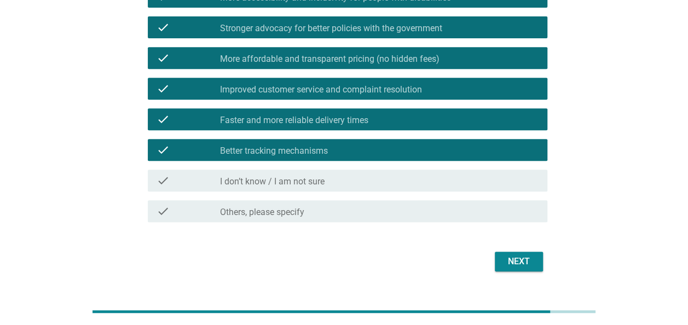
click at [499, 253] on button "Next" at bounding box center [518, 262] width 48 height 20
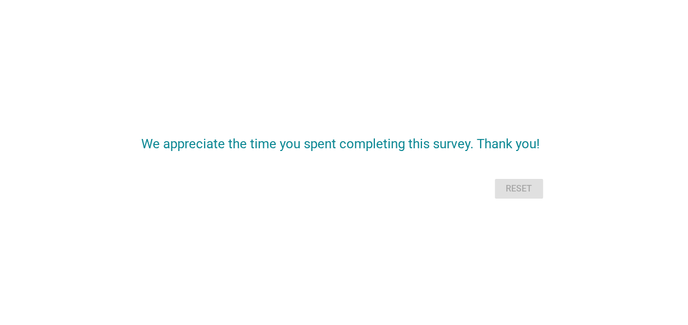
click at [512, 189] on div "Reset" at bounding box center [344, 189] width 406 height 26
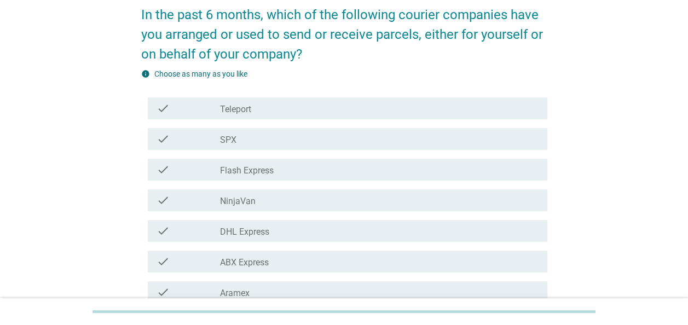
click at [247, 142] on div "check_box_outline_blank SPX" at bounding box center [379, 138] width 318 height 13
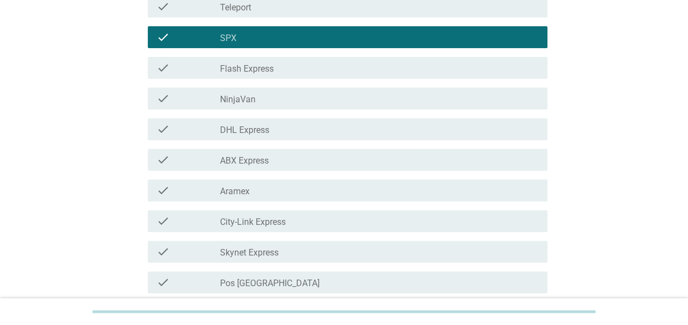
scroll to position [164, 0]
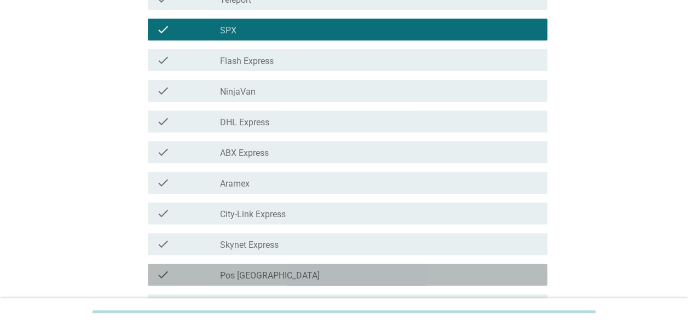
click at [264, 272] on label "Pos [GEOGRAPHIC_DATA]" at bounding box center [270, 275] width 100 height 11
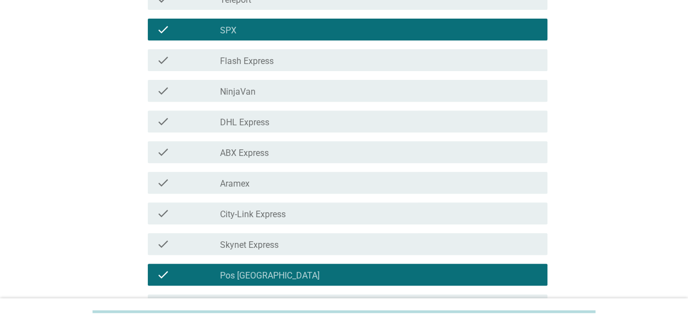
click at [282, 208] on div "check_box_outline_blank City-Link Express" at bounding box center [379, 213] width 318 height 13
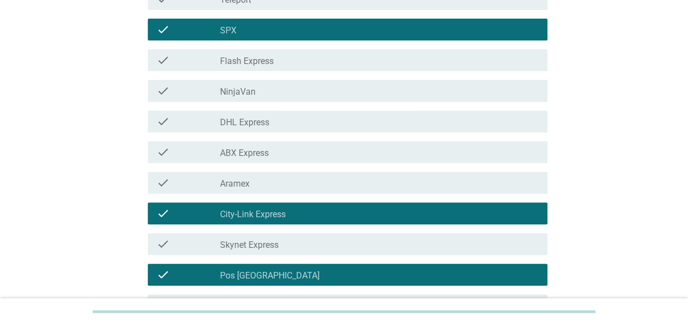
click at [241, 80] on div "check check_box_outline_blank NinjaVan" at bounding box center [347, 91] width 399 height 22
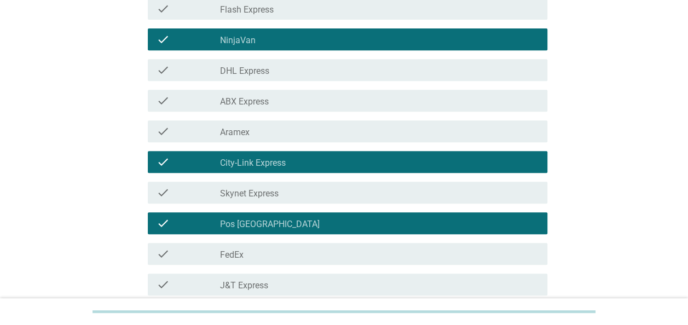
scroll to position [273, 0]
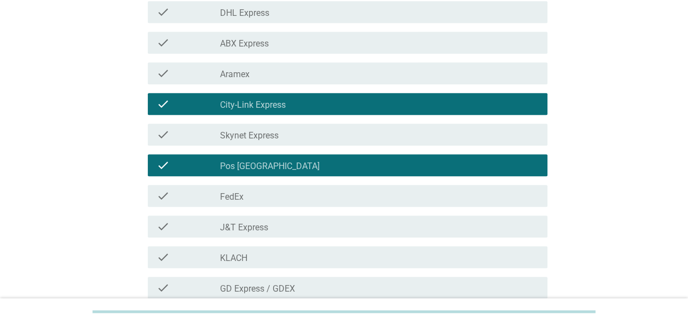
click at [305, 232] on div "check_box_outline_blank J&T Express" at bounding box center [379, 226] width 318 height 13
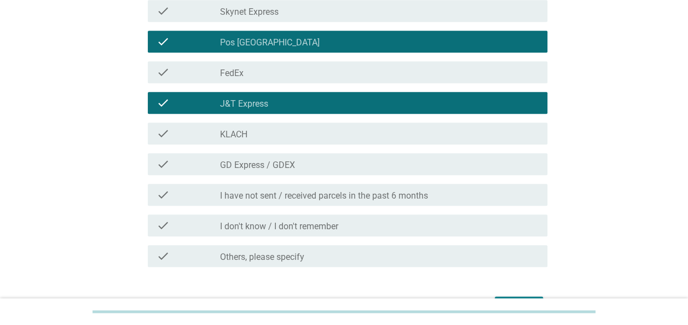
scroll to position [438, 0]
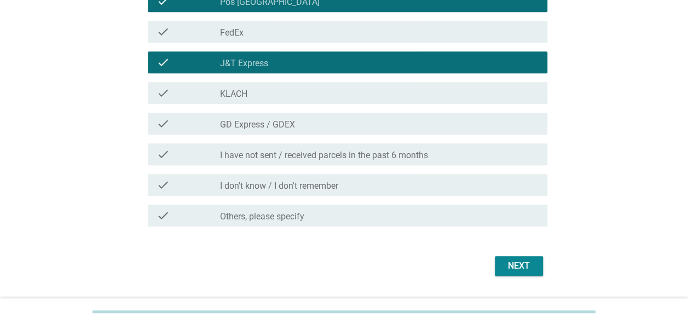
click at [512, 264] on div "Next" at bounding box center [518, 265] width 31 height 13
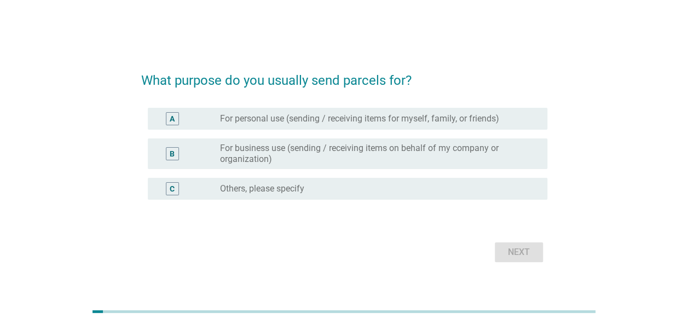
click at [270, 126] on div "A radio_button_unchecked For personal use (sending / receiving items for myself…" at bounding box center [347, 119] width 399 height 22
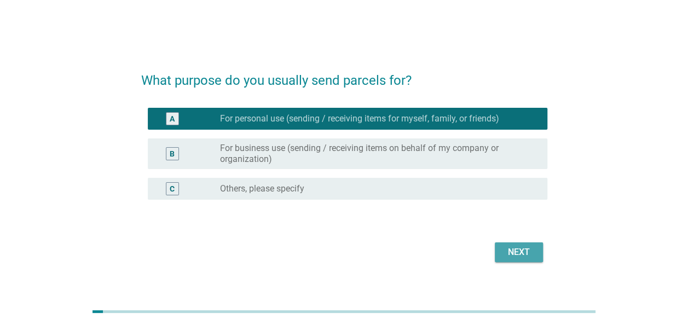
click at [539, 251] on button "Next" at bounding box center [518, 252] width 48 height 20
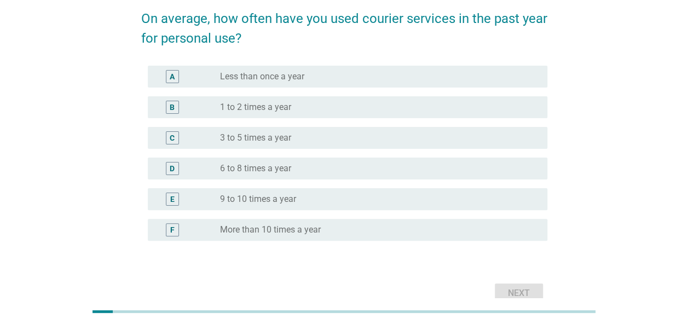
scroll to position [107, 0]
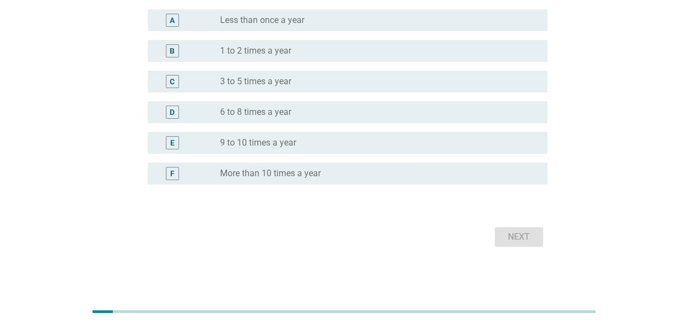
click at [257, 116] on label "6 to 8 times a year" at bounding box center [255, 112] width 71 height 11
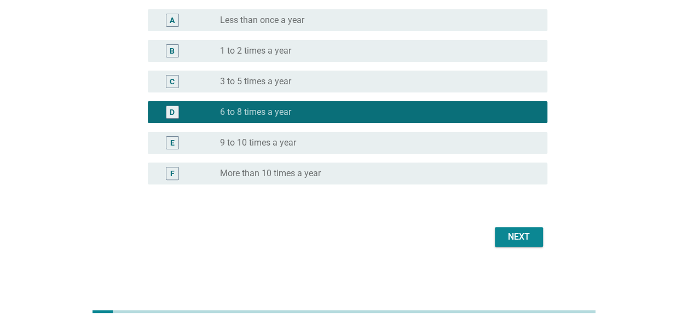
click at [524, 238] on div "Next" at bounding box center [518, 236] width 31 height 13
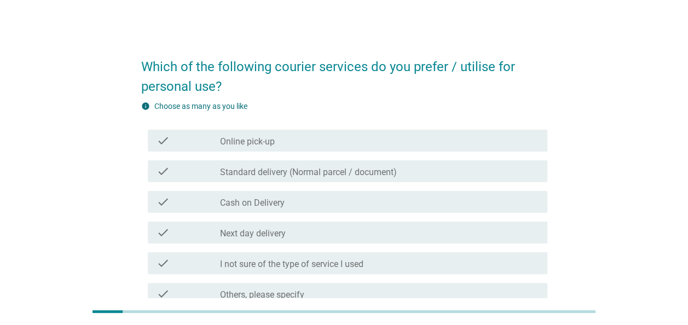
scroll to position [0, 0]
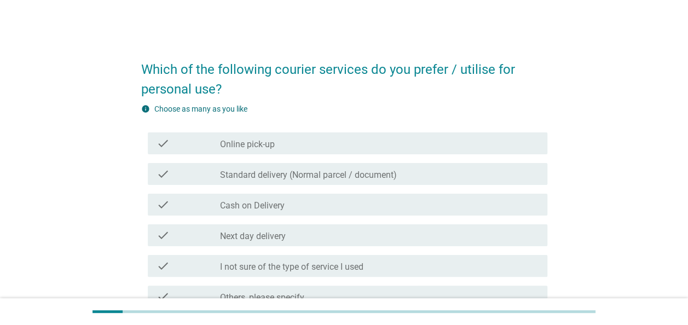
click at [251, 114] on div "info Choose as many as you like" at bounding box center [344, 108] width 406 height 11
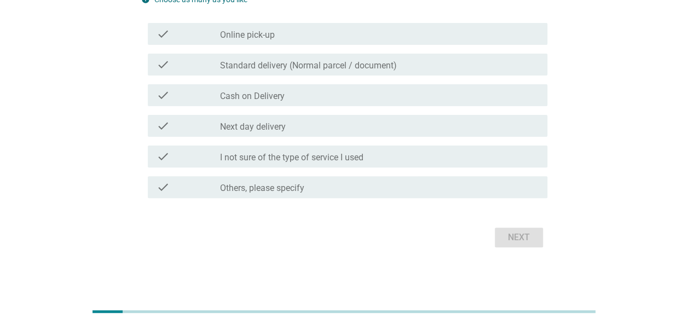
scroll to position [110, 0]
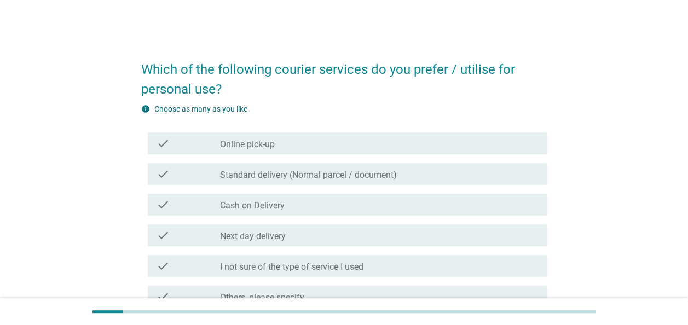
scroll to position [109, 0]
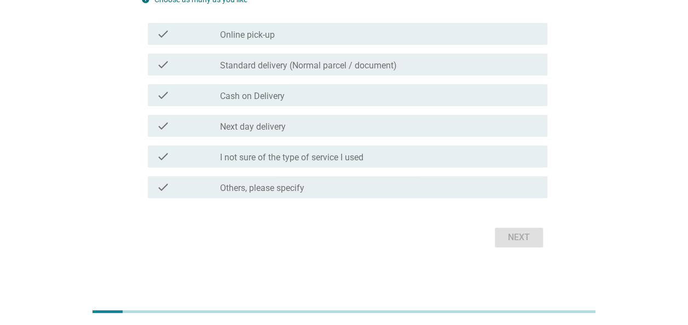
click at [105, 307] on div at bounding box center [343, 311] width 503 height 18
click at [102, 310] on div at bounding box center [107, 311] width 30 height 3
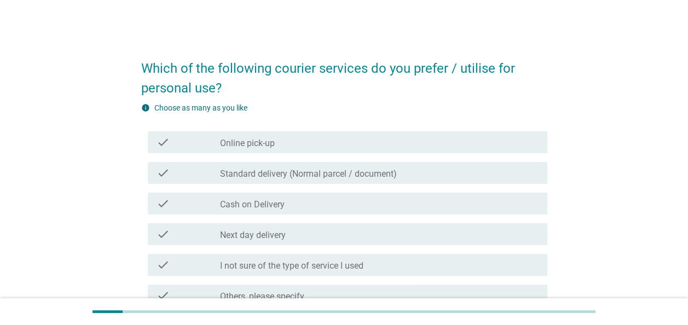
scroll to position [1, 0]
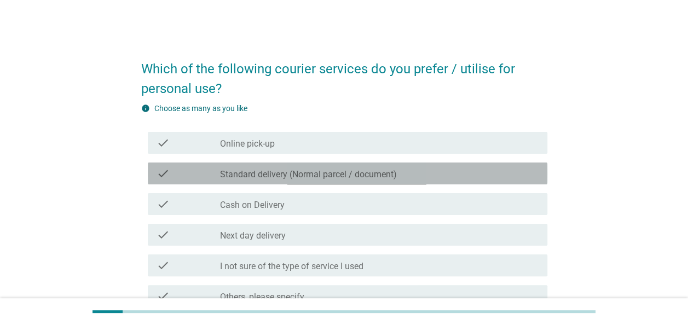
click at [318, 173] on label "Standard delivery (Normal parcel / document)" at bounding box center [308, 174] width 177 height 11
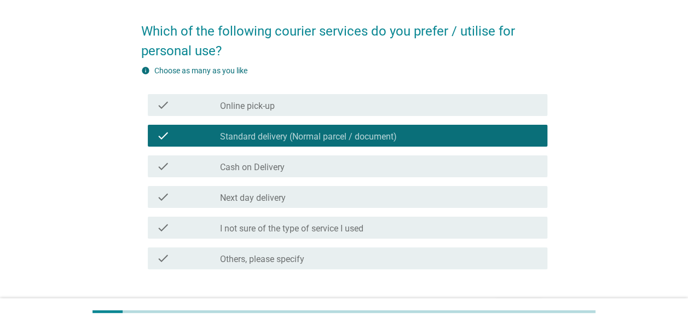
scroll to position [55, 0]
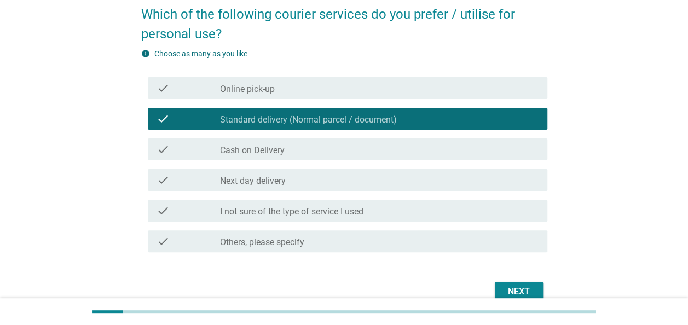
click at [512, 285] on div "Next" at bounding box center [518, 291] width 31 height 13
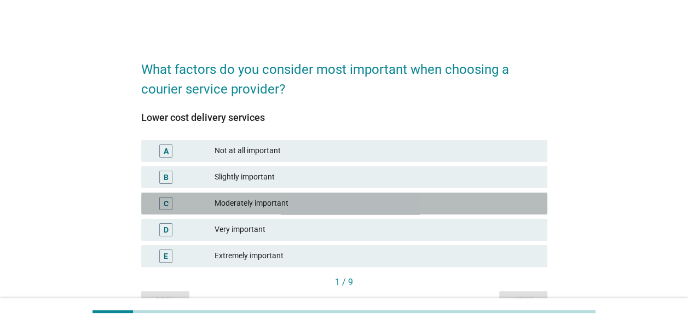
click at [246, 206] on div "Moderately important" at bounding box center [376, 203] width 324 height 13
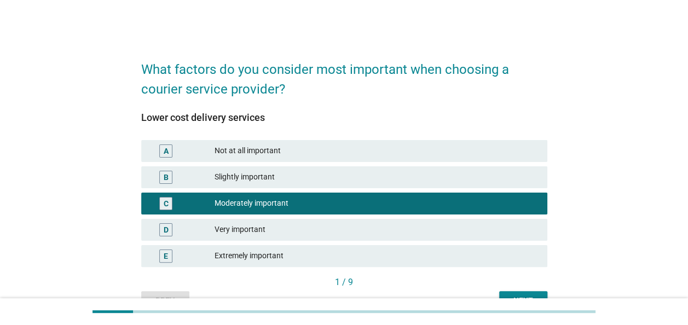
click at [500, 291] on button "Next" at bounding box center [523, 301] width 48 height 20
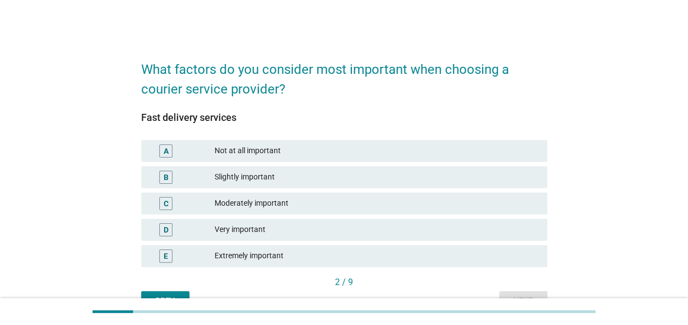
click at [258, 233] on div "Very important" at bounding box center [376, 229] width 324 height 13
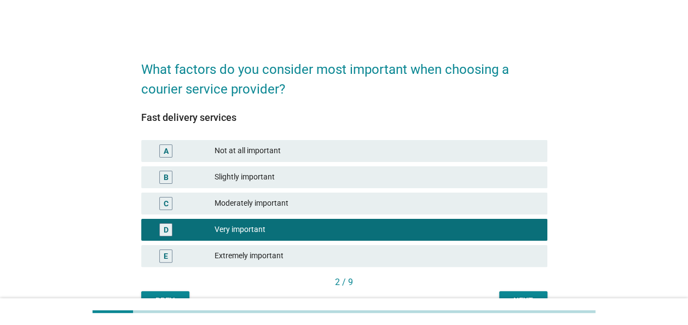
click at [532, 292] on button "Next" at bounding box center [523, 301] width 48 height 20
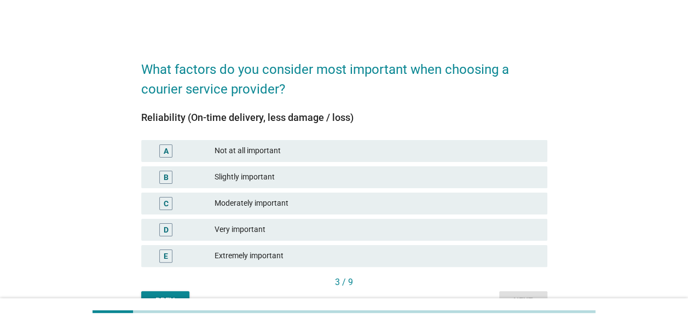
click at [236, 254] on div "Extremely important" at bounding box center [376, 255] width 324 height 13
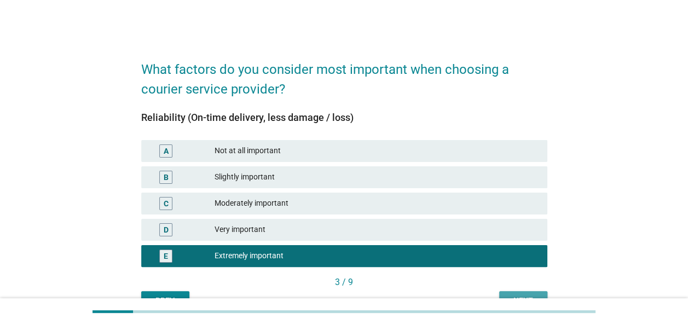
click at [510, 295] on div "Next" at bounding box center [523, 300] width 31 height 11
